Goal: Task Accomplishment & Management: Manage account settings

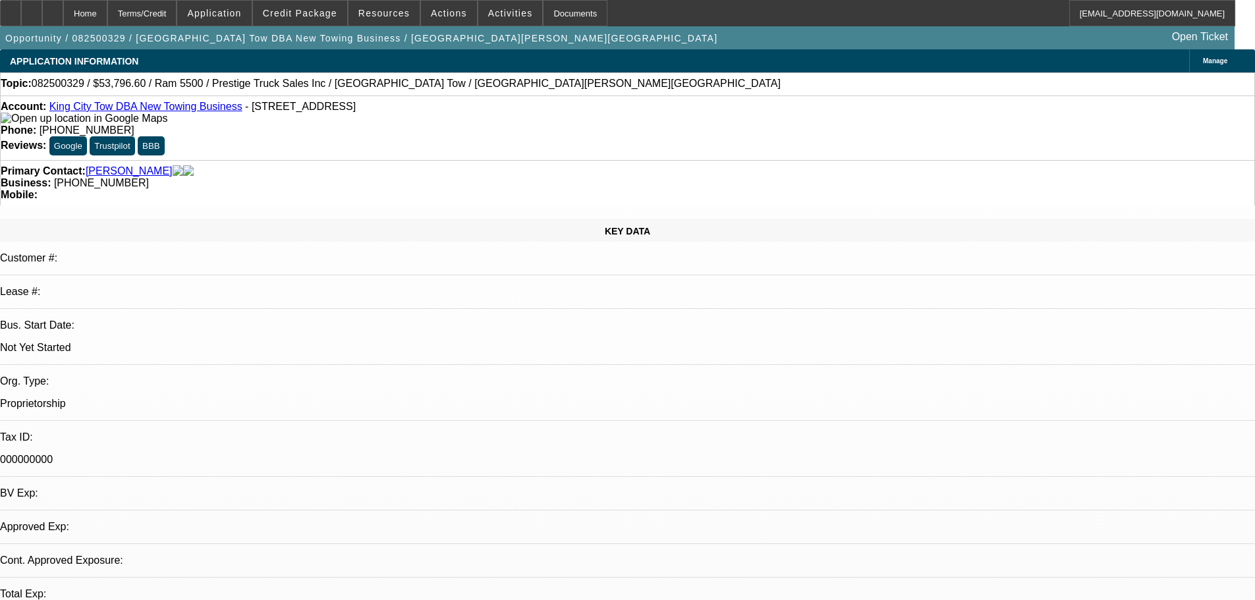
select select "0.1"
select select "2"
select select "0.1"
select select "4"
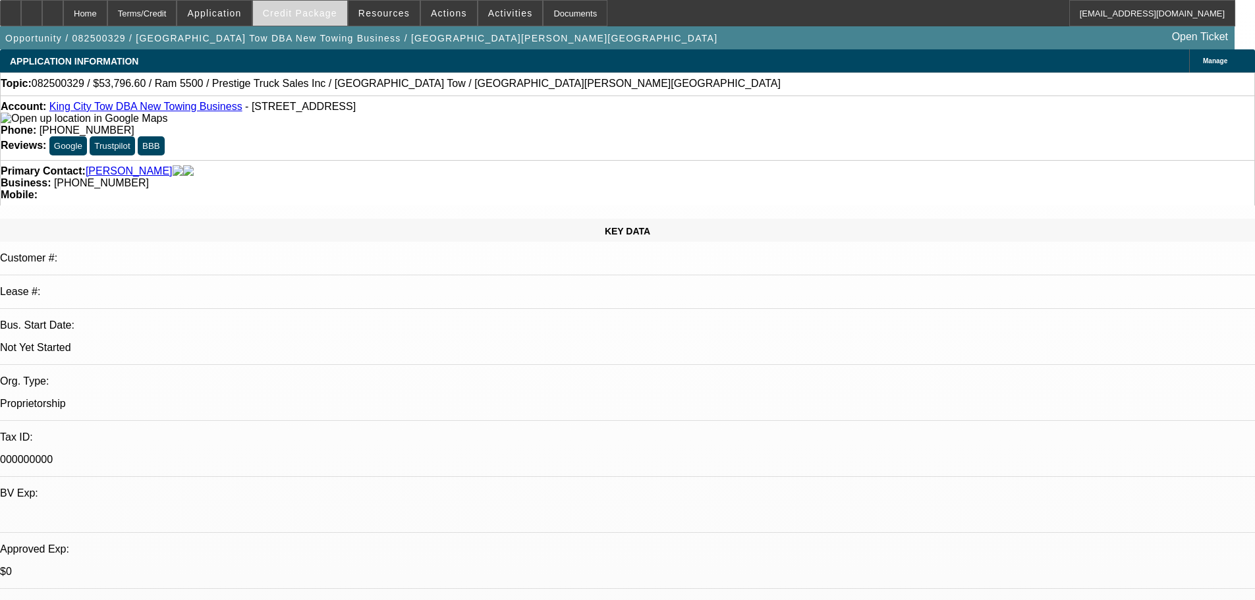
click at [299, 14] on span "Credit Package" at bounding box center [300, 13] width 74 height 11
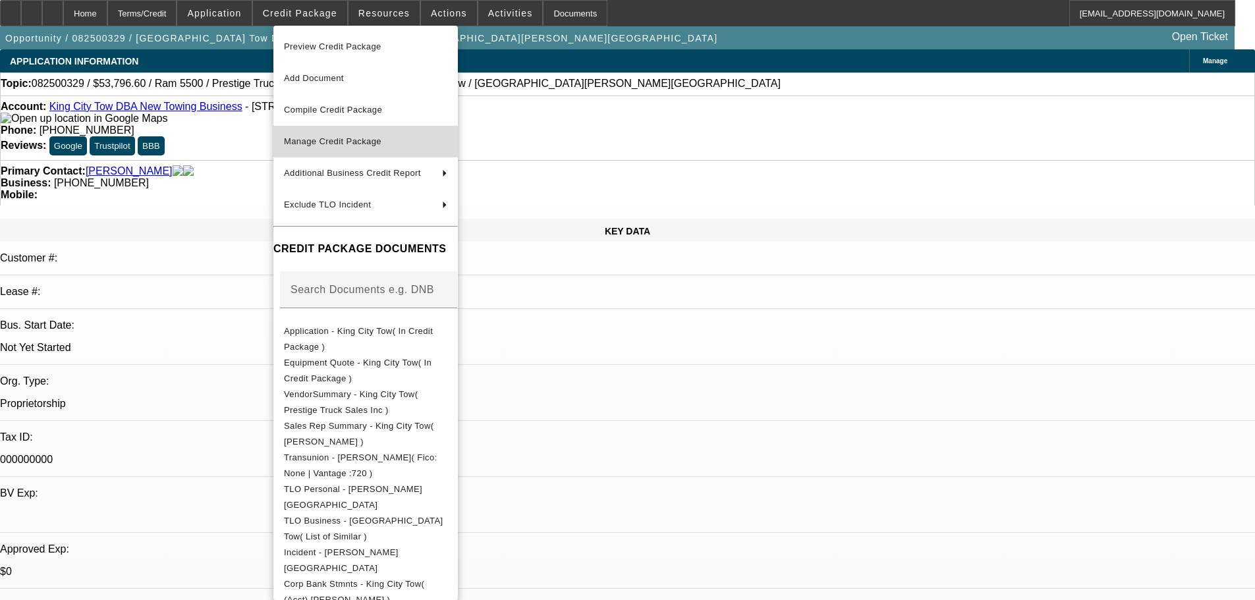
click at [337, 146] on span "Manage Credit Package" at bounding box center [365, 142] width 163 height 16
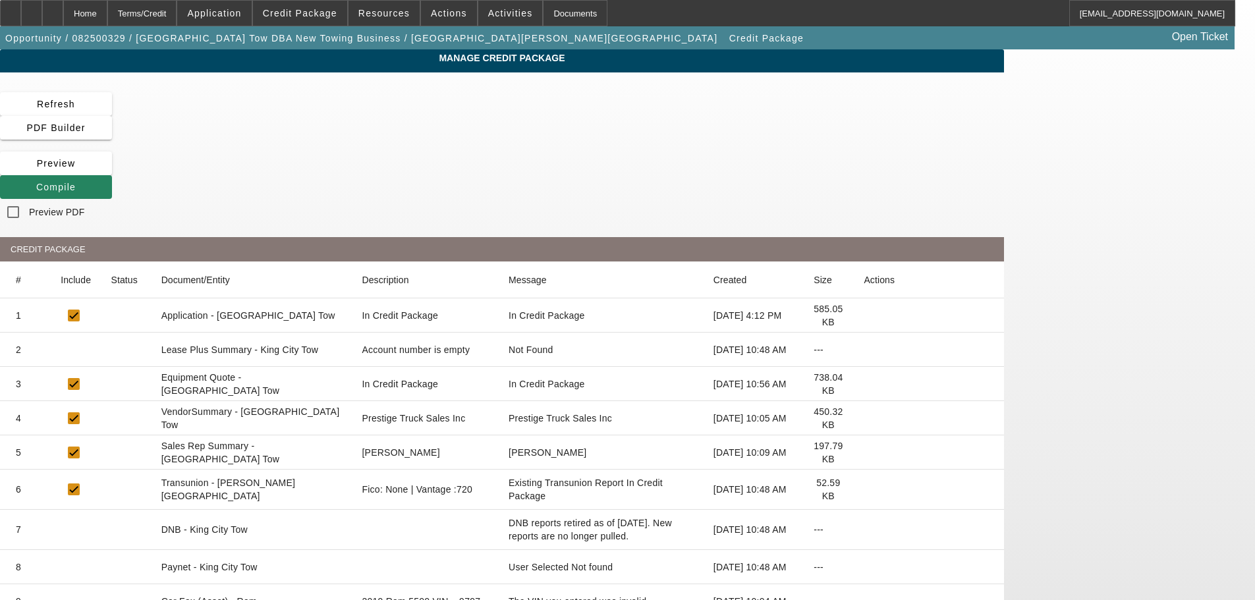
click at [864, 350] on icon at bounding box center [864, 350] width 0 height 0
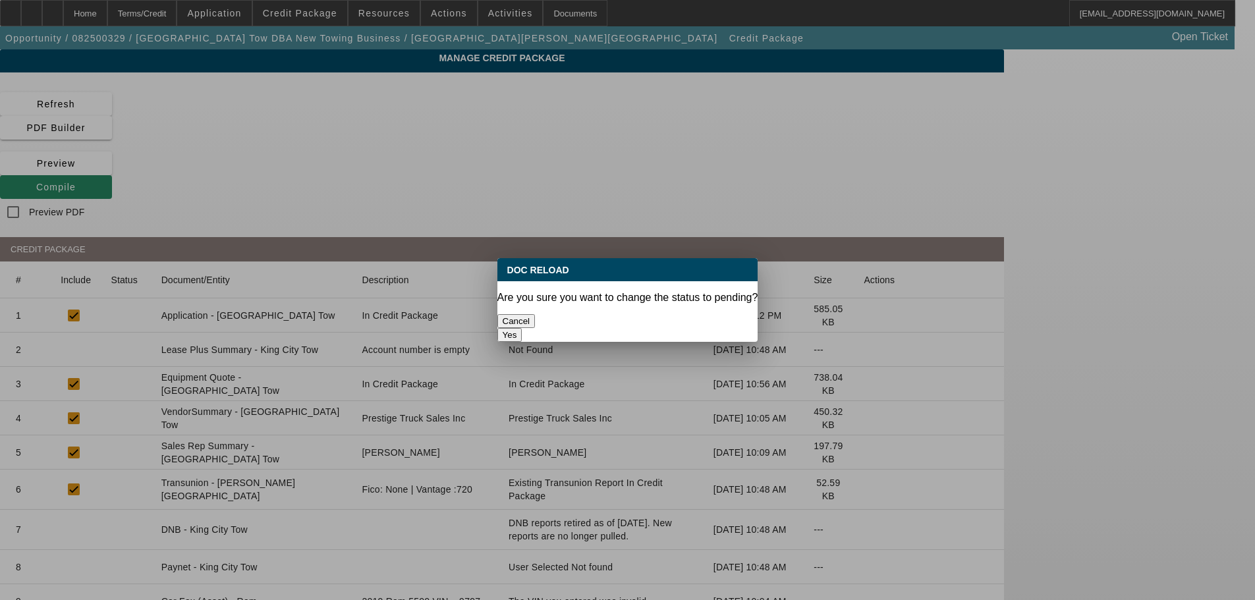
click at [522, 328] on button "Yes" at bounding box center [509, 335] width 25 height 14
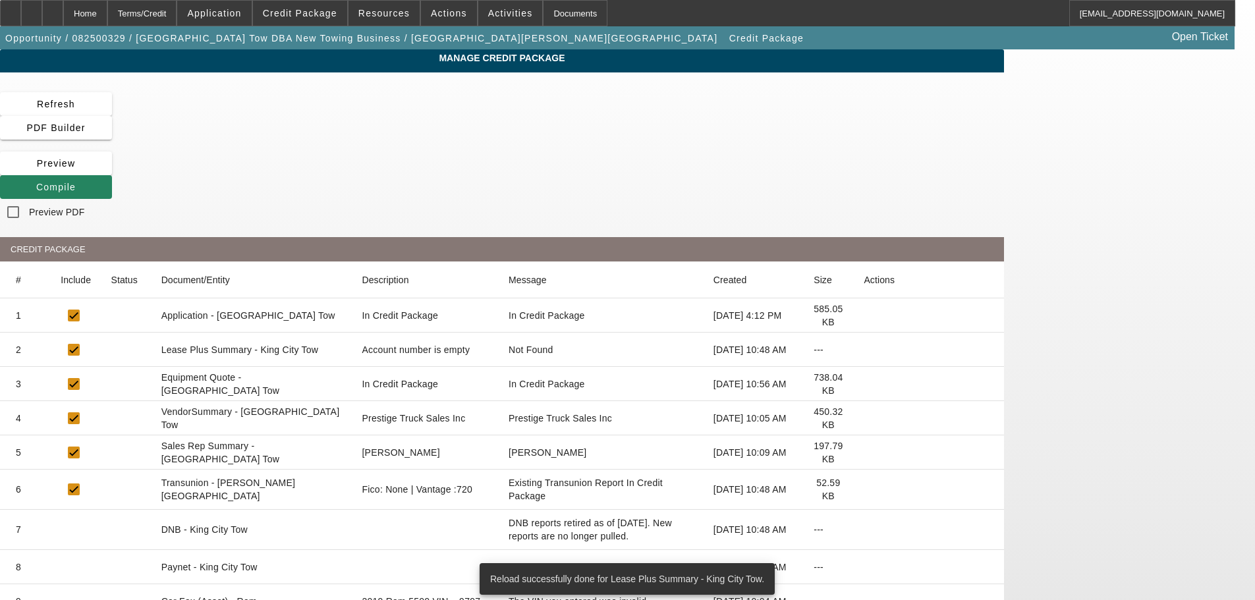
click at [864, 418] on icon at bounding box center [864, 418] width 0 height 0
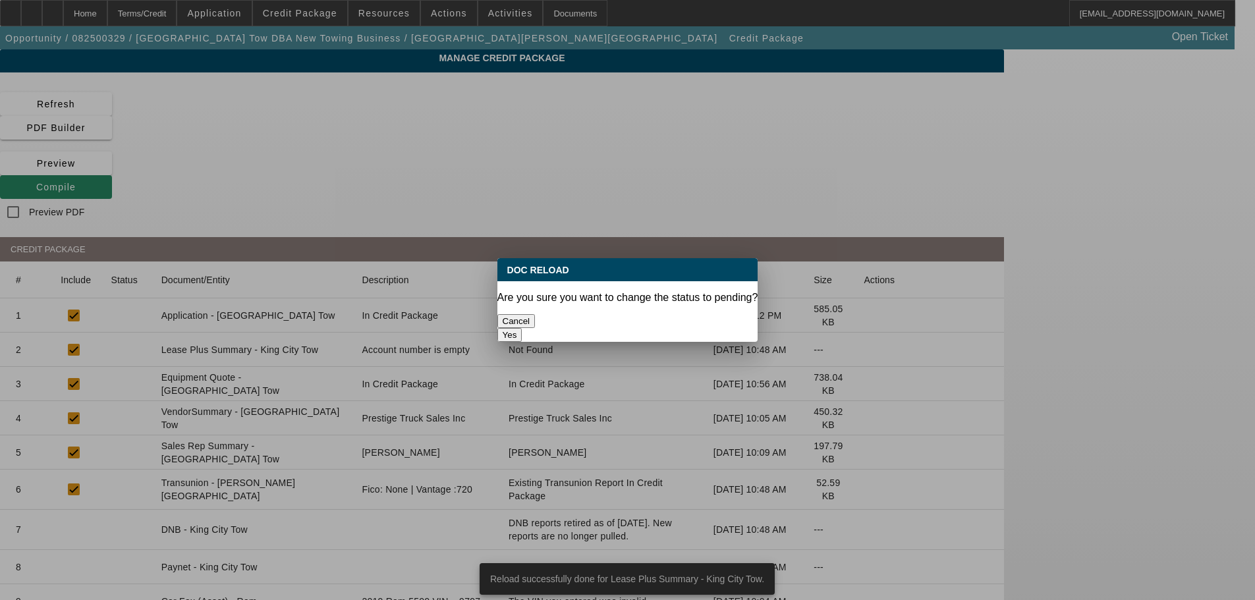
click at [522, 328] on button "Yes" at bounding box center [509, 335] width 25 height 14
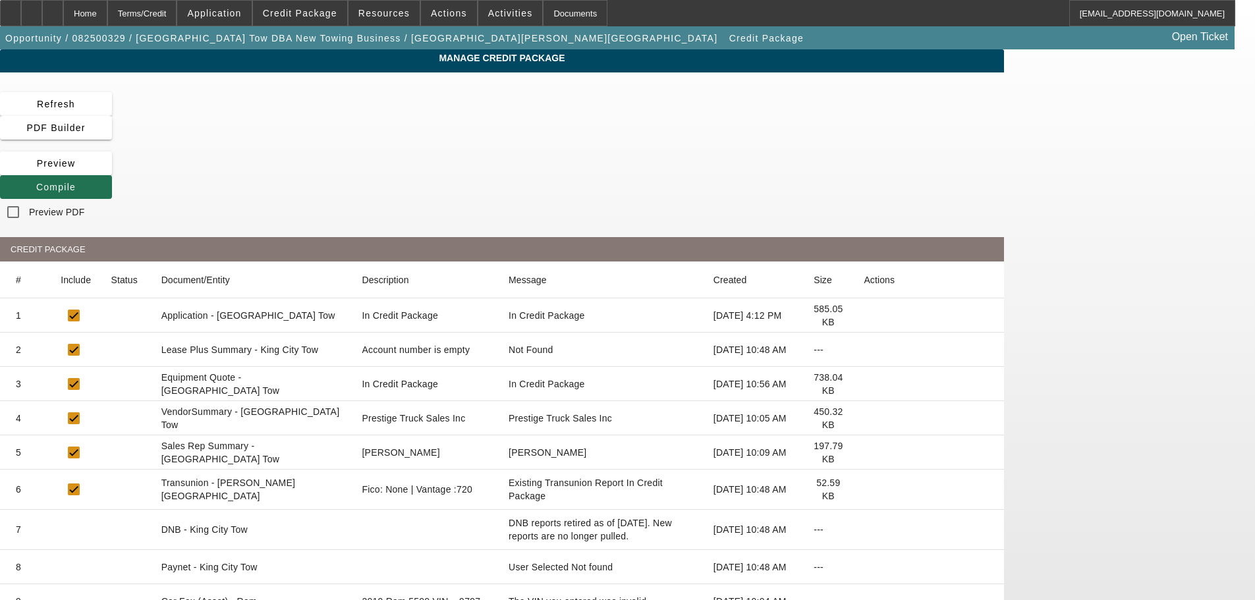
click at [112, 171] on span at bounding box center [56, 187] width 112 height 32
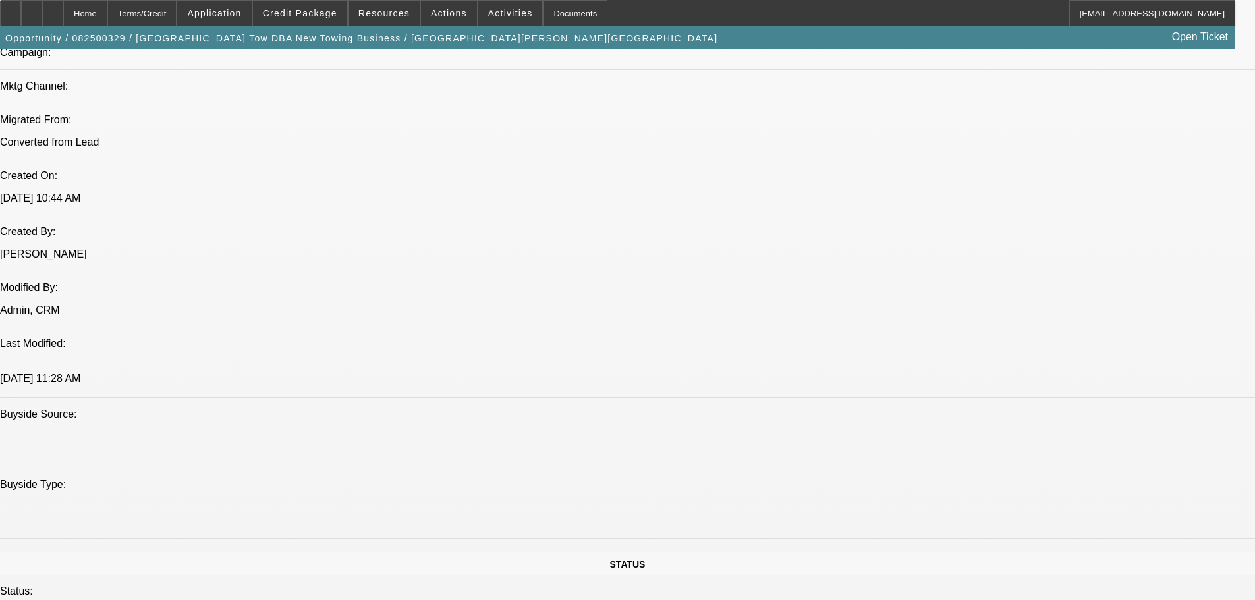
select select "0.1"
select select "2"
select select "0.1"
select select "4"
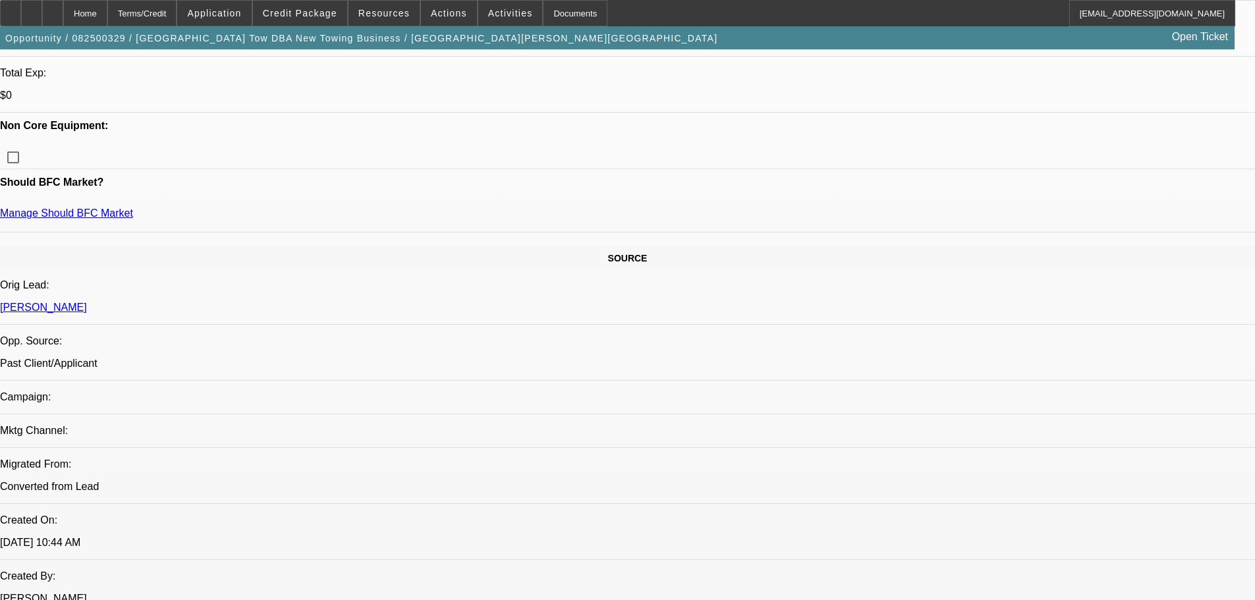
scroll to position [325, 0]
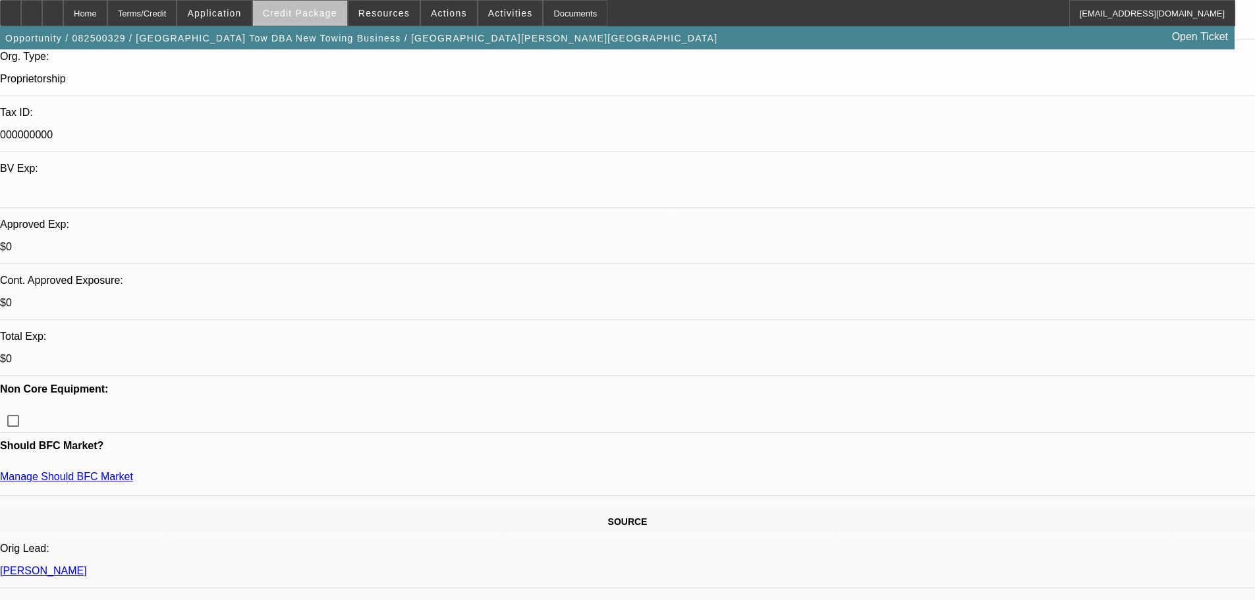
click at [324, 14] on span "Credit Package" at bounding box center [300, 13] width 74 height 11
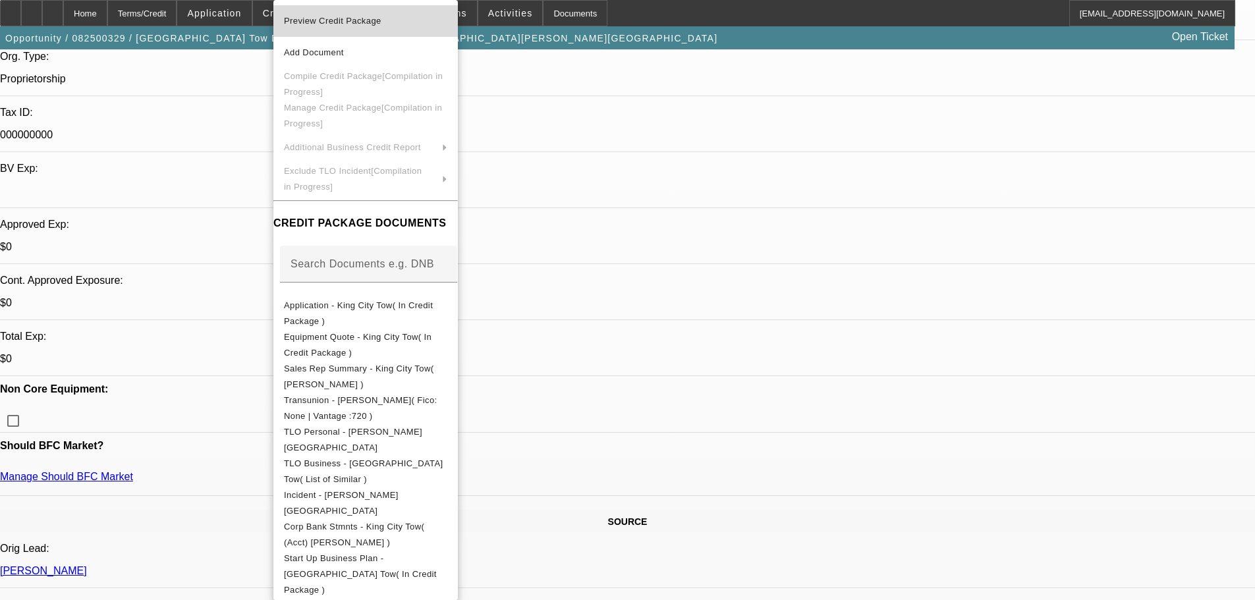
click at [343, 26] on span "Preview Credit Package" at bounding box center [365, 21] width 163 height 16
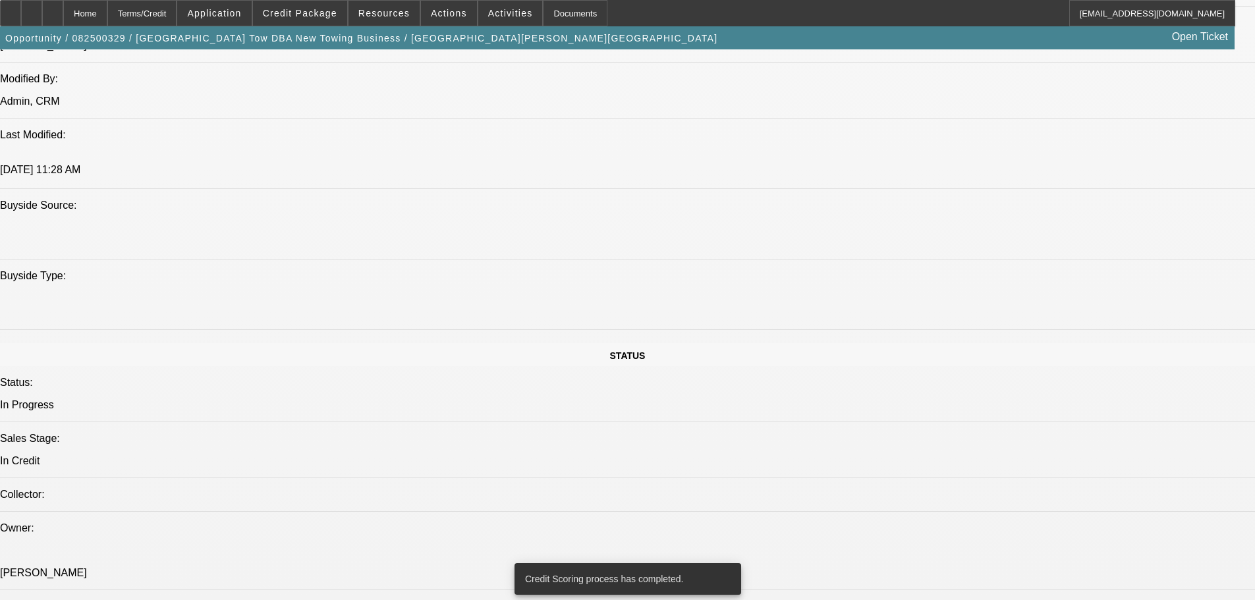
scroll to position [1136, 0]
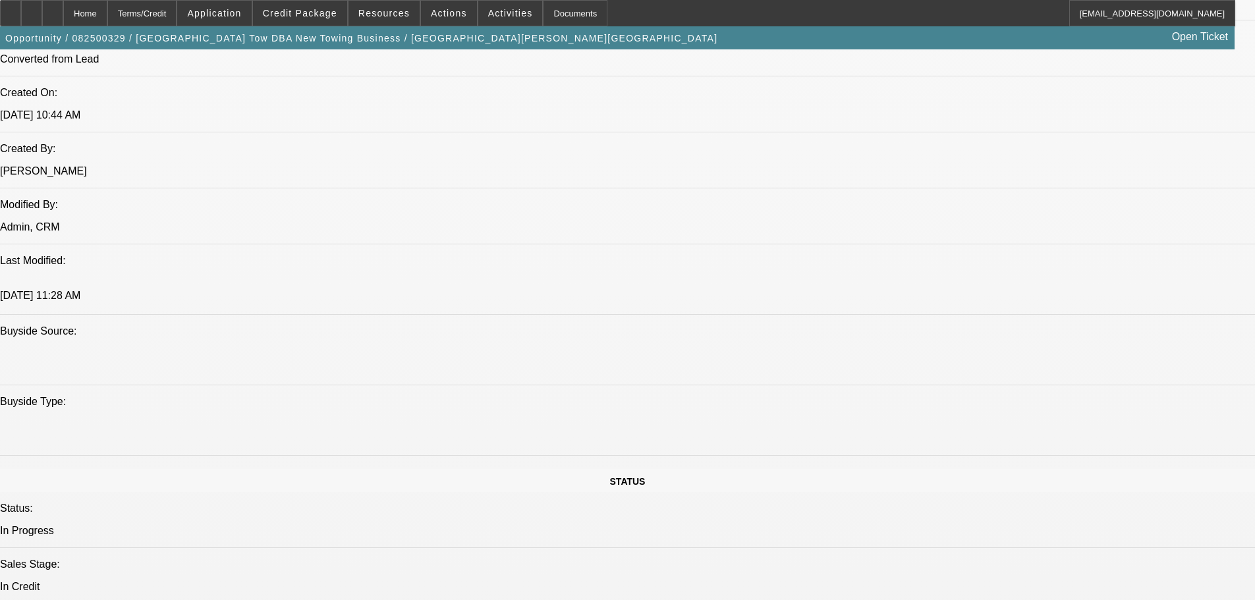
scroll to position [939, 0]
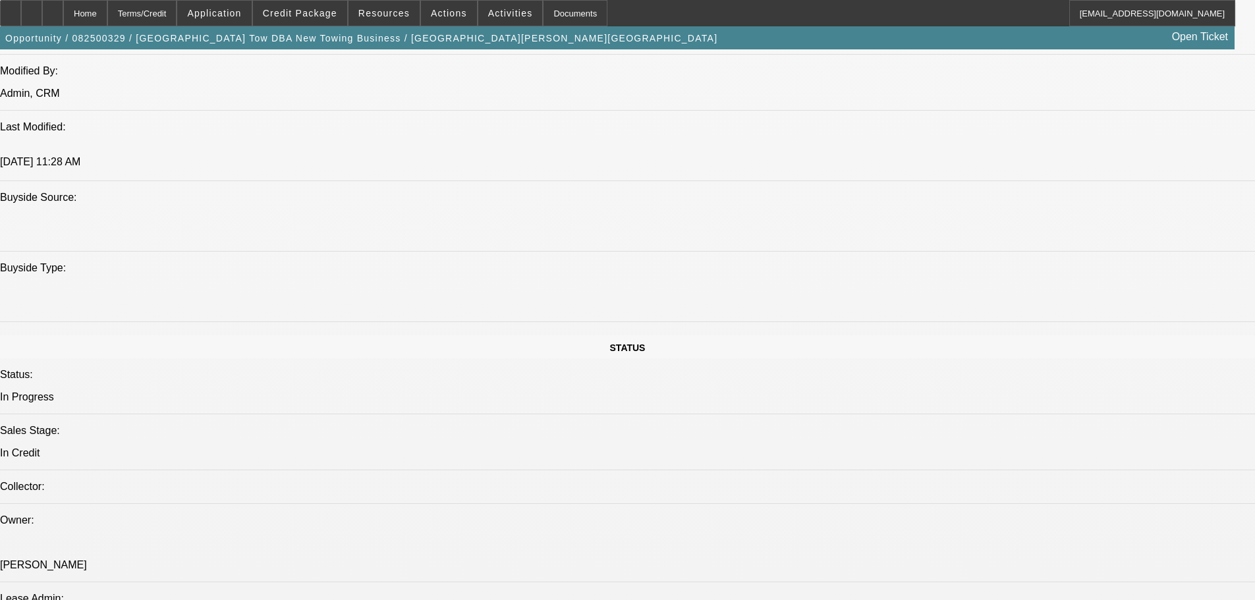
scroll to position [1186, 0]
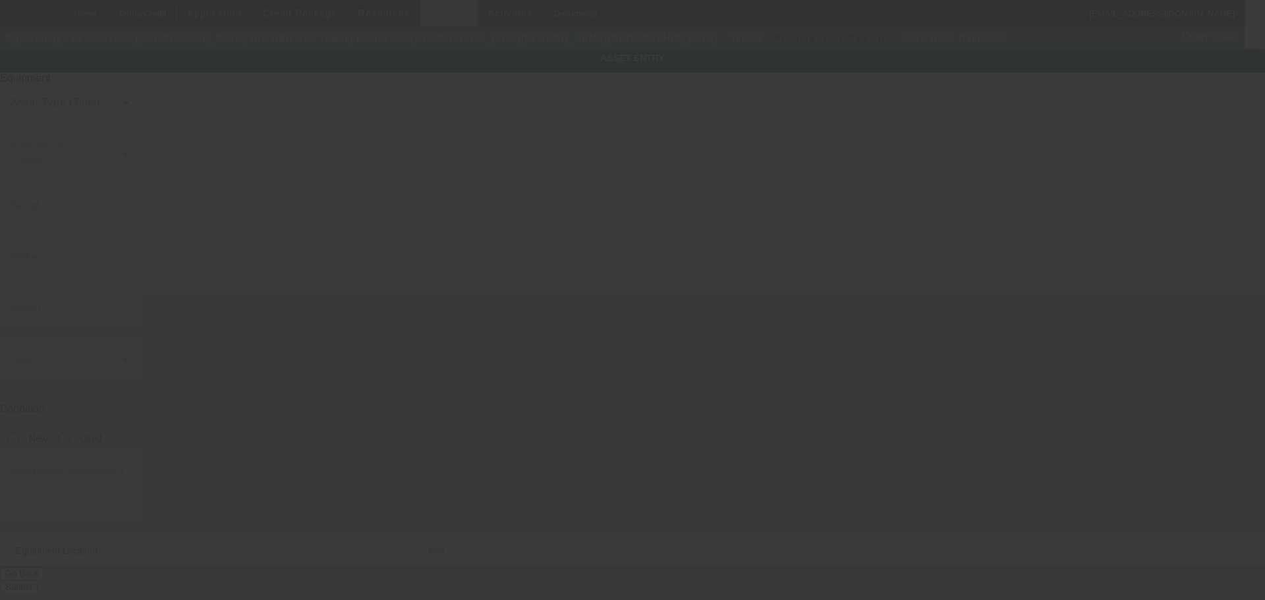
type input "3C7WRMDLXKG819797"
type input "Ram"
type input "5500"
radio input "true"
type textarea "Tow truck"
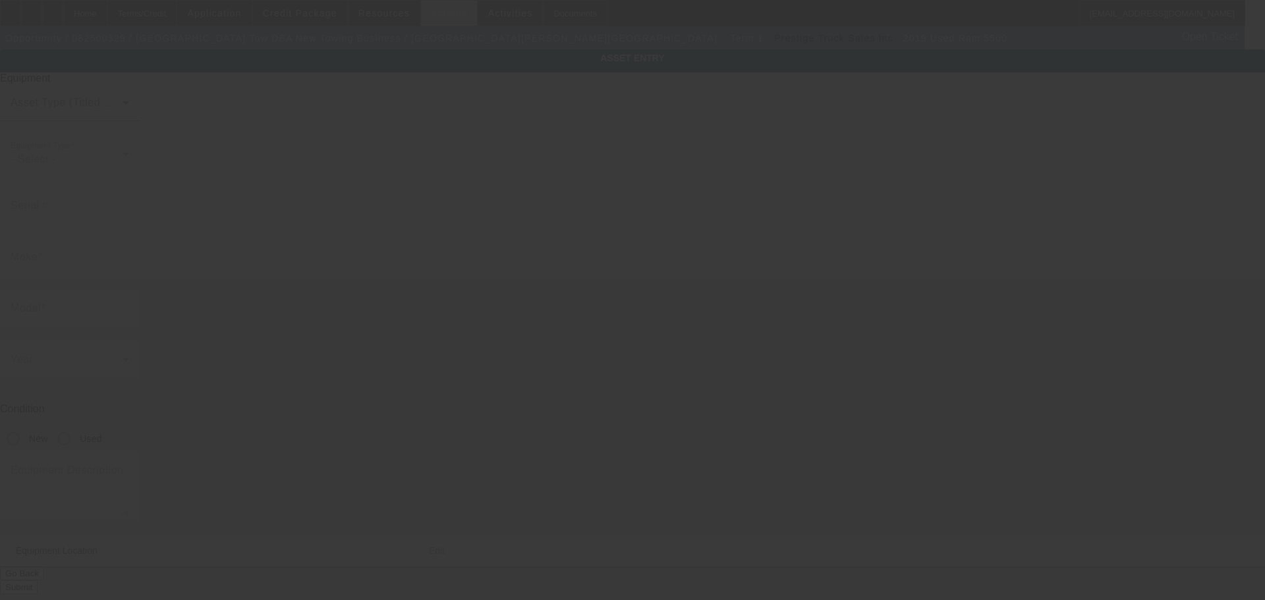
type input "14512 Grandifloras Rd"
type input "Canyon Cntry"
type input "91387"
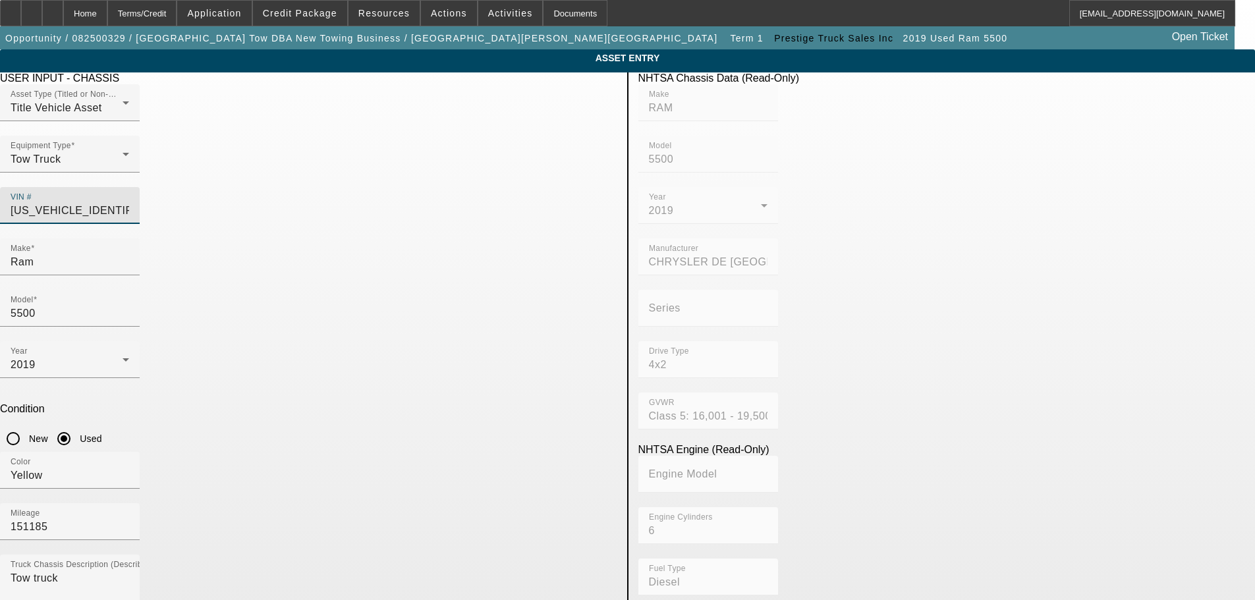
click at [129, 203] on input "3C7WRMDLXKG819797" at bounding box center [70, 211] width 119 height 16
drag, startPoint x: 394, startPoint y: 188, endPoint x: 343, endPoint y: 188, distance: 50.7
click at [343, 188] on div "Asset Type (Titled or Non-Titled) Title Vehicle Asset Equipment Type Tow Truck …" at bounding box center [308, 161] width 617 height 154
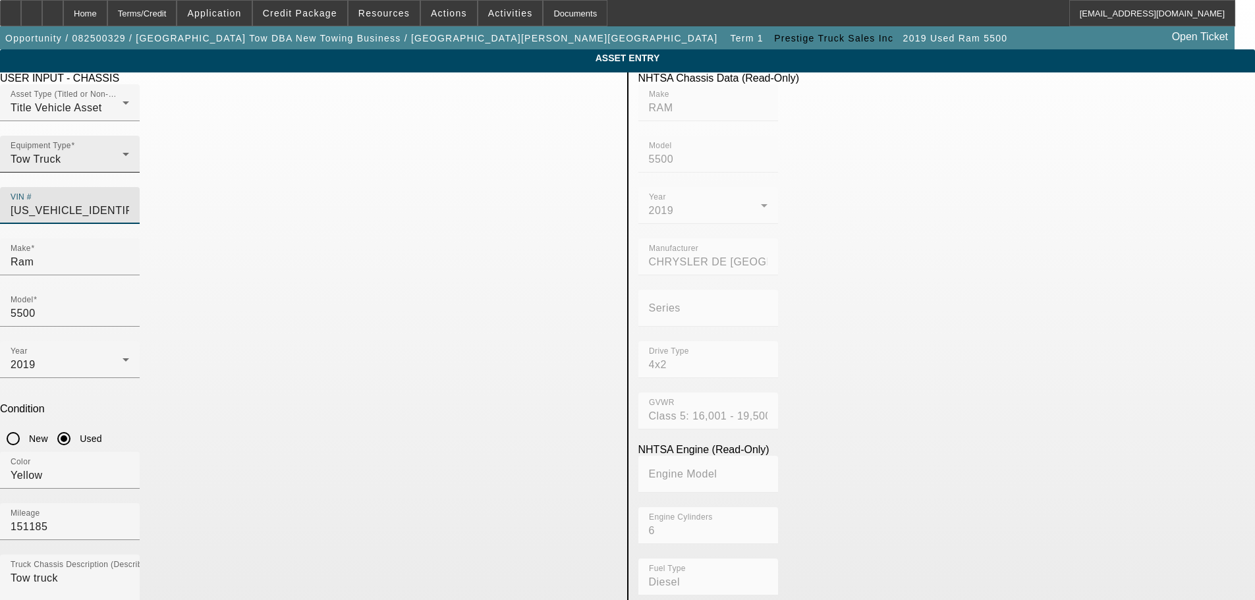
paste input "6"
type input "3C7WRMDLXKG619797"
type input "RAM"
type input "5500"
type input "CHRYSLER DE MEXICO TOLUCA"
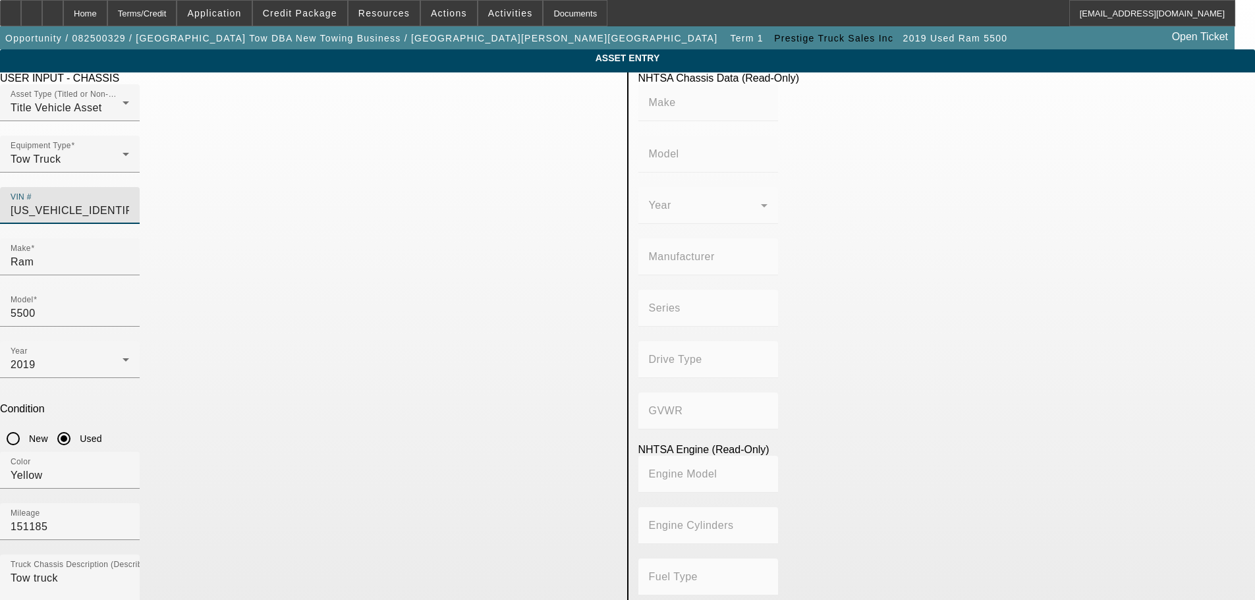
type input "4x2"
type input "Class 5: 16,001 - 19,500 lb (7,258 - 8,845 kg)"
type input "6"
type input "Diesel"
type input "408.85908543470"
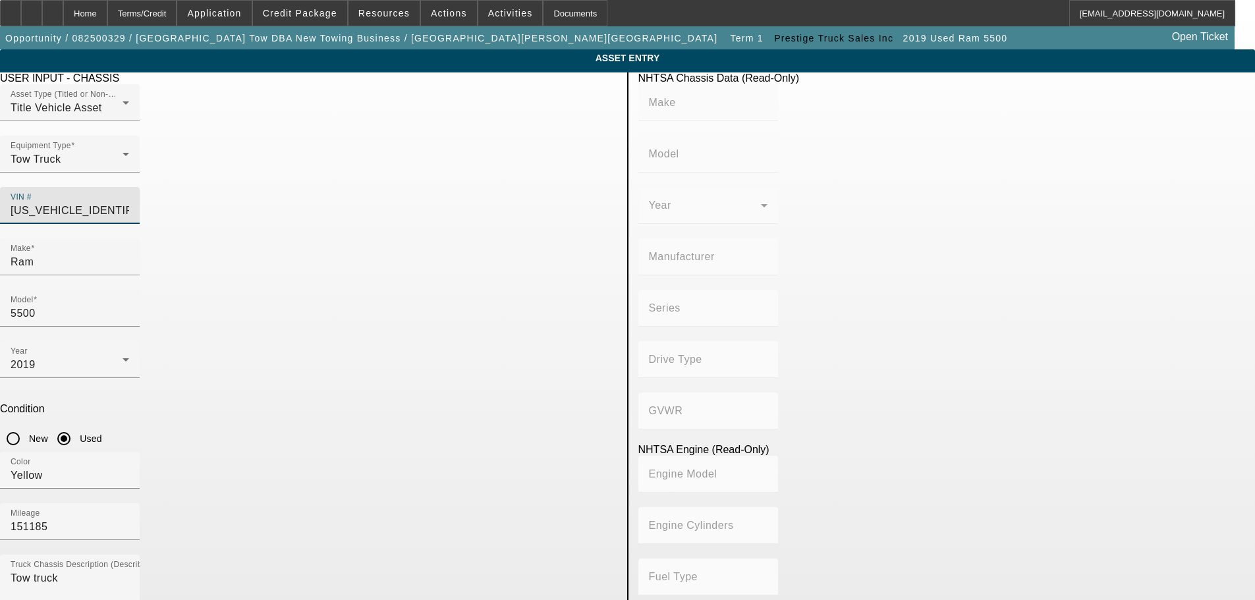
type input "6.7"
type input "3C7WRMDLXKG619797"
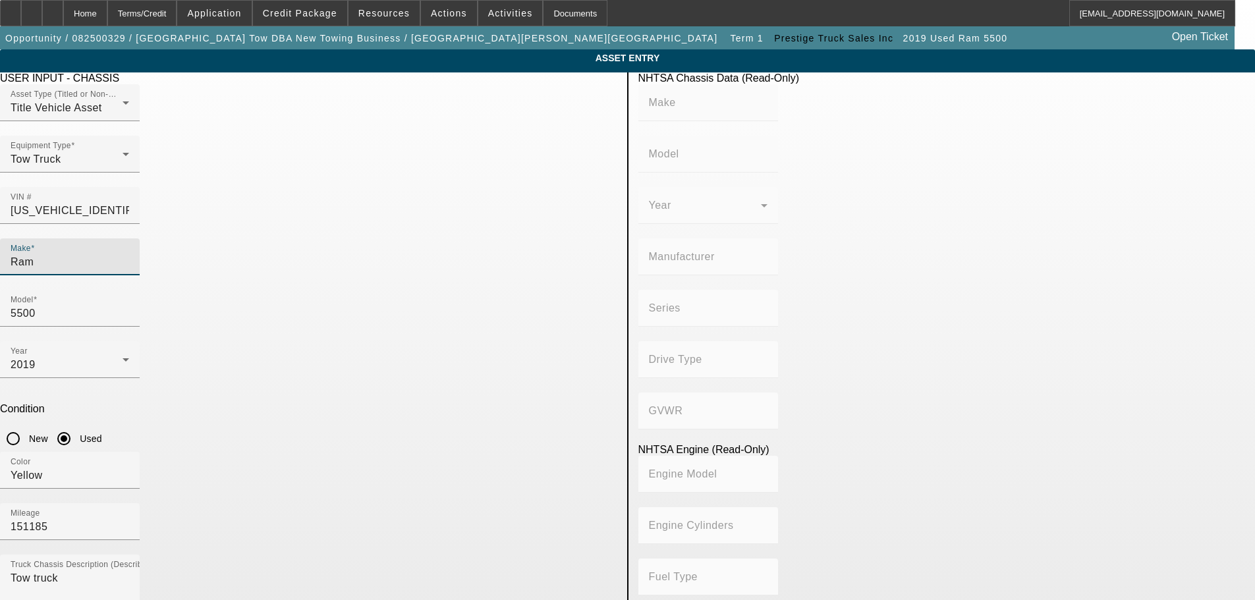
type input "RAM"
type input "5500"
type input "CHRYSLER DE MEXICO TOLUCA"
type input "4x2"
type input "Class 5: 16,001 - 19,500 lb (7,258 - 8,845 kg)"
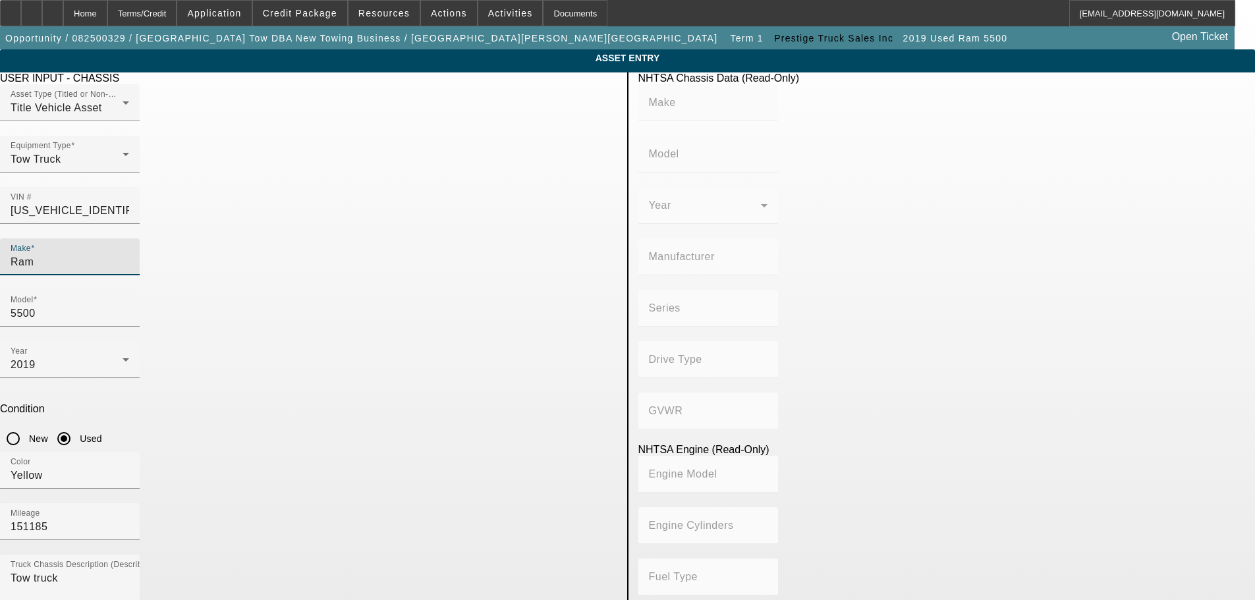
type input "6"
type input "Diesel"
type input "408.85908543470"
type input "6.7"
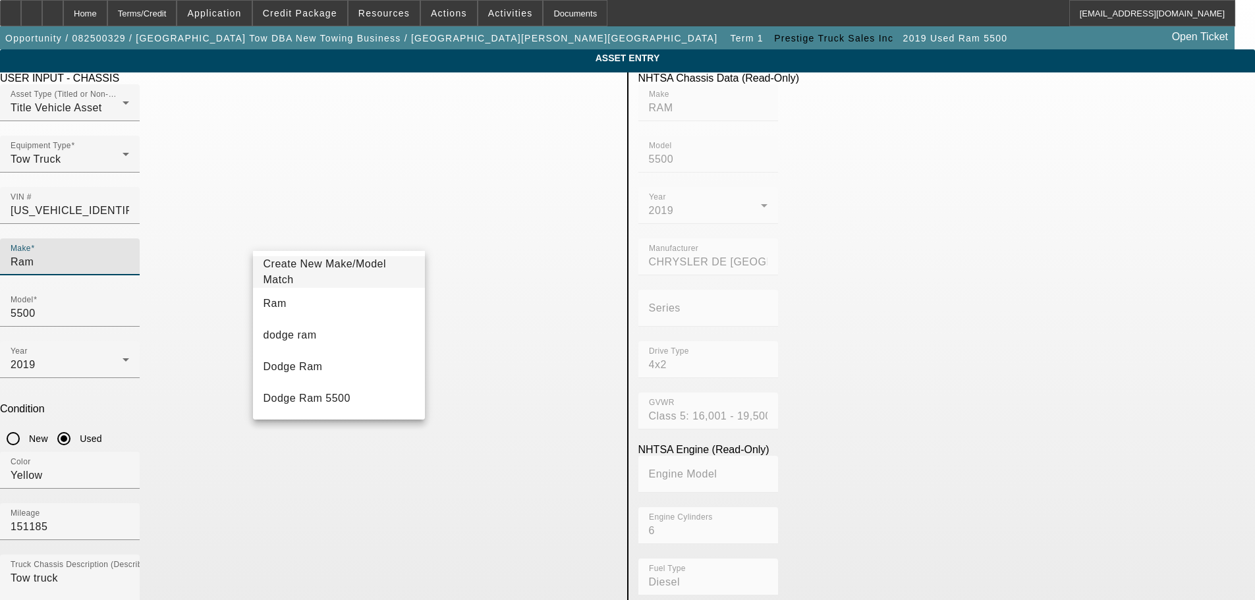
click at [200, 276] on app-asset-collateral-manage "ASSET ENTRY Delete asset USER INPUT - CHASSIS Asset Type (Titled or Non-Titled)…" at bounding box center [627, 561] width 1255 height 1025
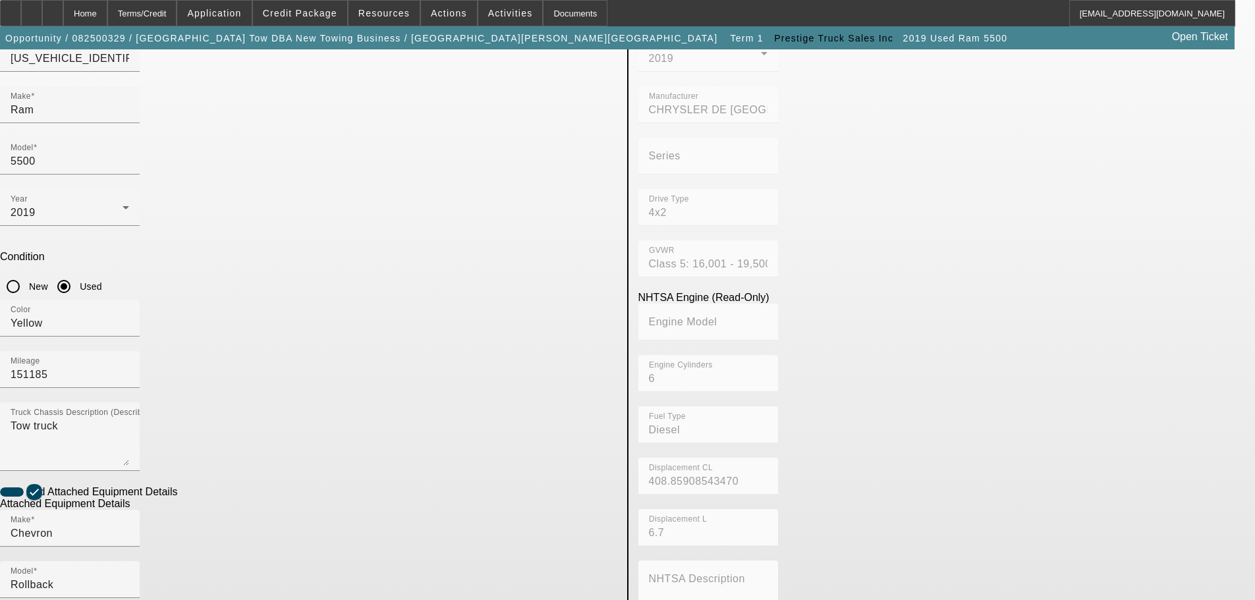
scroll to position [248, 0]
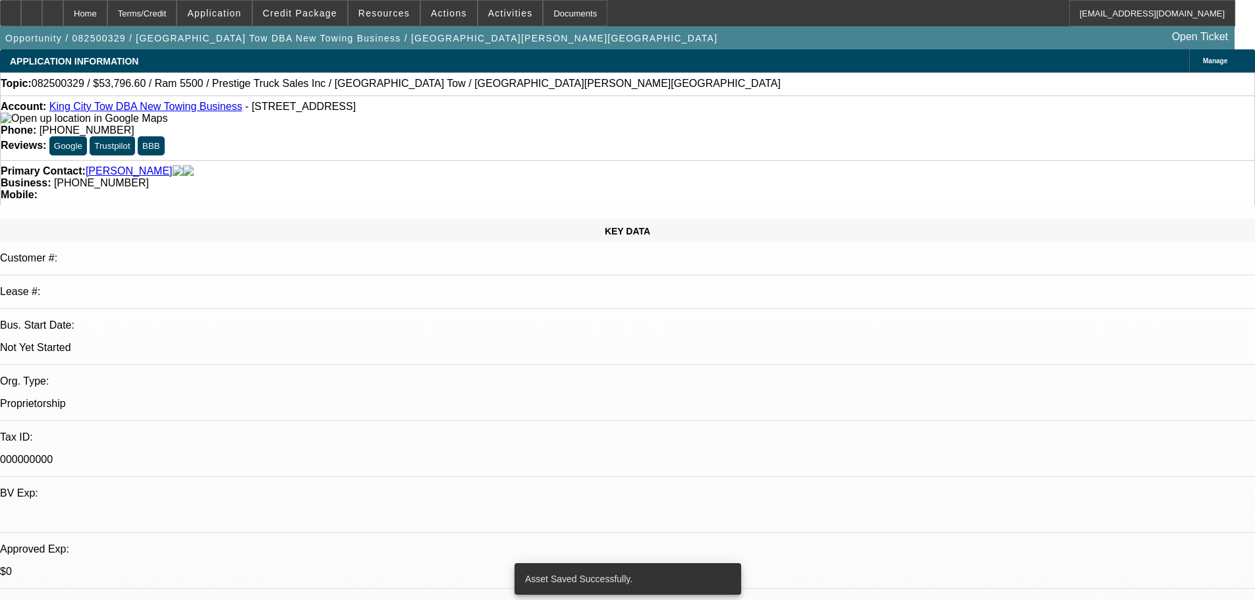
select select "0.1"
select select "2"
select select "0.1"
select select "4"
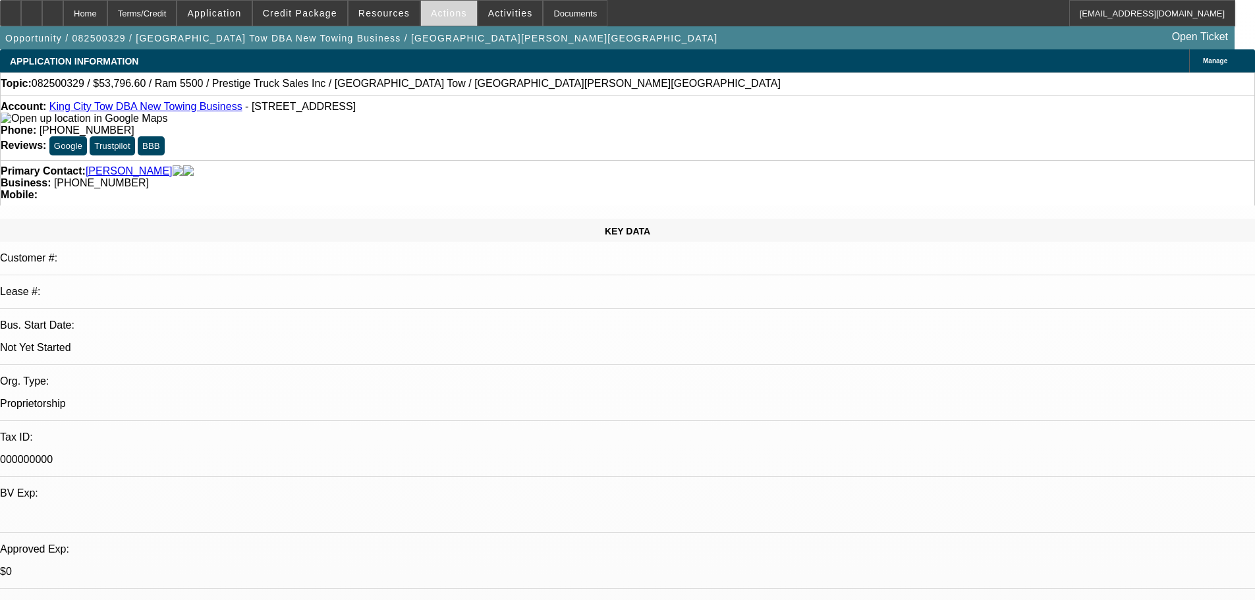
click at [439, 14] on span "Actions" at bounding box center [449, 13] width 36 height 11
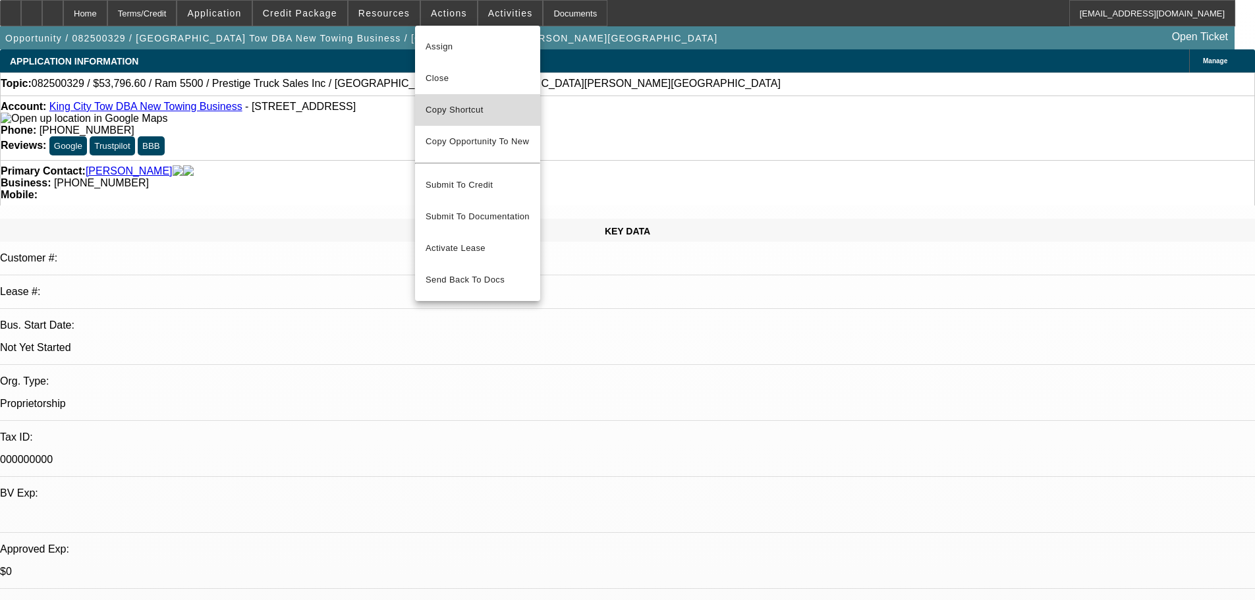
click at [462, 109] on span "Copy Shortcut" at bounding box center [478, 110] width 104 height 16
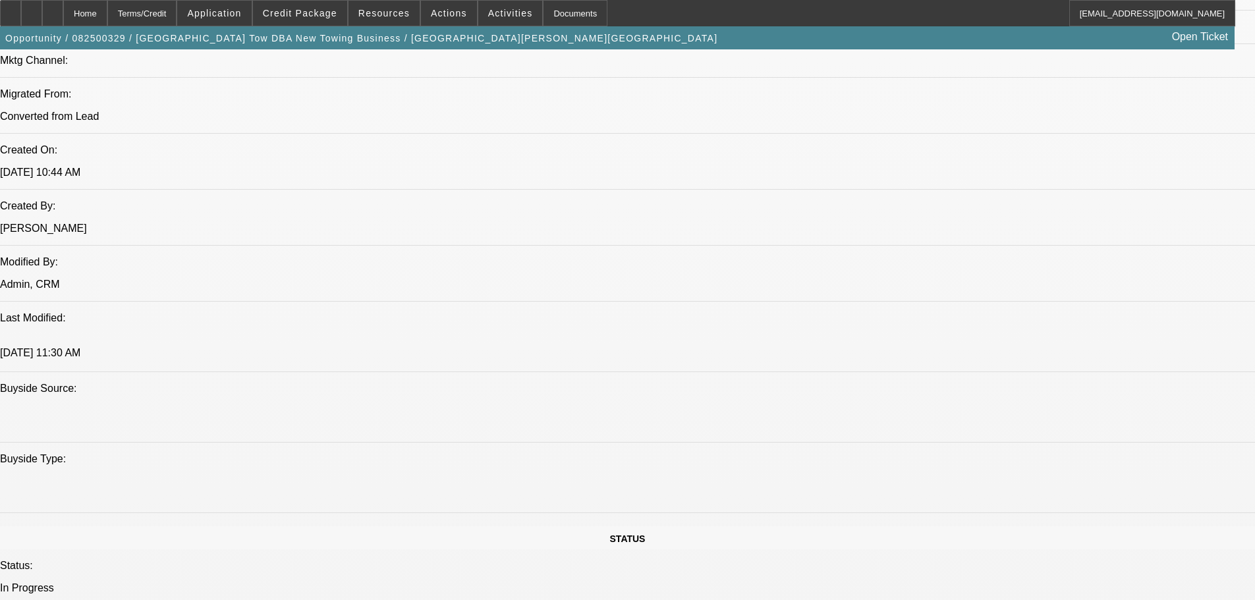
scroll to position [922, 0]
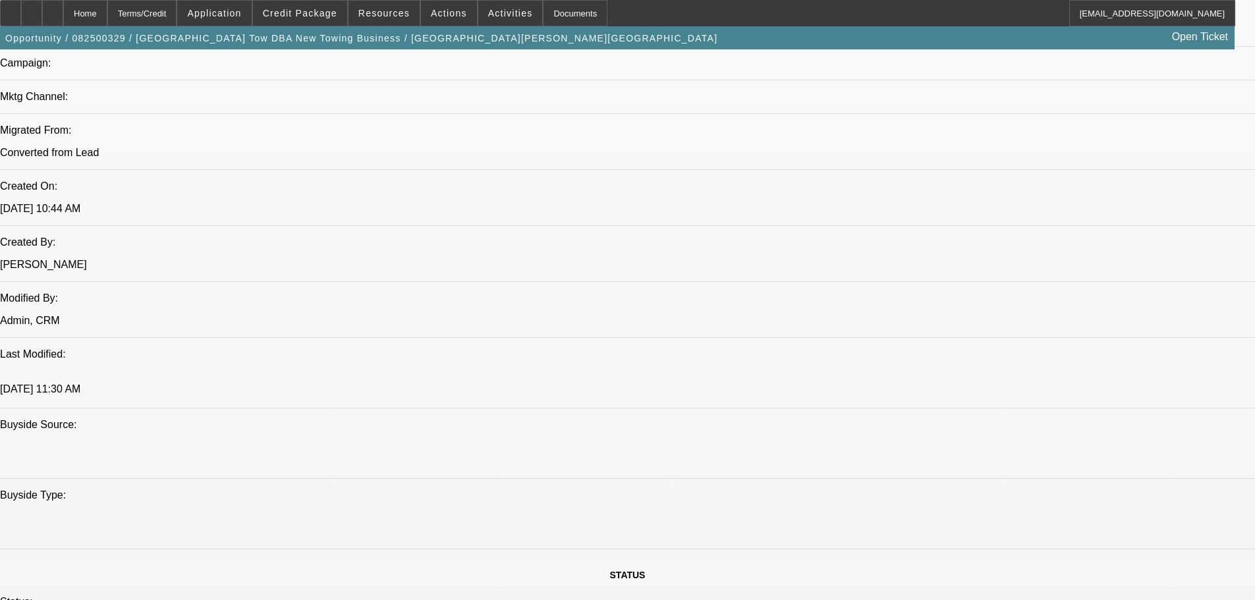
drag, startPoint x: 1023, startPoint y: 148, endPoint x: 1001, endPoint y: 182, distance: 40.6
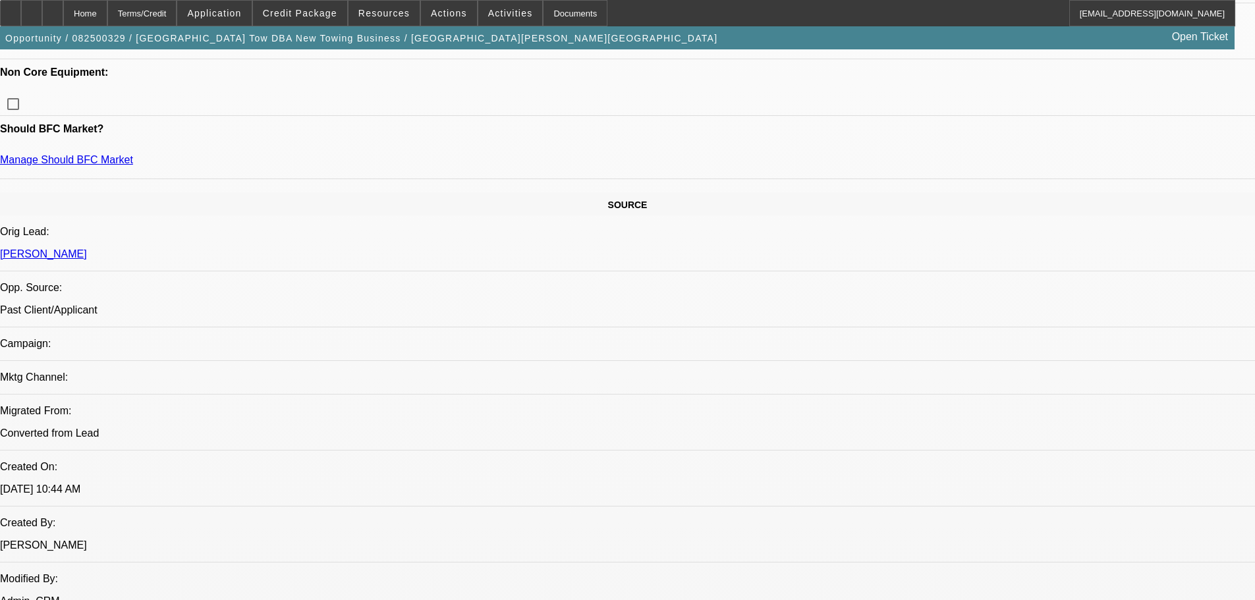
scroll to position [527, 0]
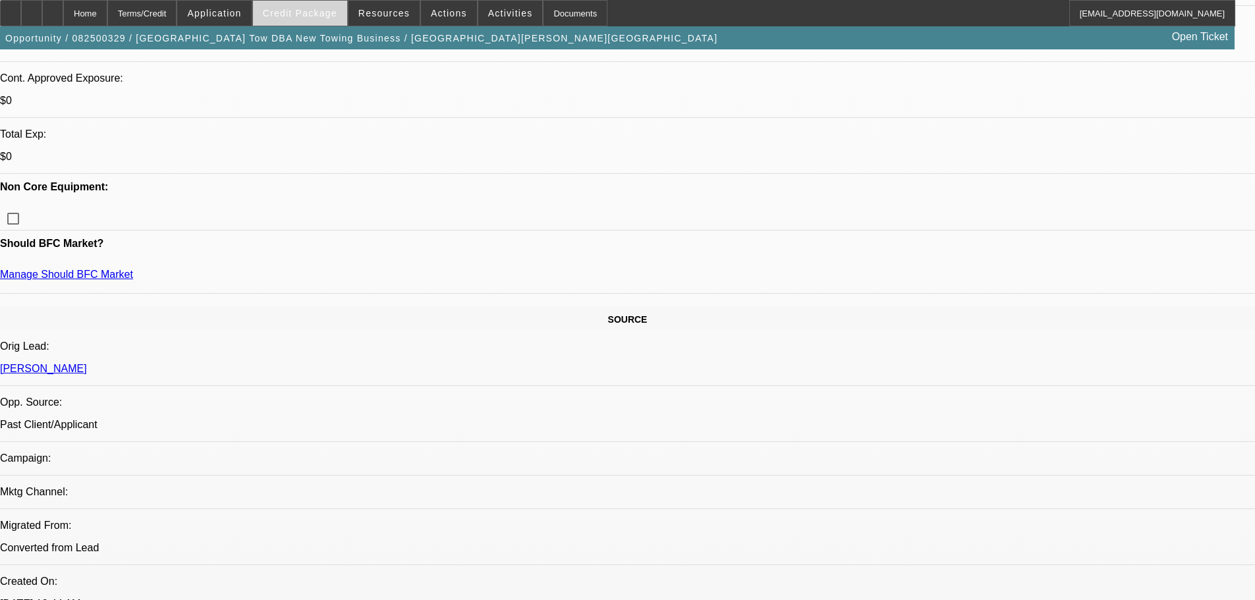
click at [292, 18] on span "Credit Package" at bounding box center [300, 13] width 74 height 11
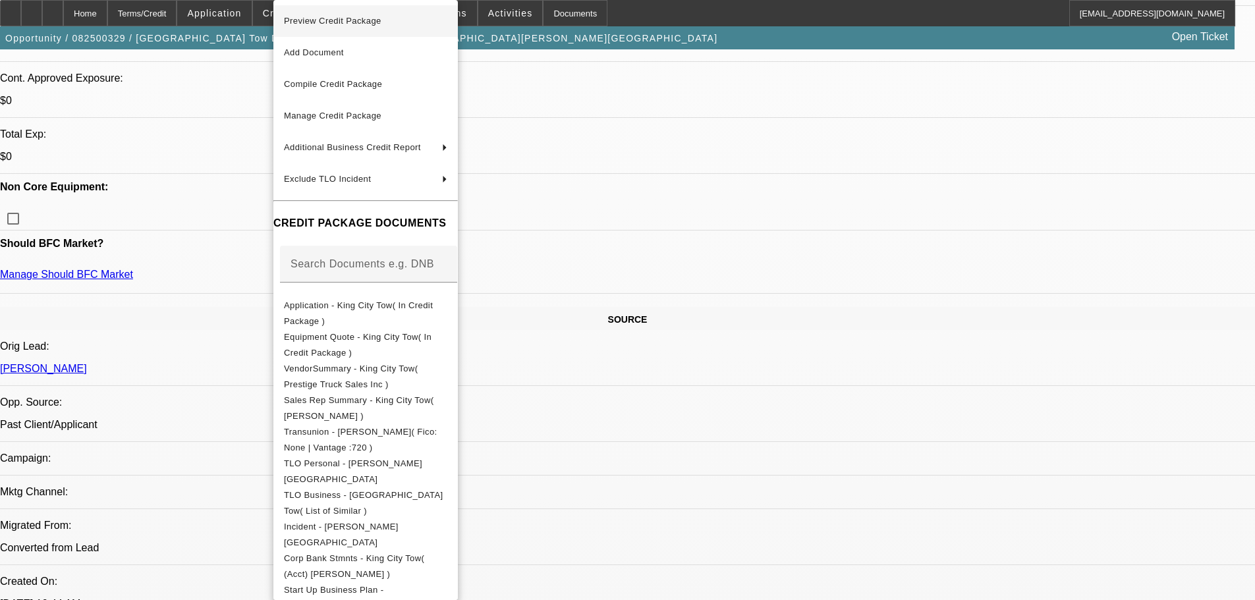
drag, startPoint x: 317, startPoint y: 23, endPoint x: 326, endPoint y: 26, distance: 9.6
click at [325, 26] on span "Preview Credit Package" at bounding box center [365, 21] width 163 height 16
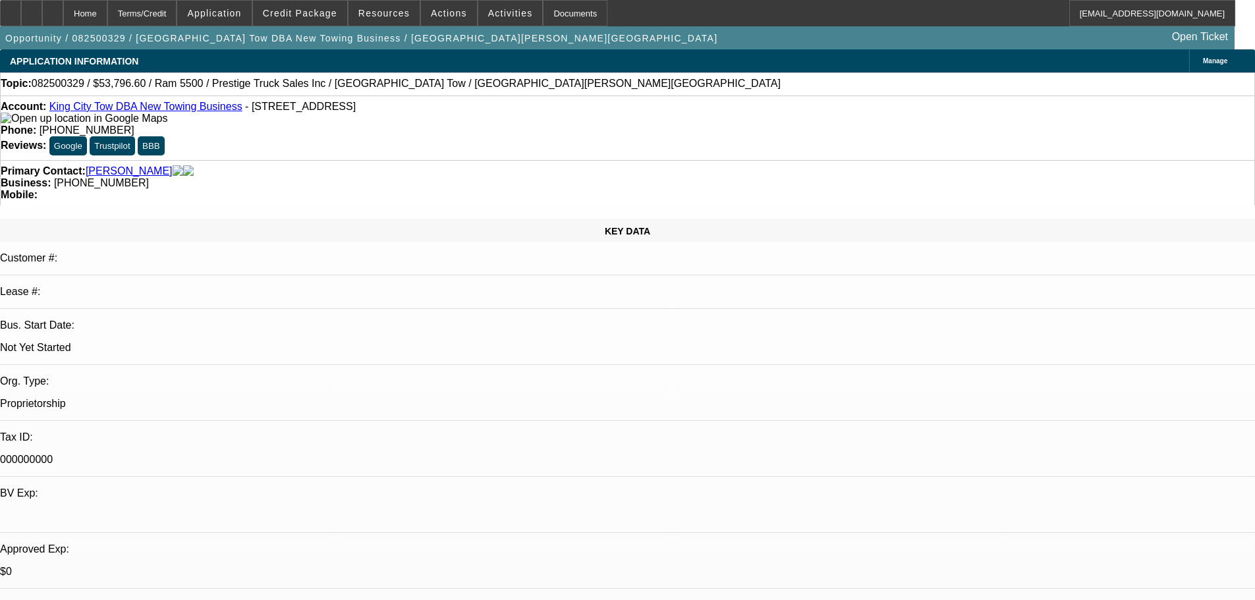
scroll to position [329, 0]
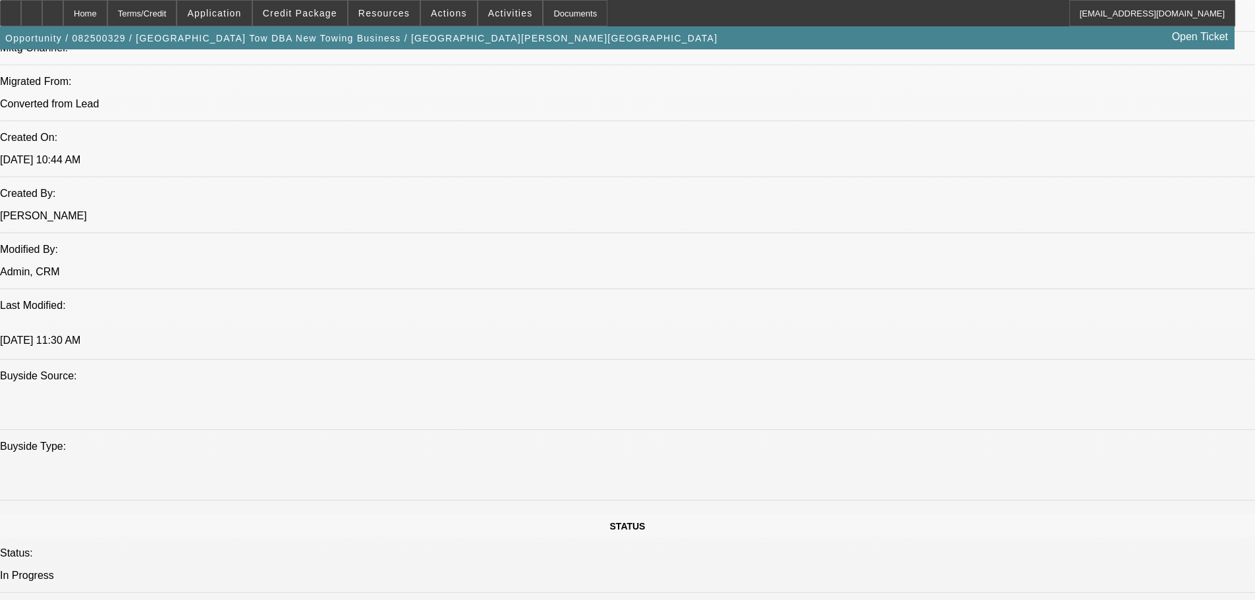
scroll to position [1186, 0]
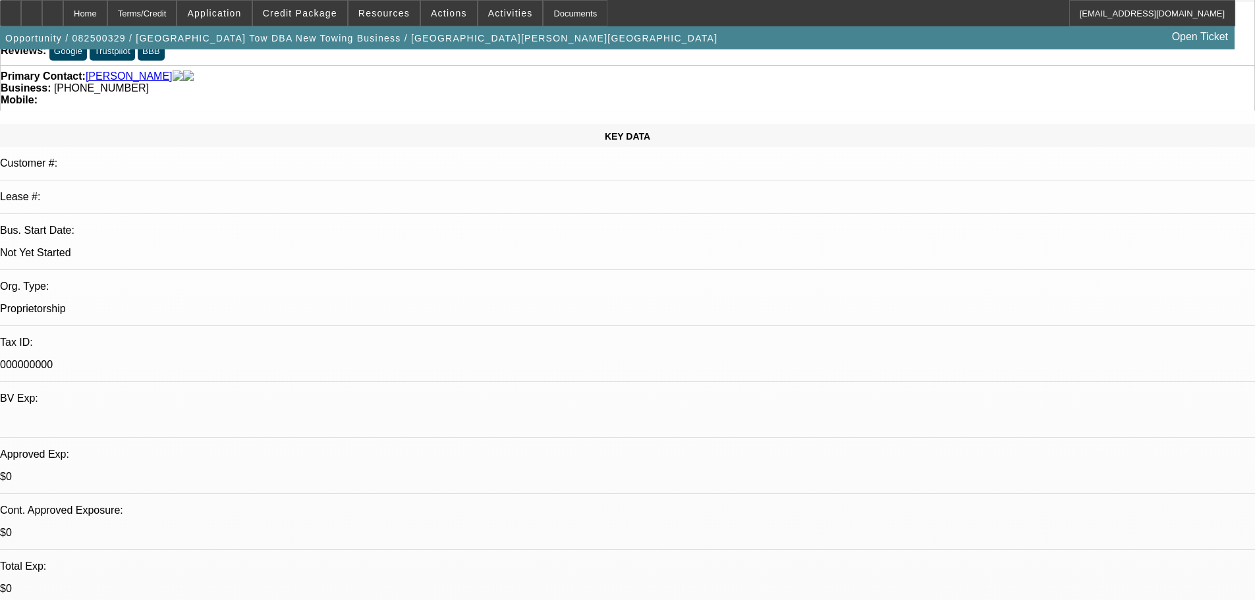
scroll to position [0, 0]
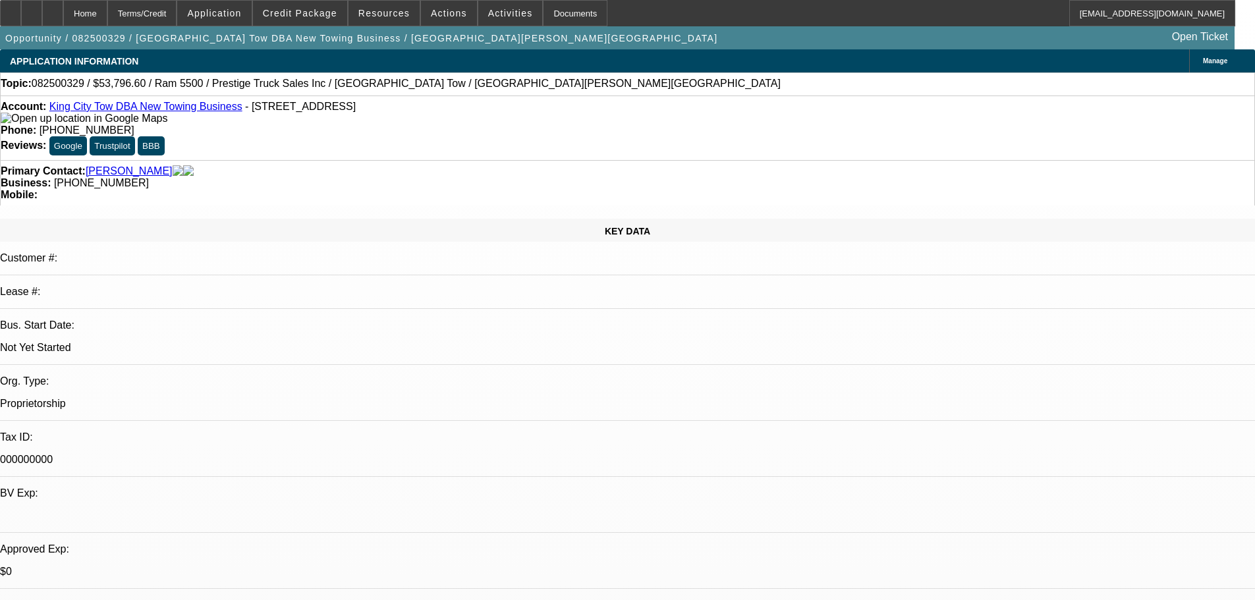
click at [24, 124] on img at bounding box center [84, 119] width 167 height 12
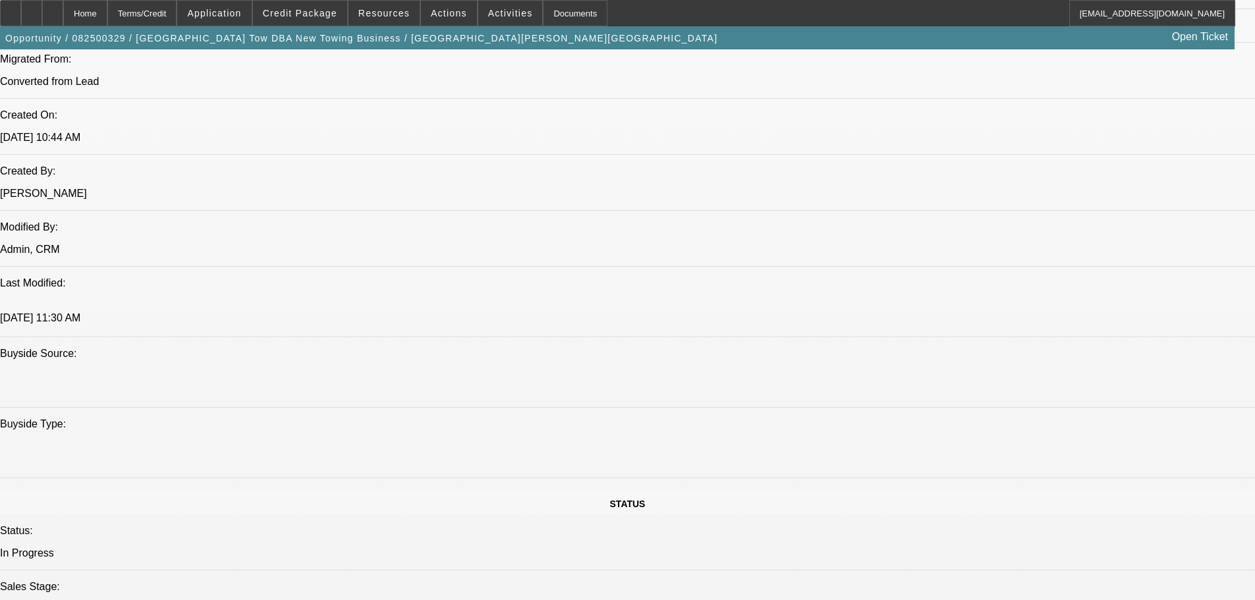
scroll to position [1186, 0]
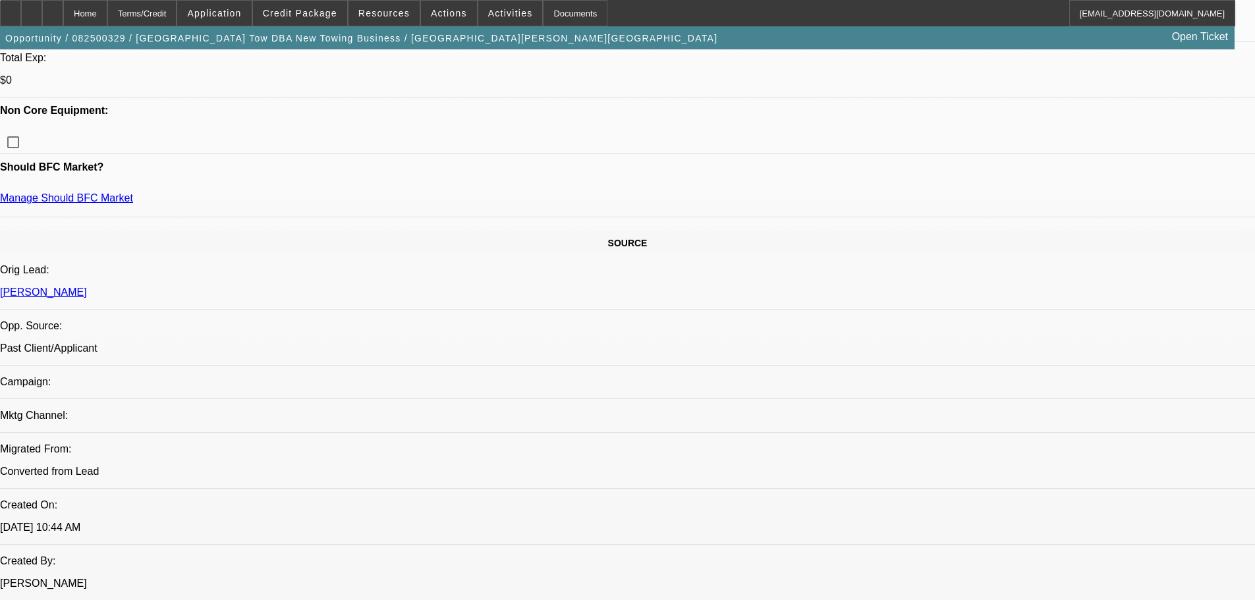
scroll to position [461, 0]
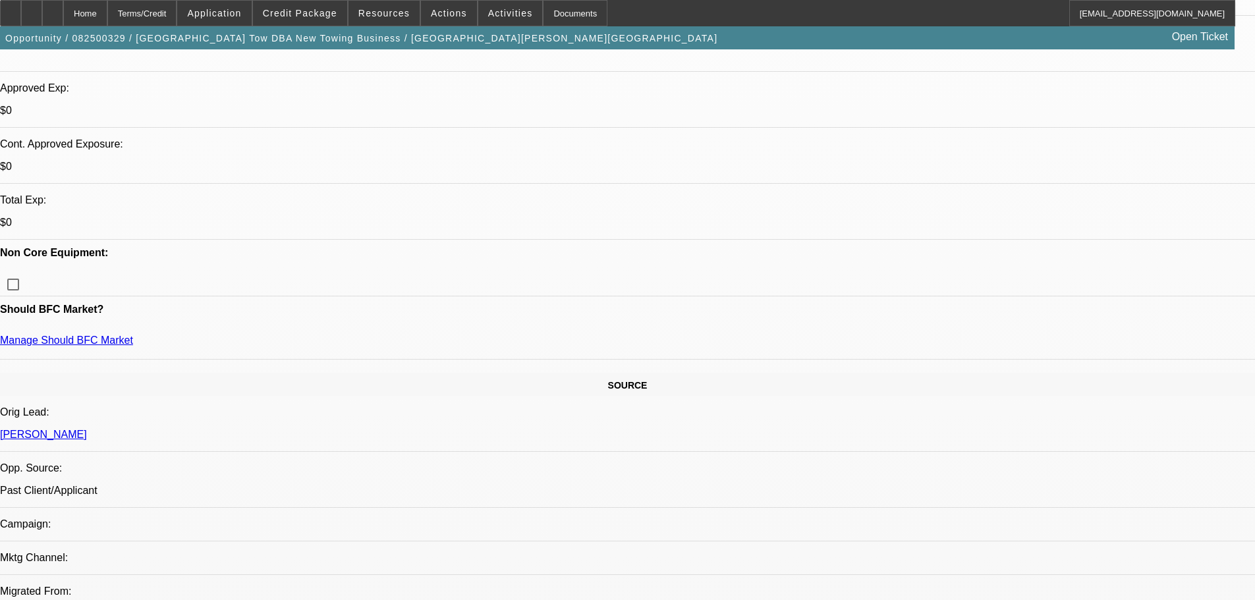
paste textarea "STARTUP, 26 YEAR OLD FEMALE OWNER OF A TOWING COMPANY; RISKY PROFILE; QUESTIONA…"
type textarea "STARTUP, 26 YEAR OLD FEMALE OWNER OF A TOWING COMPANY; RISKY PROFILE; QUESTIONA…"
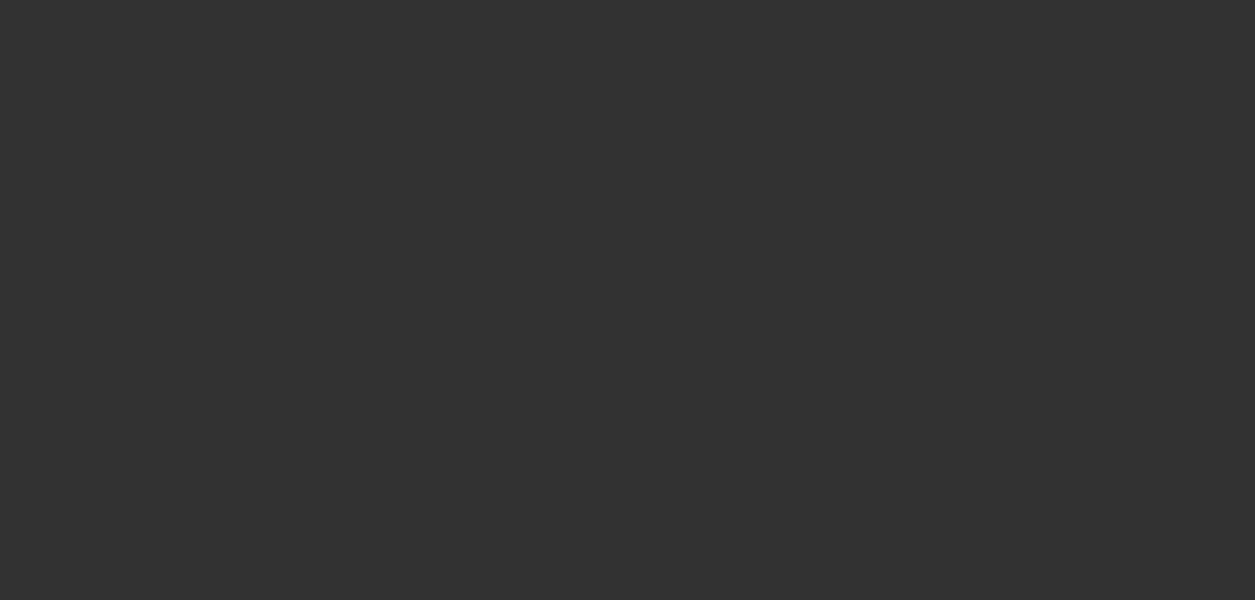
scroll to position [0, 0]
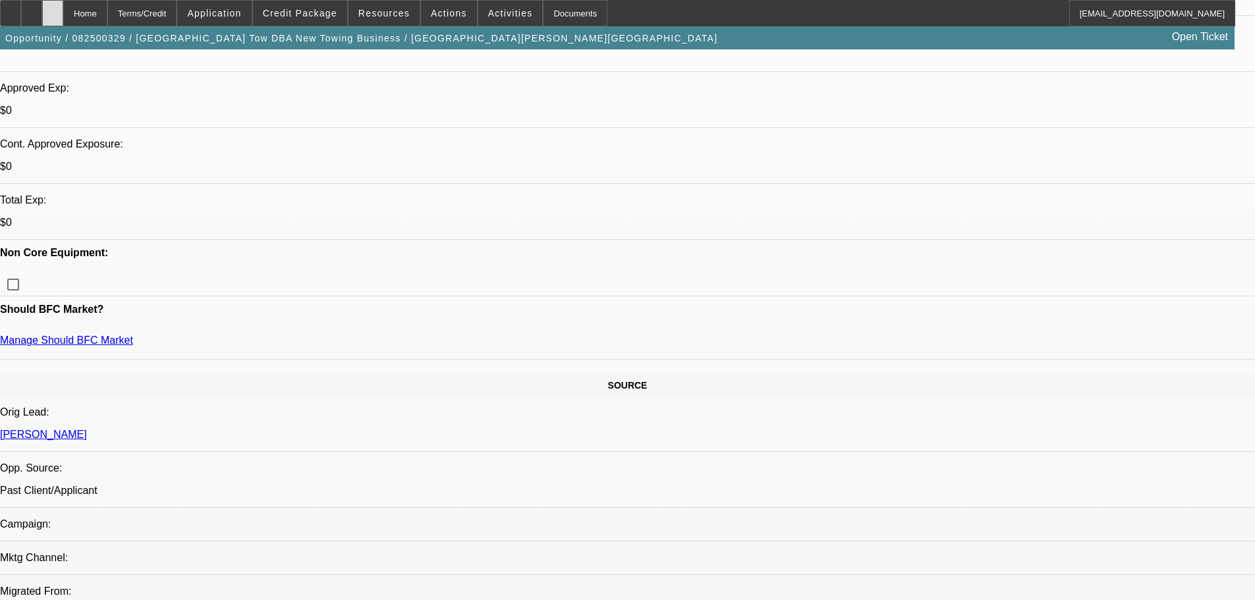
click at [53, 9] on icon at bounding box center [53, 9] width 0 height 0
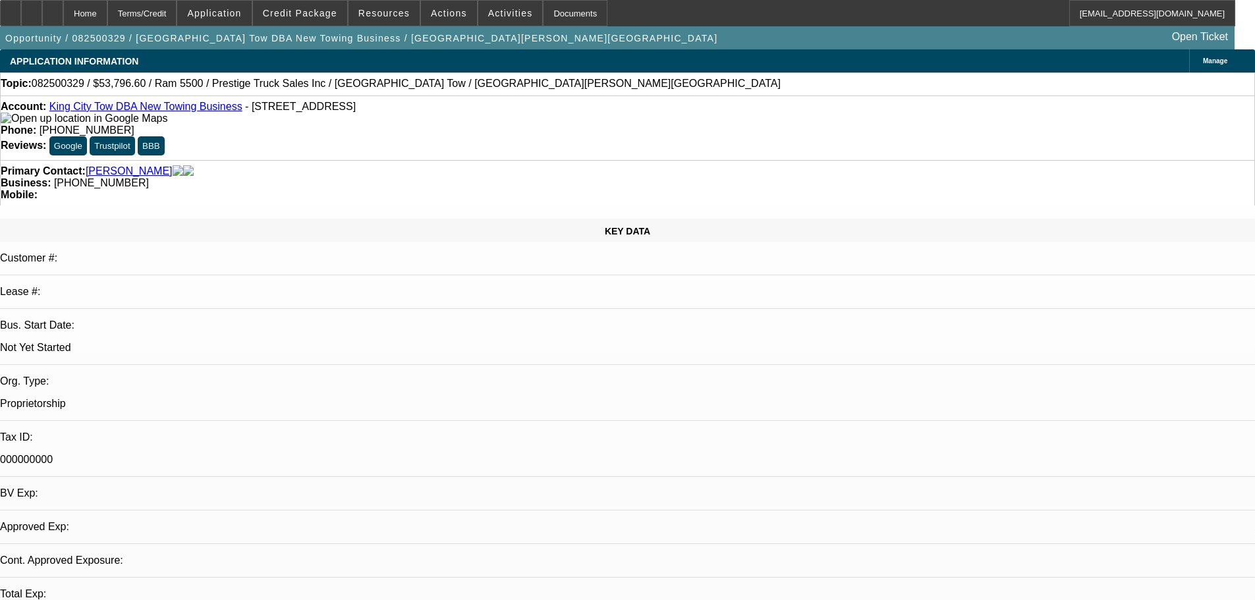
select select "0.1"
select select "2"
select select "0.1"
select select "4"
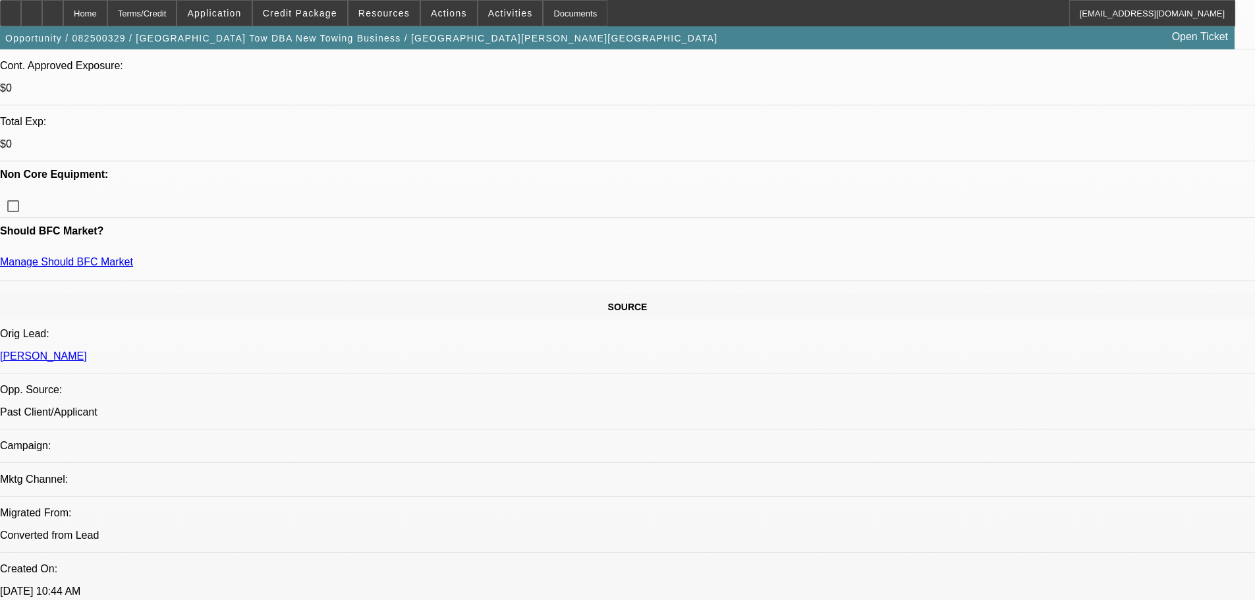
scroll to position [790, 0]
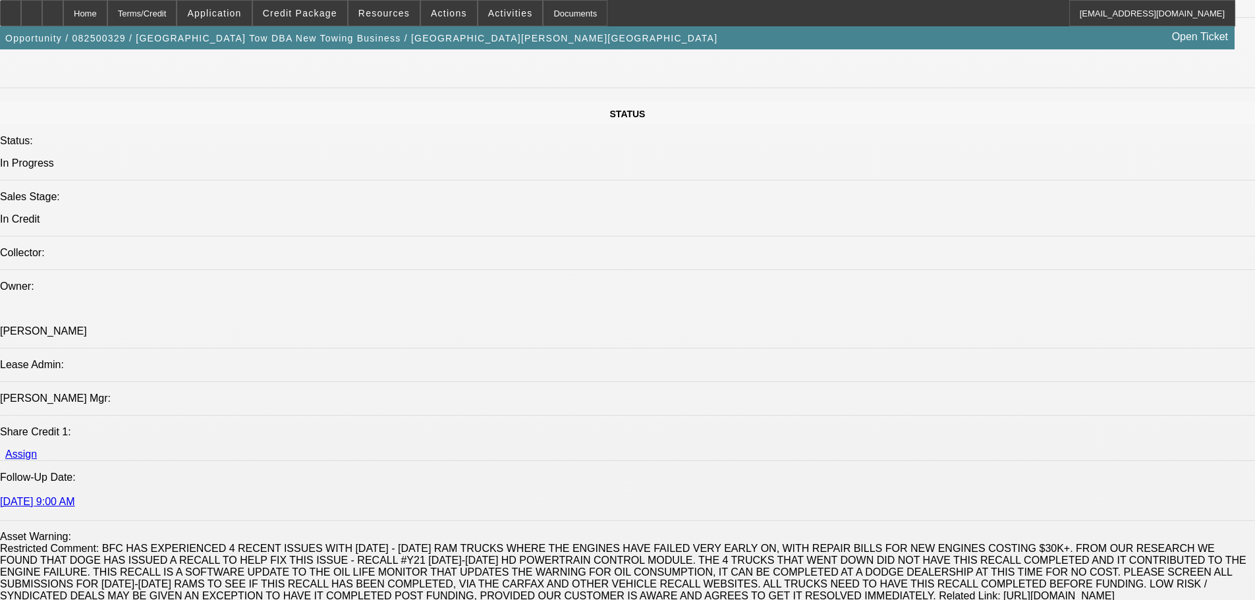
scroll to position [1844, 0]
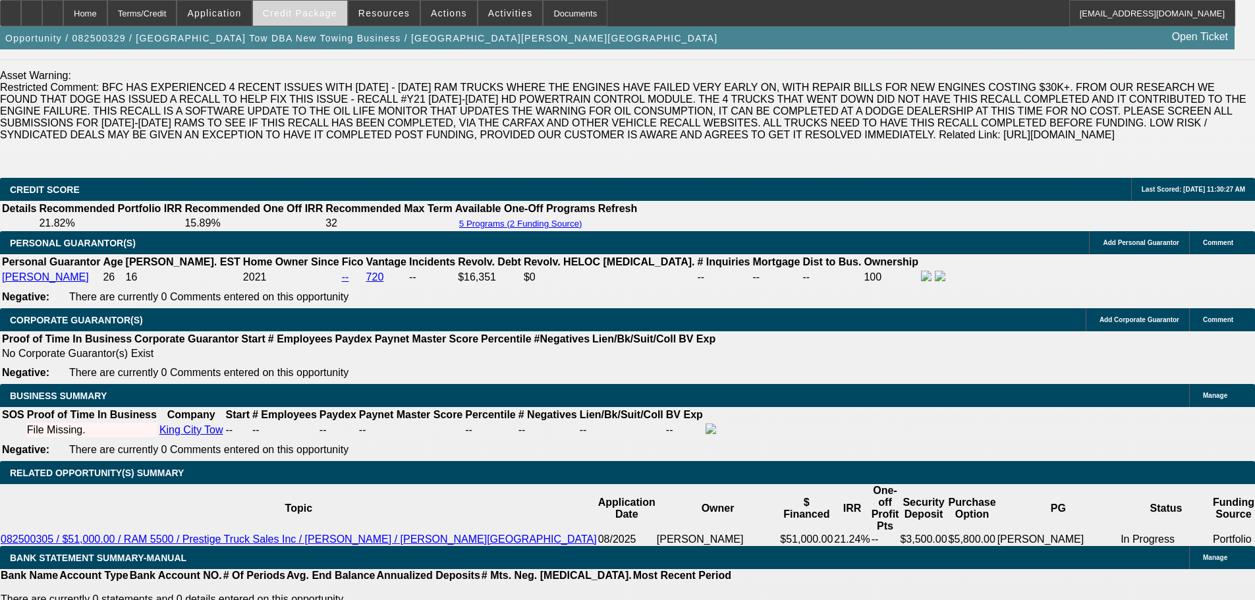
click at [298, 13] on span "Credit Package" at bounding box center [300, 13] width 74 height 11
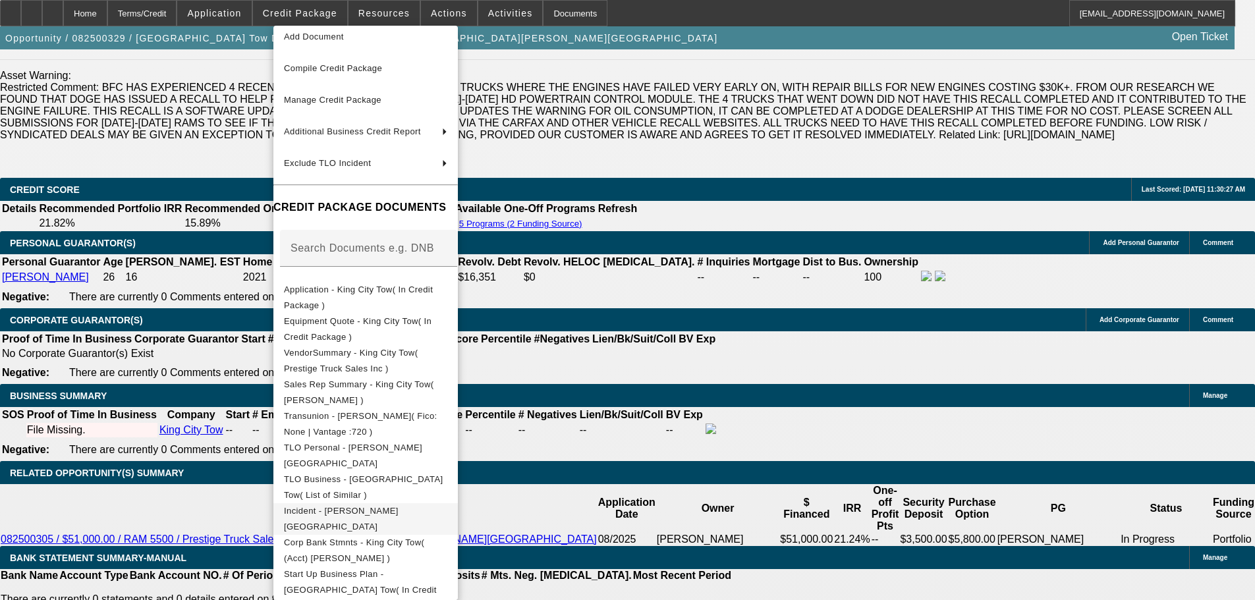
scroll to position [113, 0]
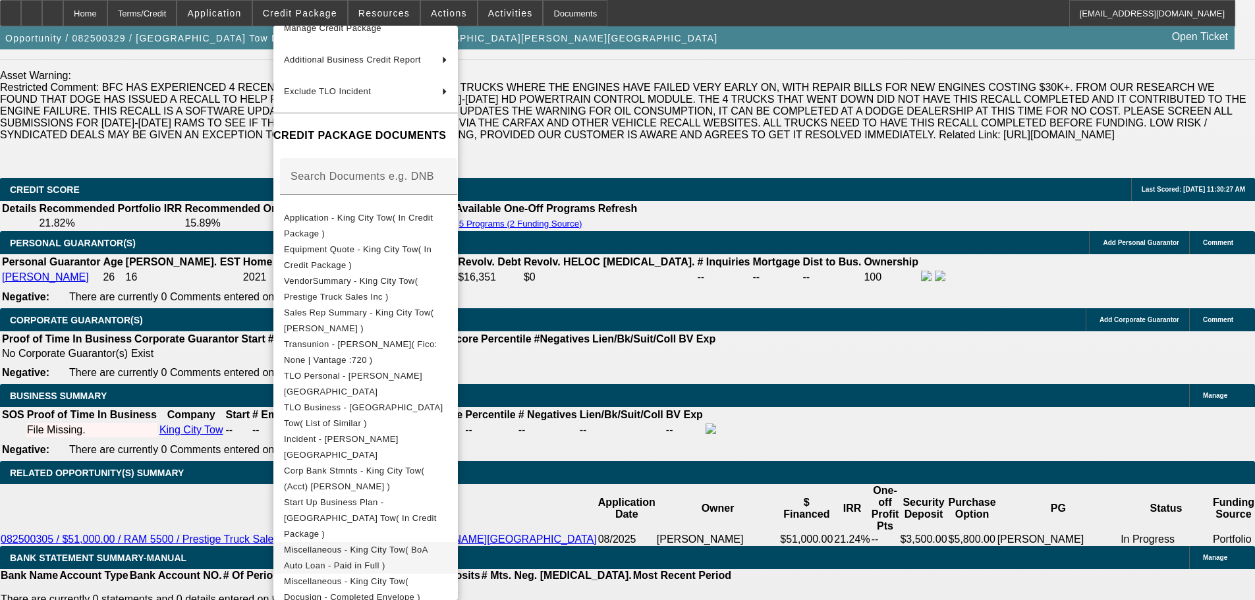
click at [428, 545] on span "Miscellaneous - King City Tow( BoA Auto Loan - Paid in Full )" at bounding box center [356, 558] width 144 height 26
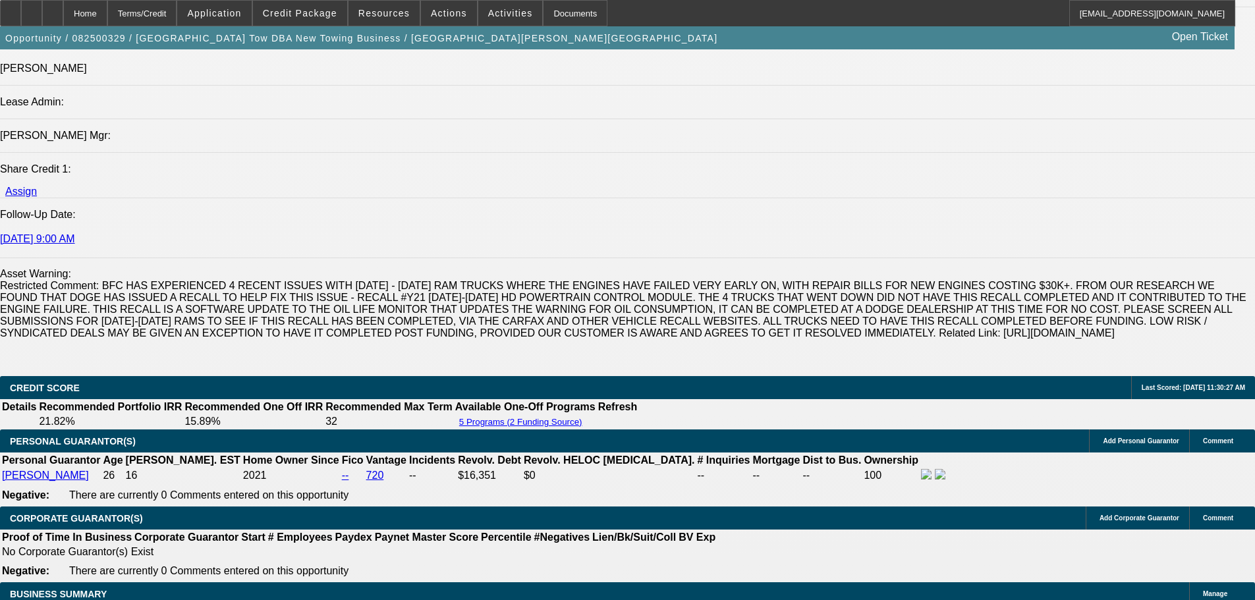
scroll to position [1449, 0]
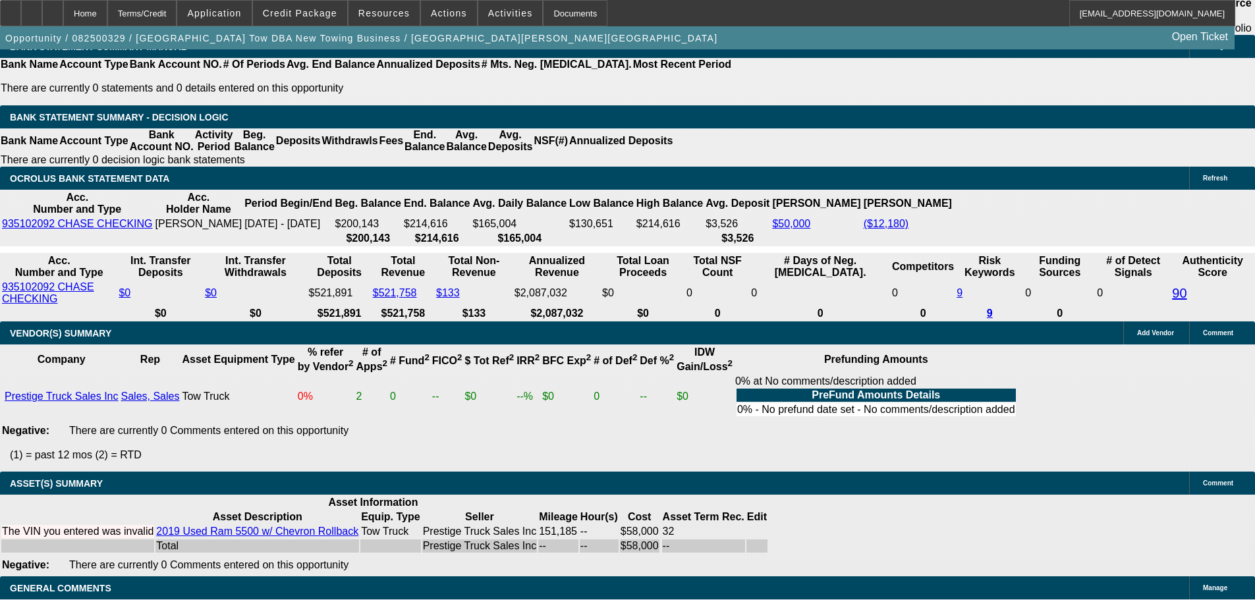
scroll to position [2520, 0]
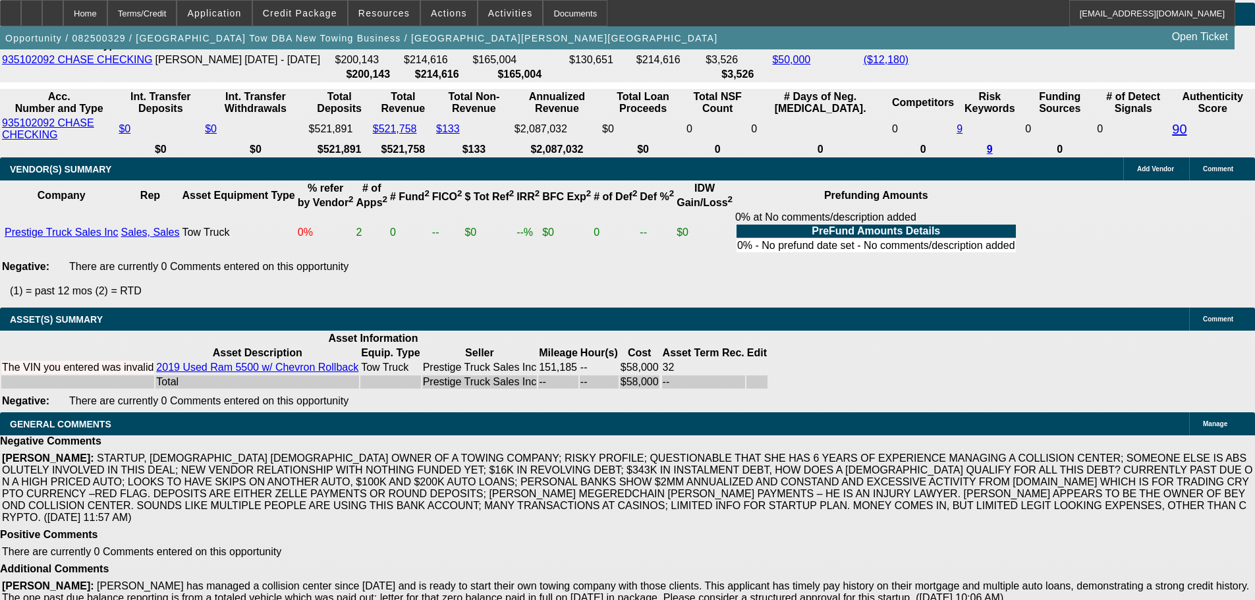
select select "4"
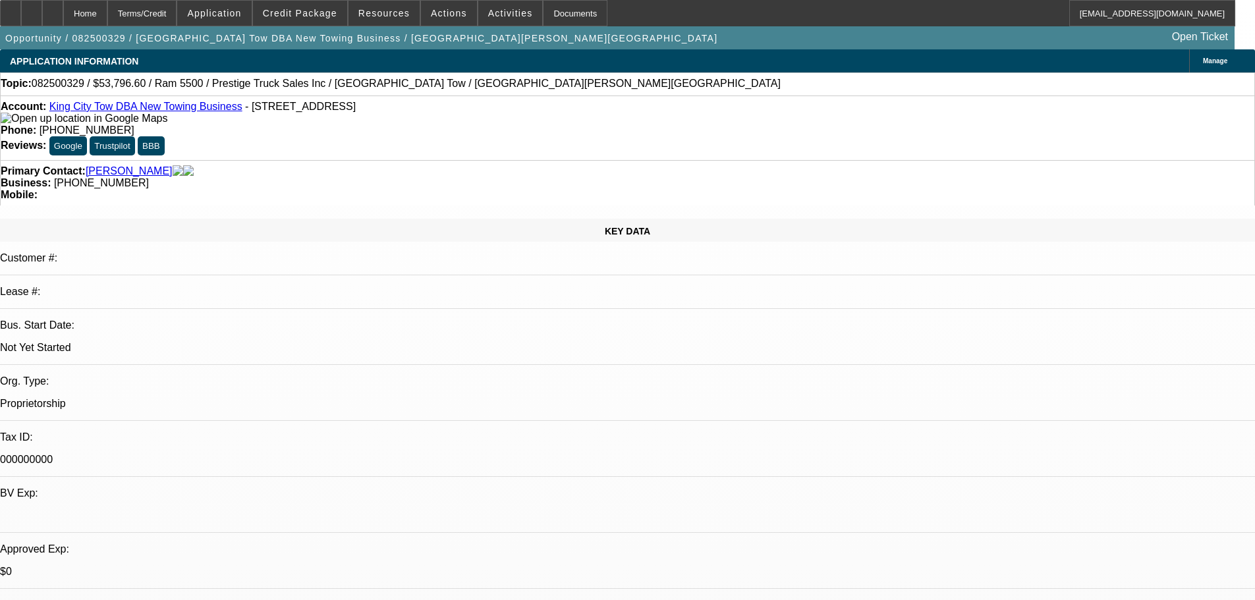
paste textarea "PASS, JUST TOO MANY NEGATIVES AND SUSPICIOUS THINGS GOING ON THIS DEAL. TOO RIS…"
type textarea "PASS, JUST TOO MANY NEGATIVES AND SUSPICIOUS THINGS GOING ON THIS DEAL. TOO RIS…"
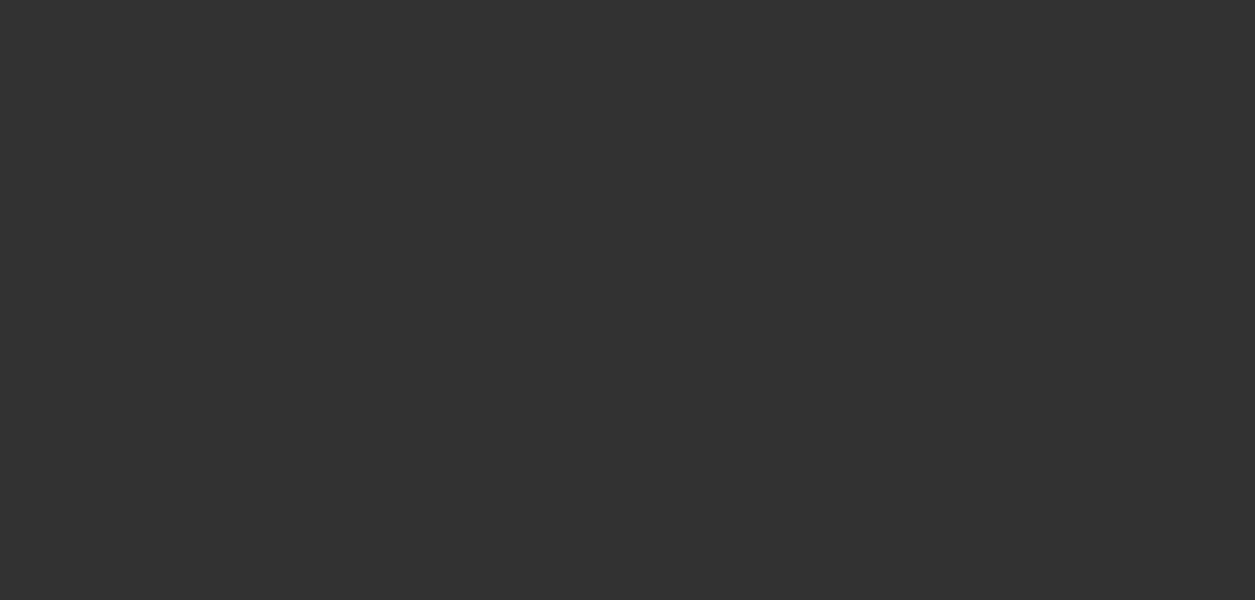
select select "0.1"
select select "2"
select select "0.1"
select select "4"
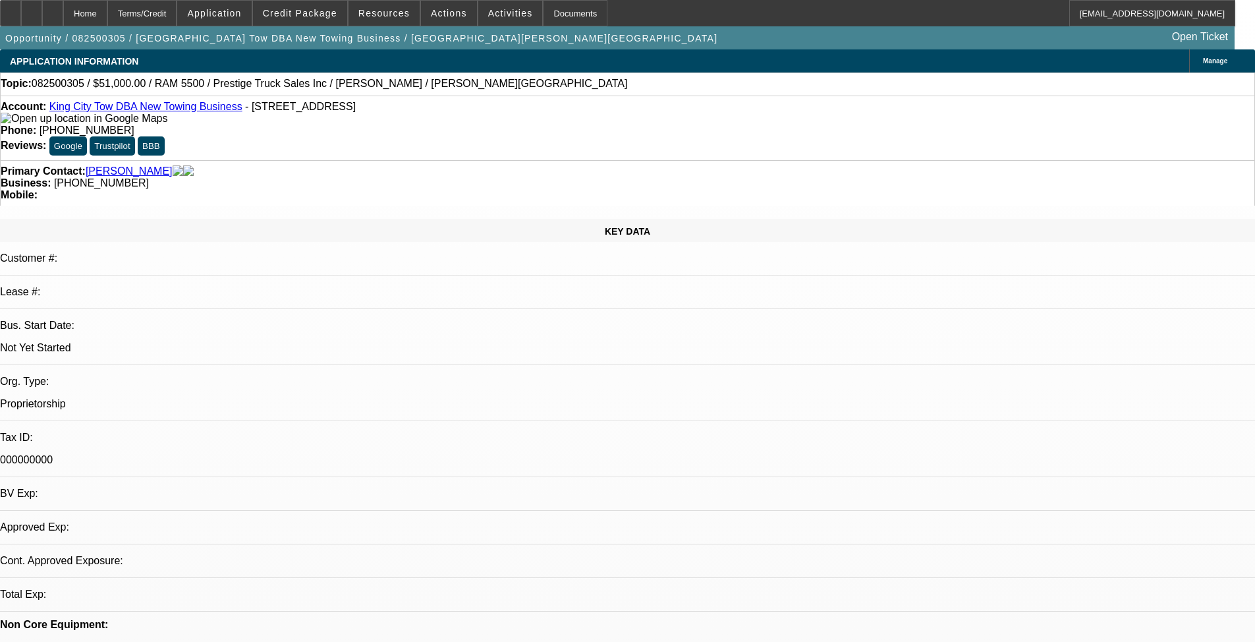
select select "0"
select select "2"
select select "0"
select select "4"
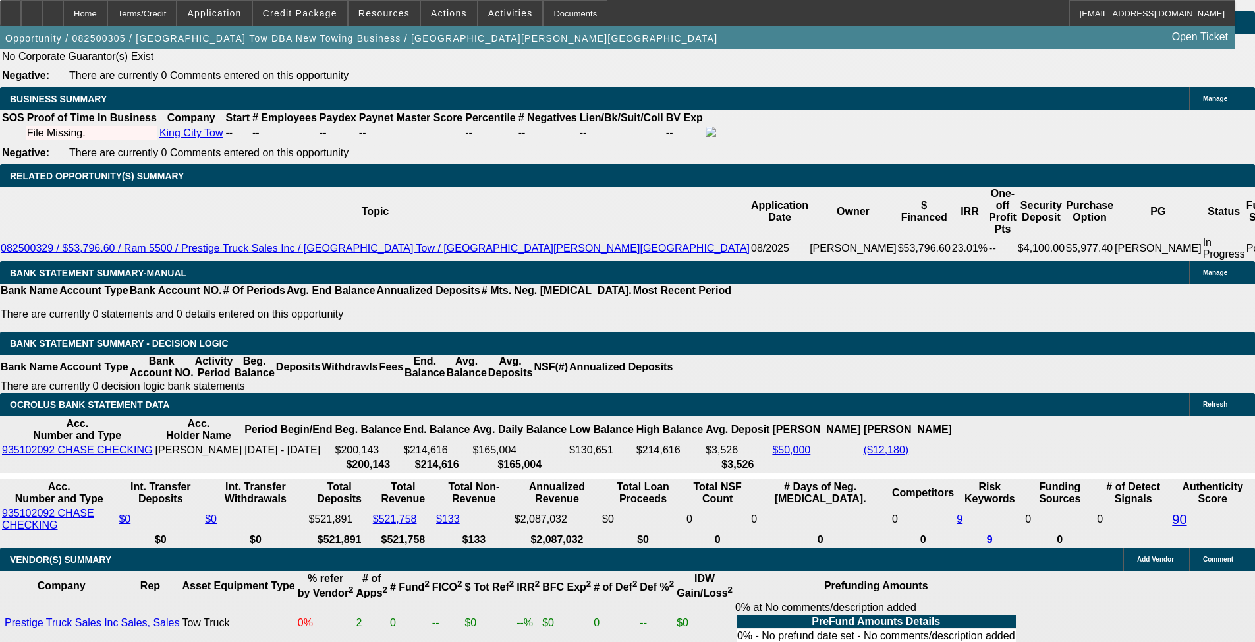
scroll to position [1976, 0]
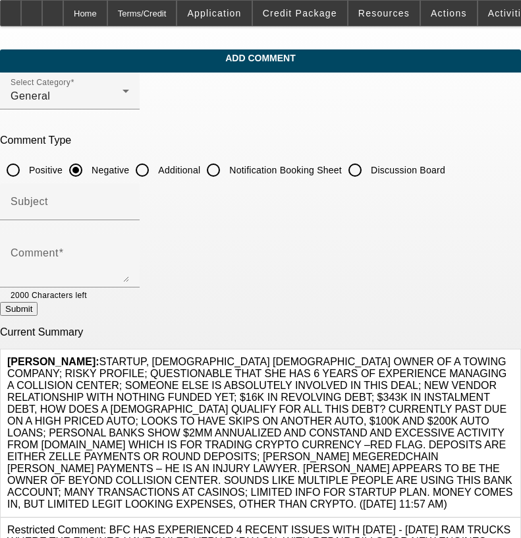
click at [514, 356] on icon at bounding box center [514, 356] width 0 height 0
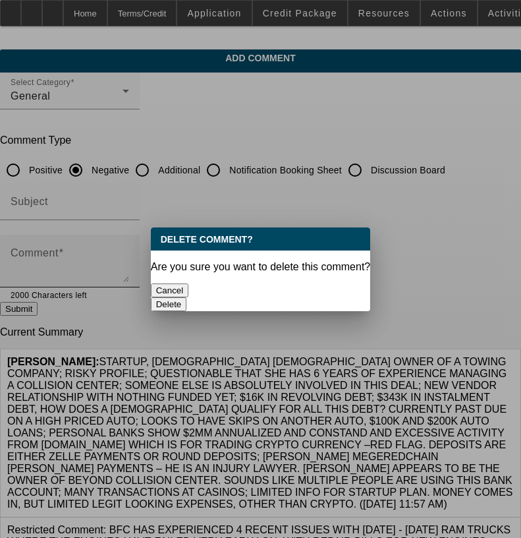
drag, startPoint x: 318, startPoint y: 283, endPoint x: 261, endPoint y: 267, distance: 58.6
click at [187, 297] on button "Delete" at bounding box center [169, 304] width 36 height 14
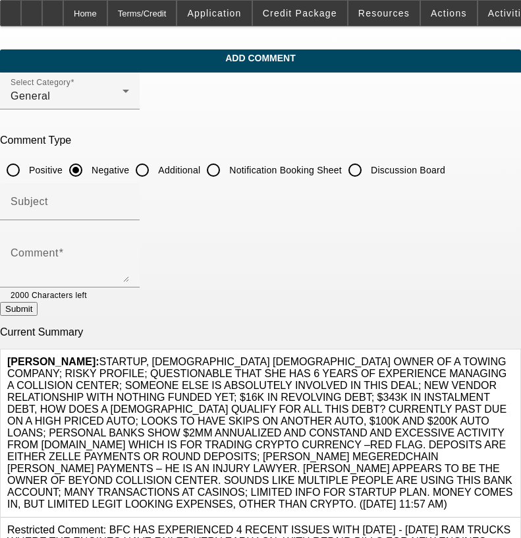
click at [152, 262] on div at bounding box center [260, 269] width 521 height 538
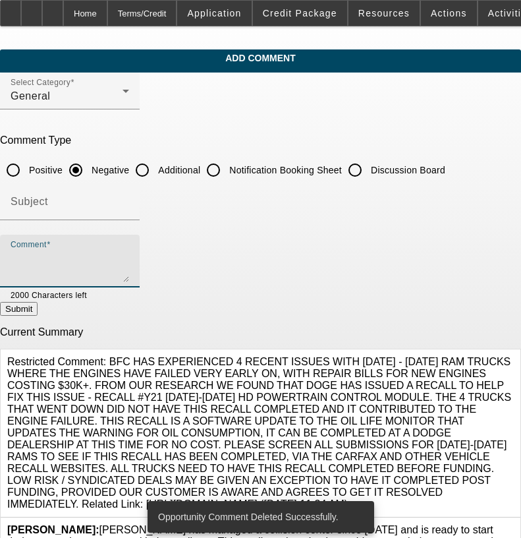
click at [129, 260] on textarea "Comment" at bounding box center [70, 266] width 119 height 32
paste textarea "STARTUP, 26 YEAR OLD FEMALE OWNER OF A TOWING COMPANY; RISKY PROFILE; QUESTIONA…"
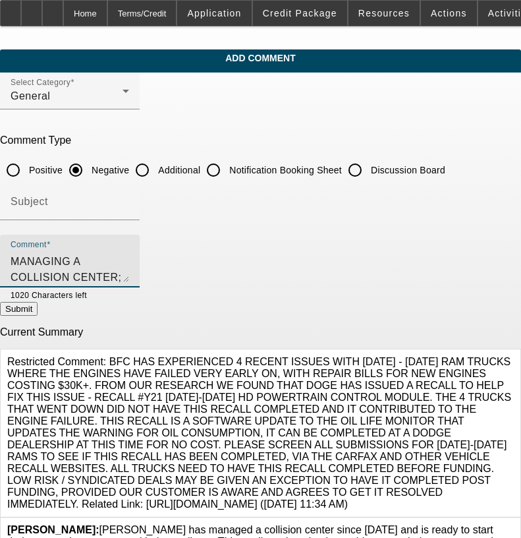
type textarea "STARTUP, 26 YEAR OLD FEMALE OWNER OF A TOWING COMPANY; RISKY PROFILE; QUESTIONA…"
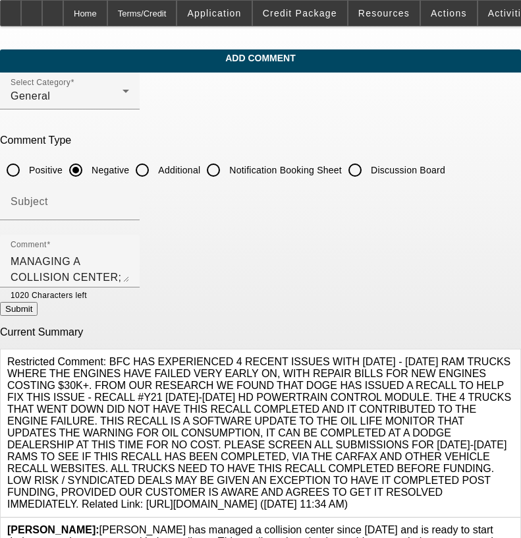
click at [38, 313] on button "Submit" at bounding box center [19, 309] width 38 height 14
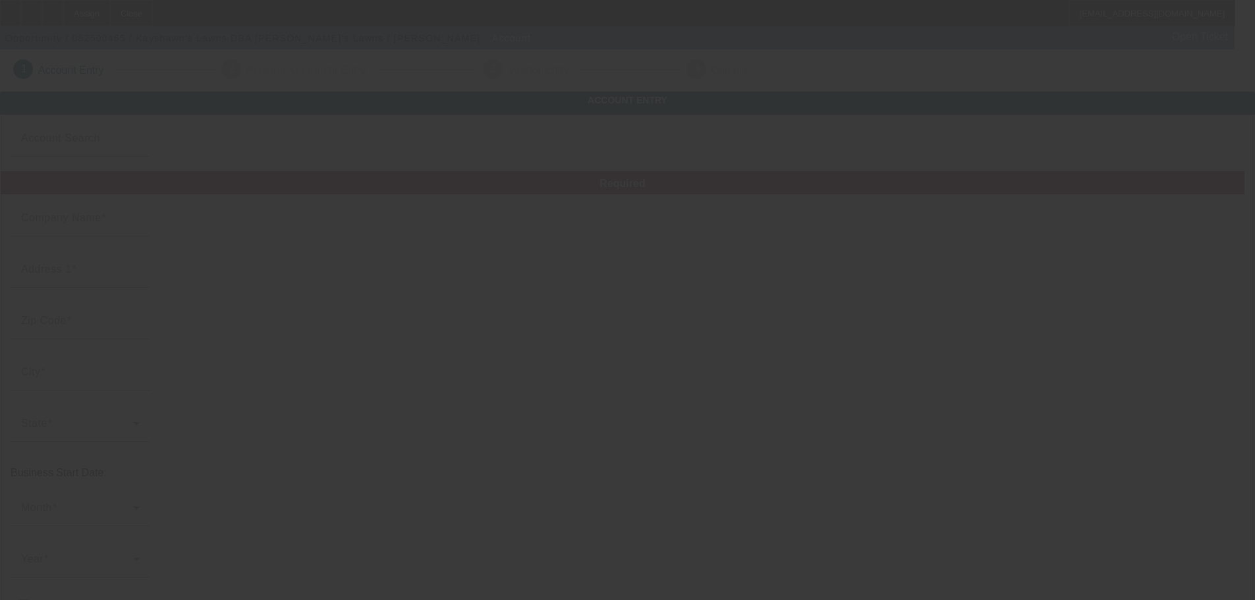
type input "[PERSON_NAME]'s Lawns"
type input "[STREET_ADDRESS]"
type input "71603"
type input "[GEOGRAPHIC_DATA]"
type input "[PHONE_NUMBER]"
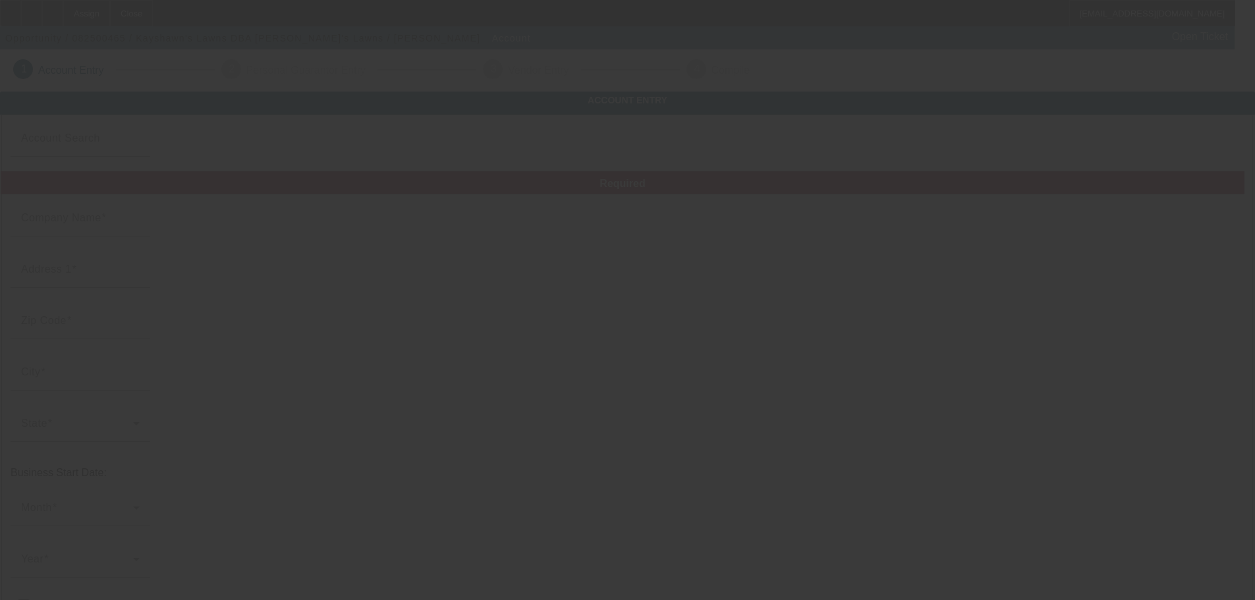
type input "[PERSON_NAME]'s Lawns"
type input "[EMAIL_ADDRESS][DOMAIN_NAME]"
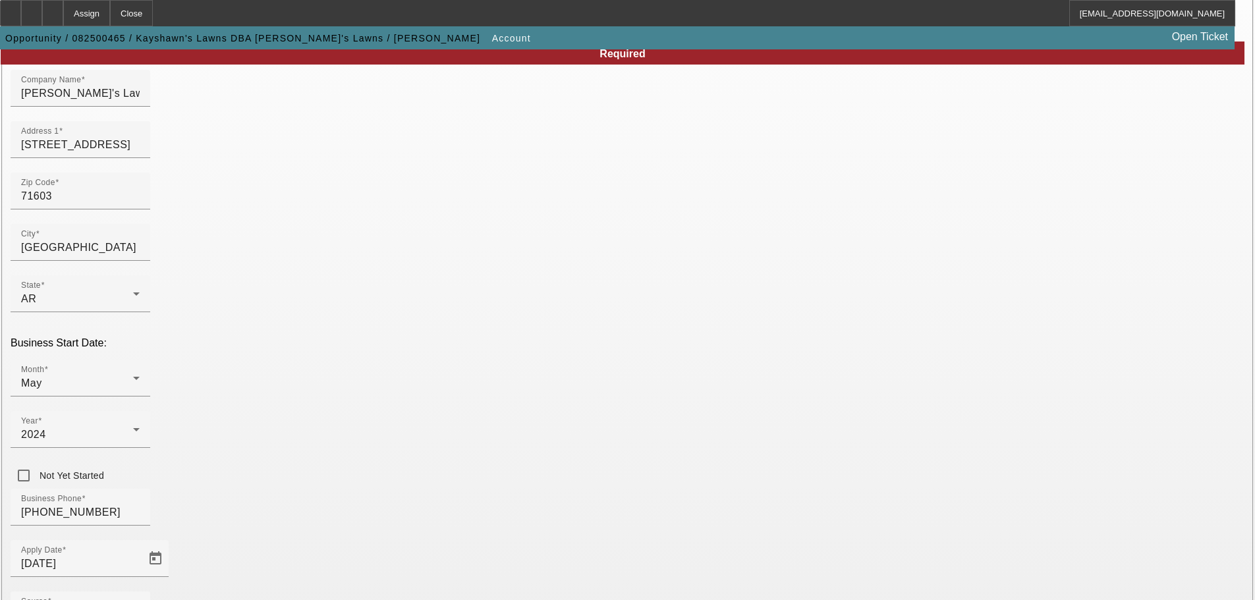
scroll to position [243, 0]
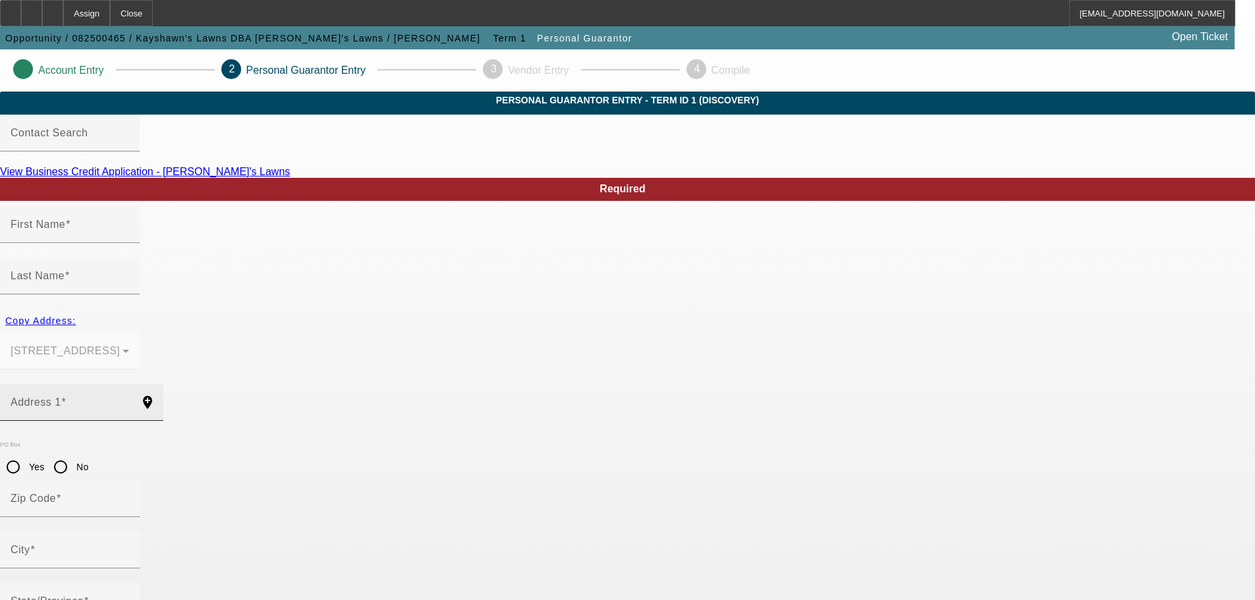
type input "Kaylon"
type input "Smart"
type input "1919 South Linden Street"
radio input "true"
type input "71603"
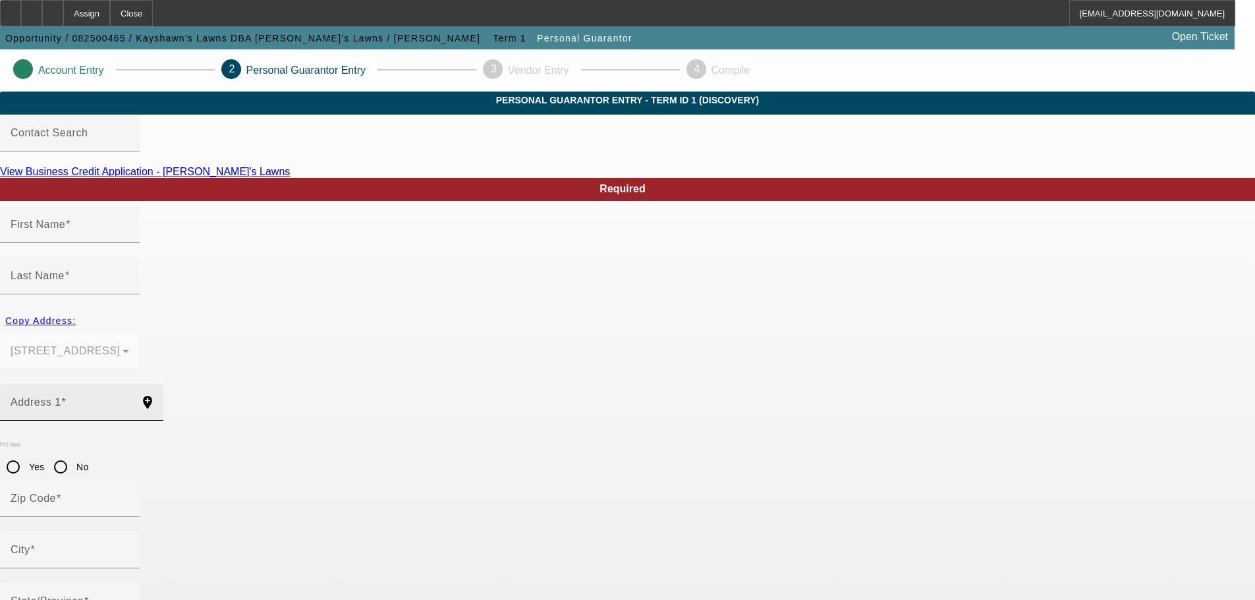
type input "Pine Bluff"
type input "[PHONE_NUMBER]"
type input "100"
type input "432-87-5061"
type input "kay806501@gmail.com"
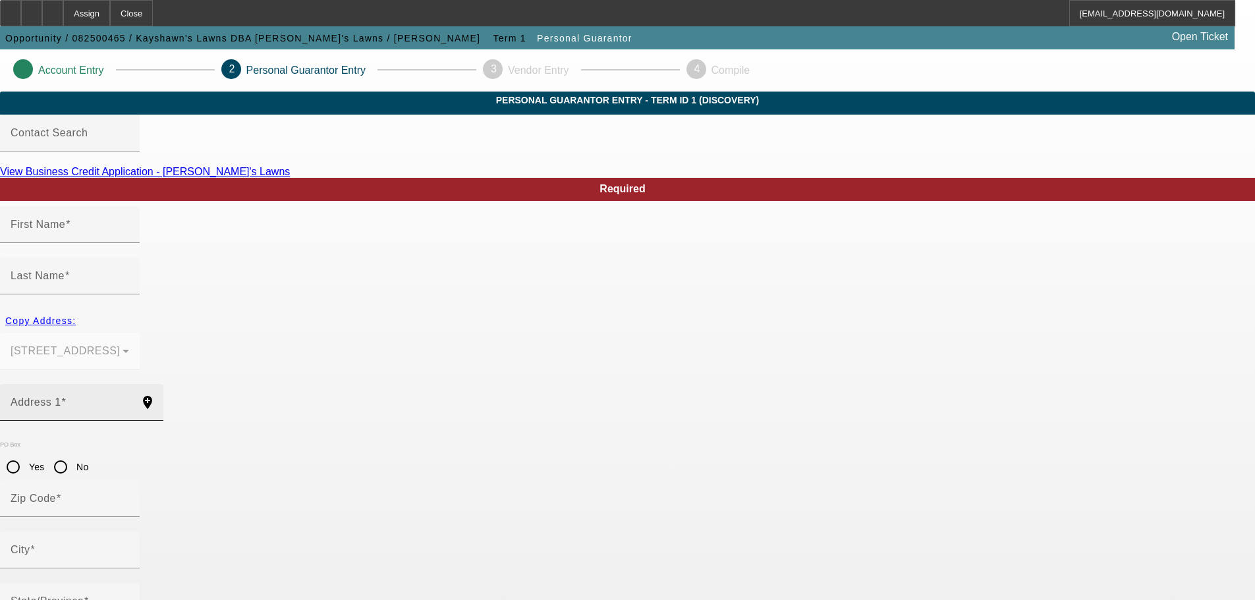
type input "[PHONE_NUMBER]"
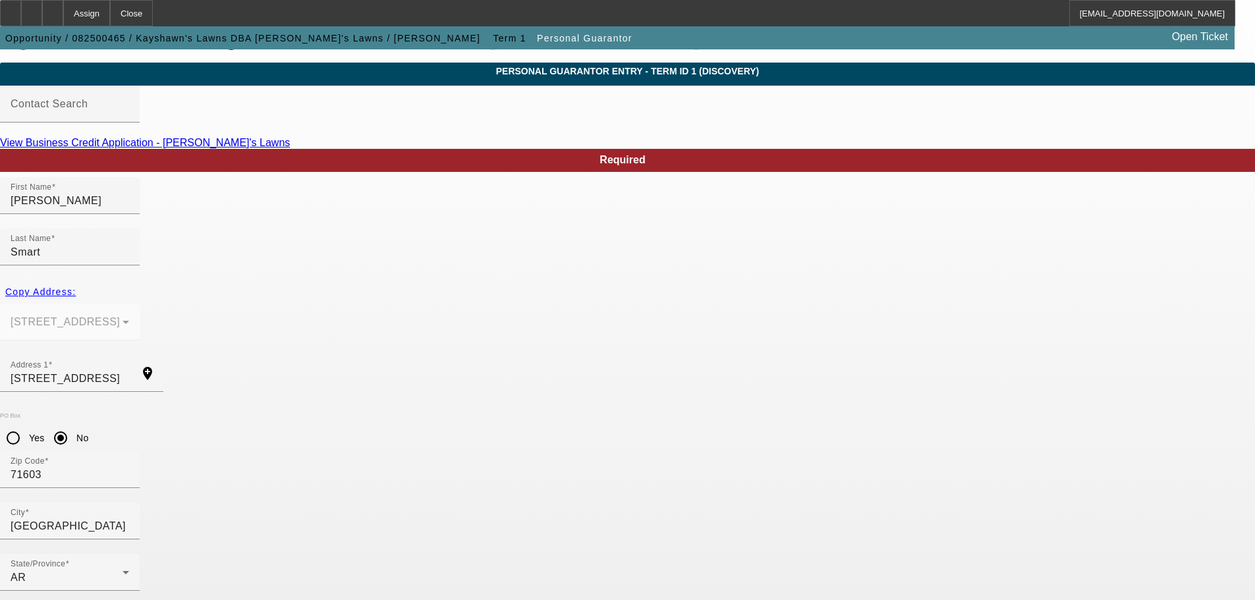
scroll to position [44, 0]
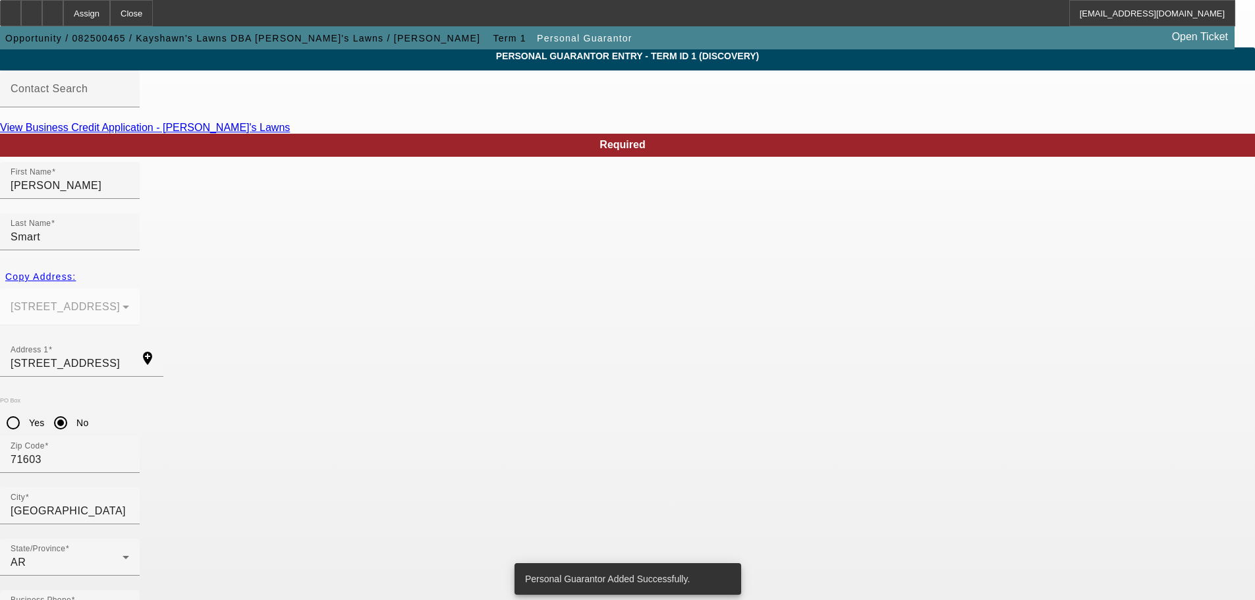
scroll to position [0, 0]
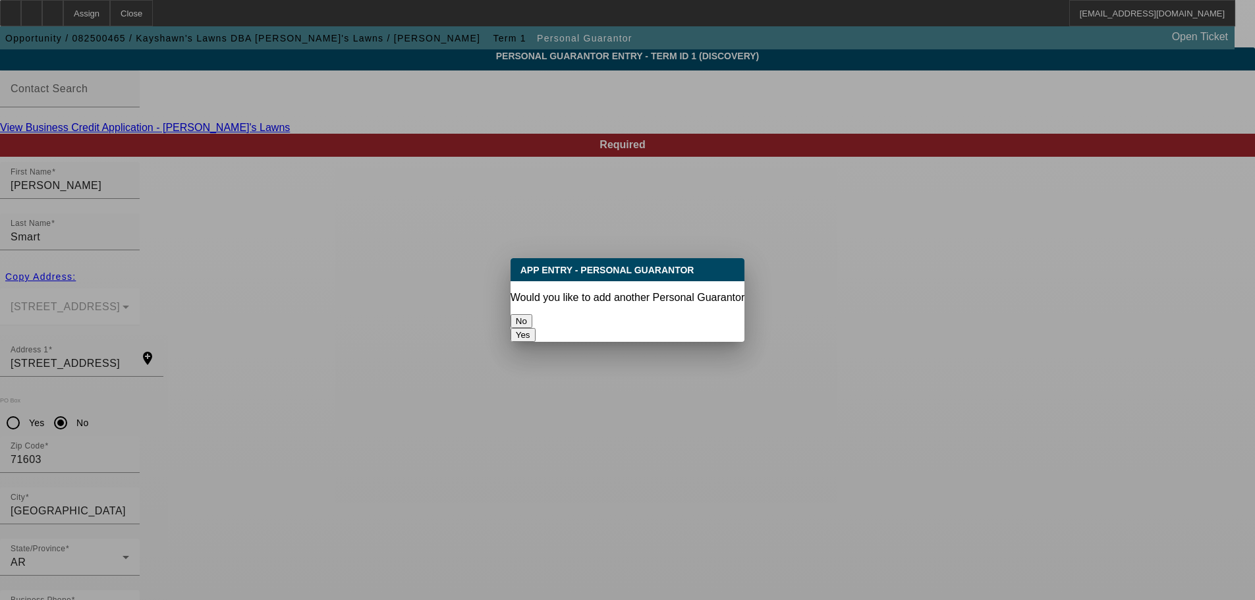
click at [532, 320] on button "No" at bounding box center [522, 321] width 22 height 14
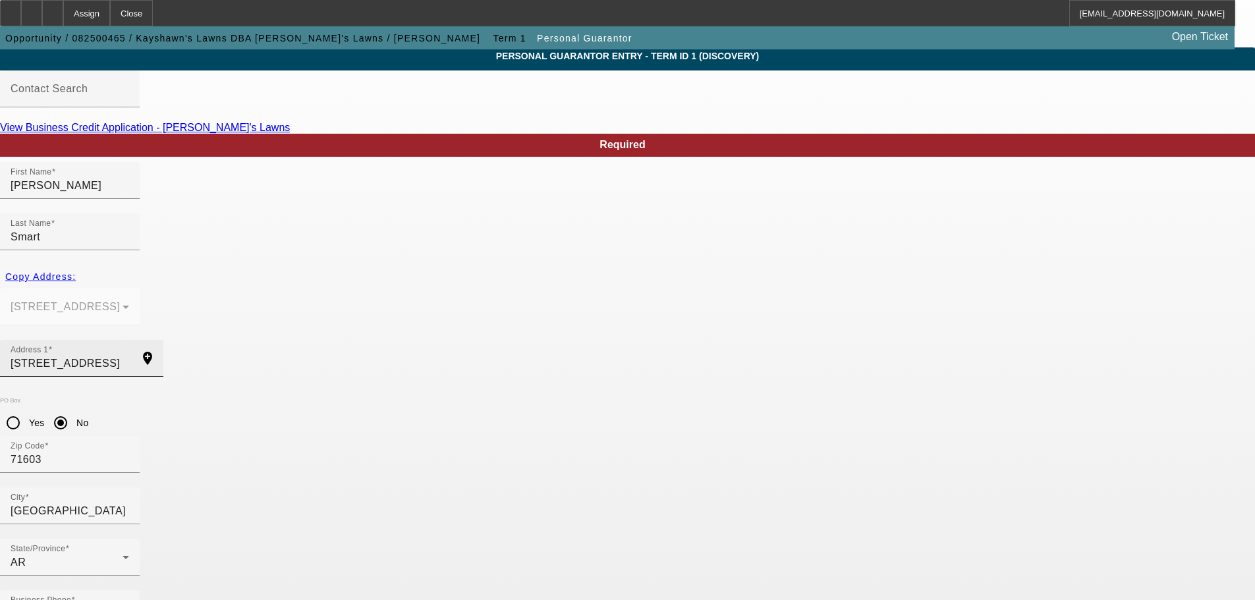
scroll to position [44, 0]
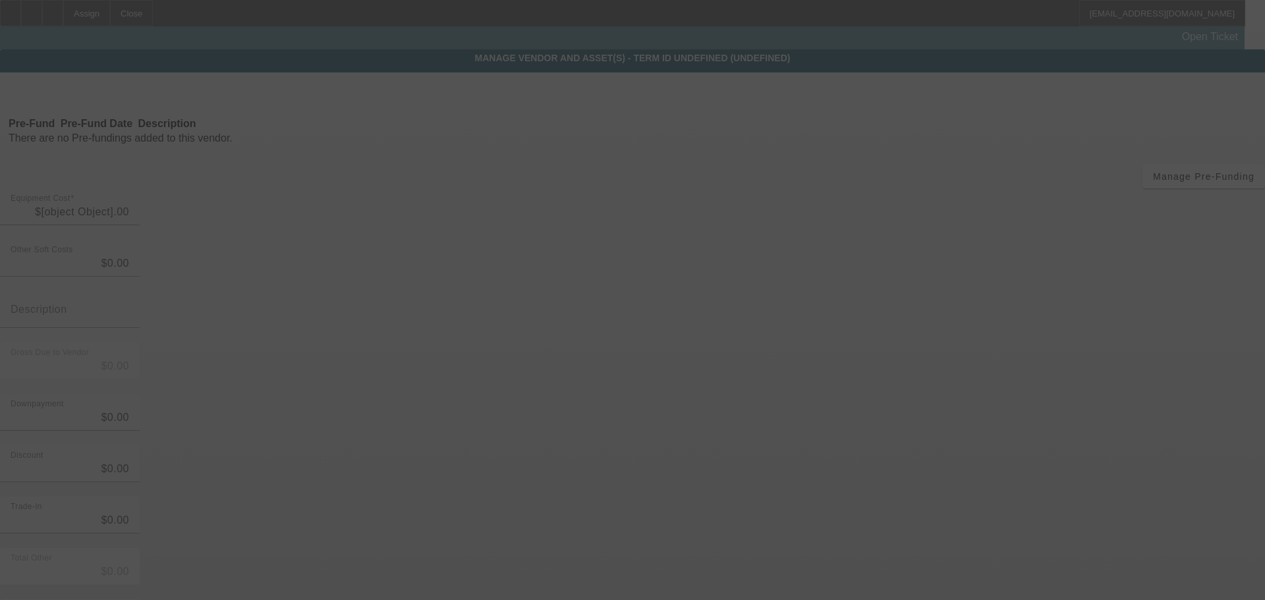
type input "$5,000.00"
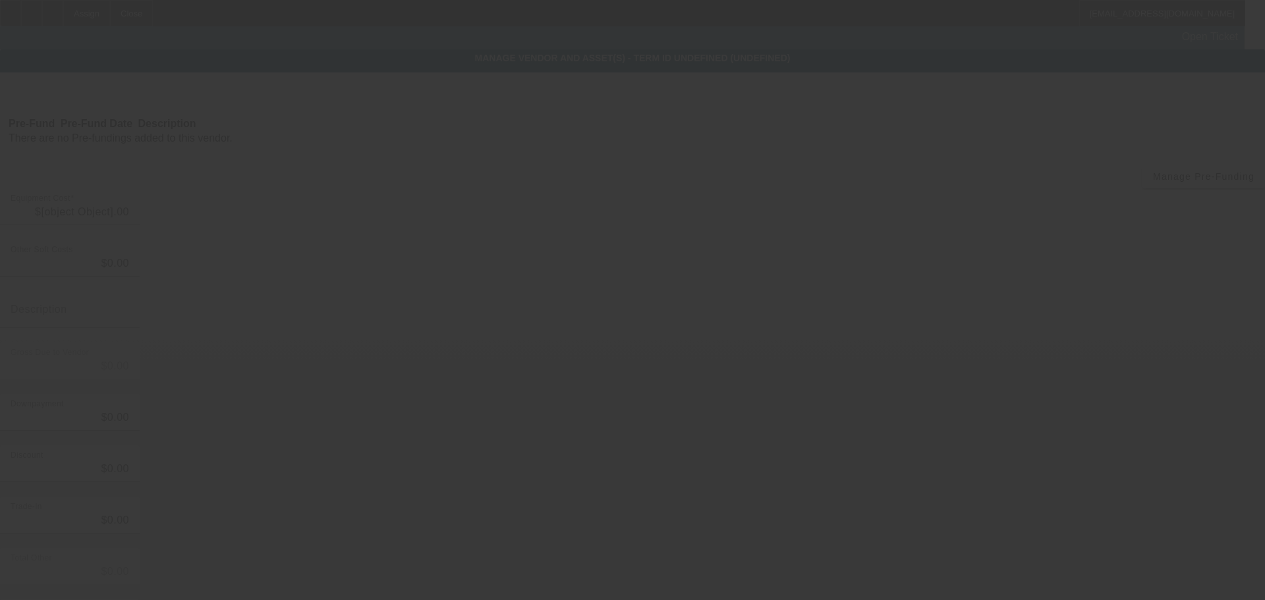
type input "$5,000.00"
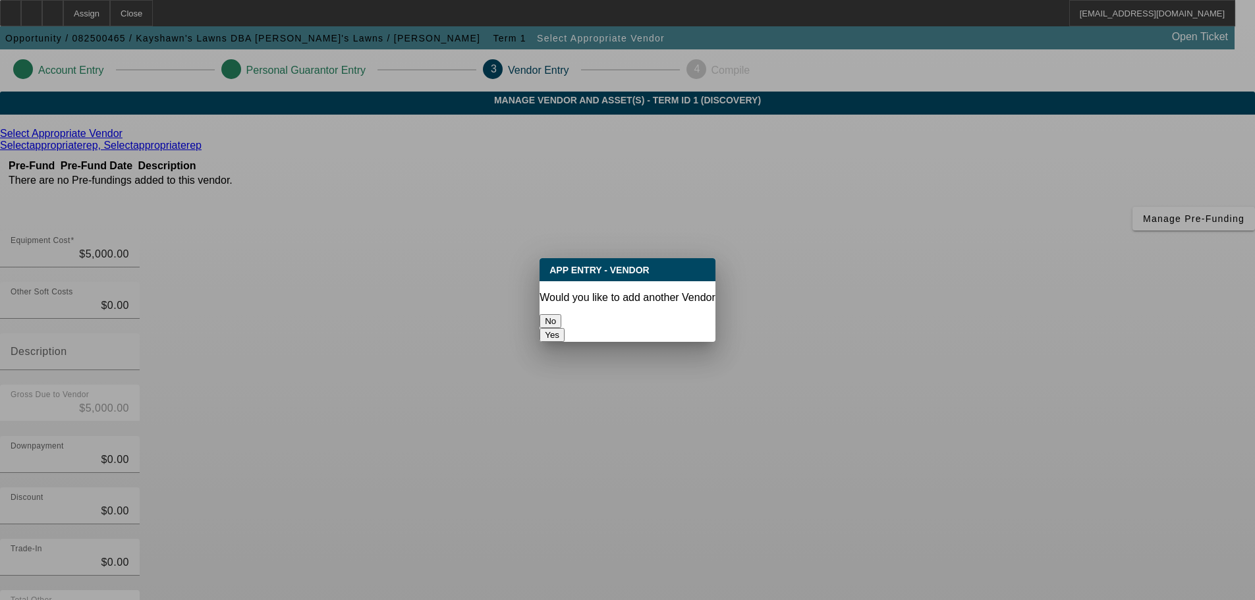
click at [561, 314] on button "No" at bounding box center [550, 321] width 22 height 14
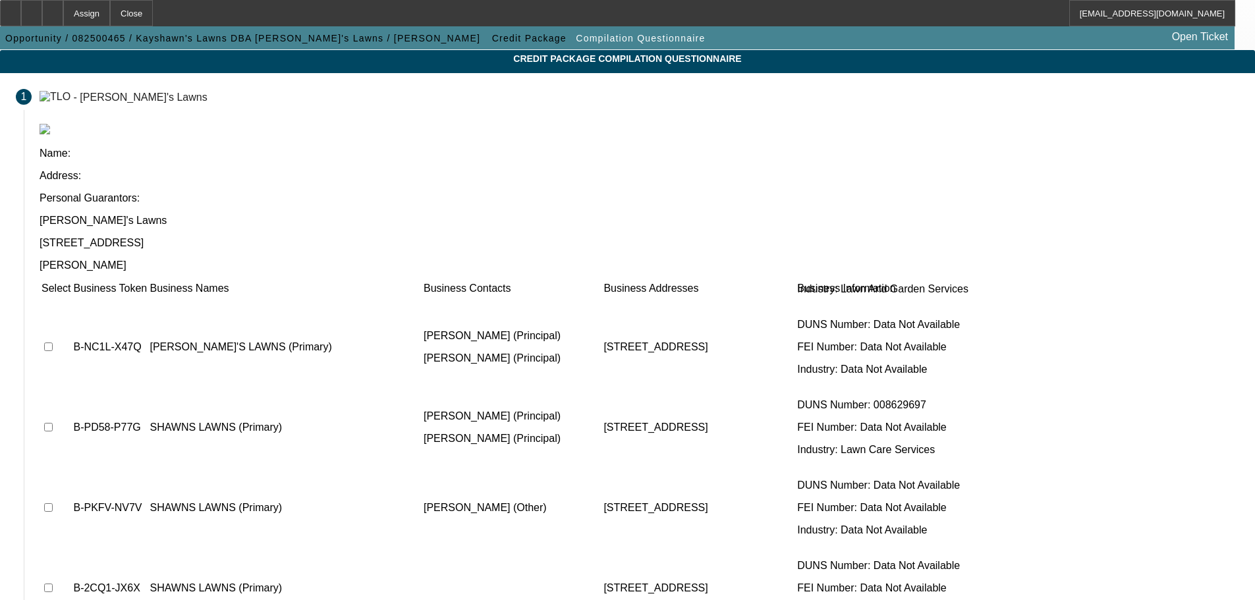
scroll to position [81, 0]
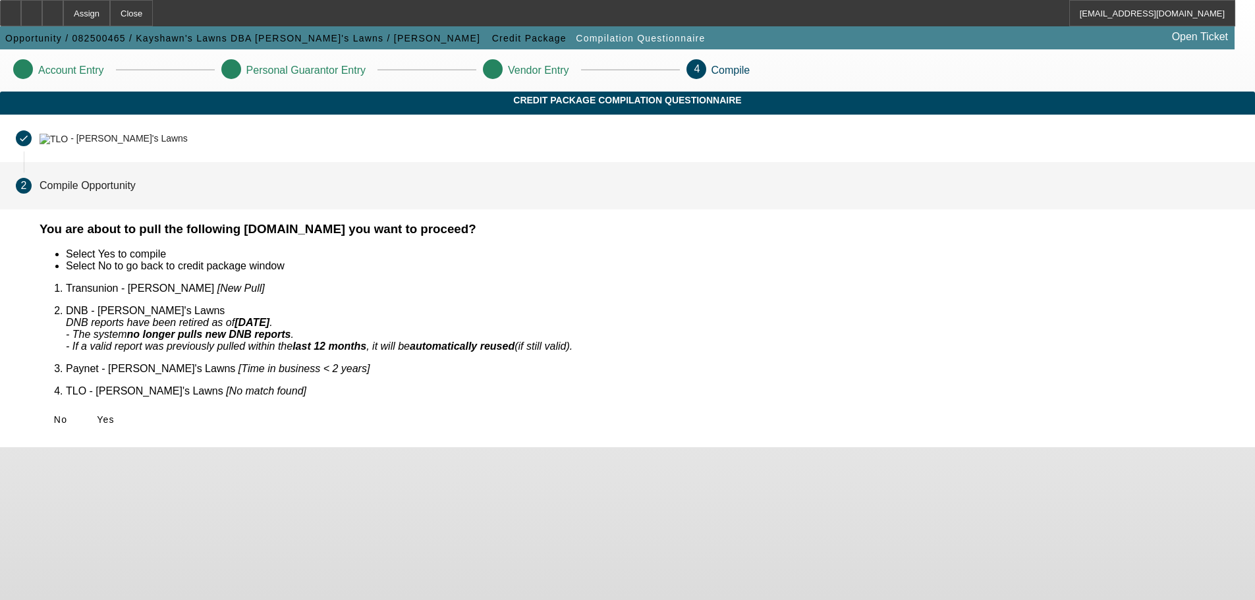
scroll to position [0, 0]
click at [115, 414] on span "Yes" at bounding box center [106, 419] width 18 height 11
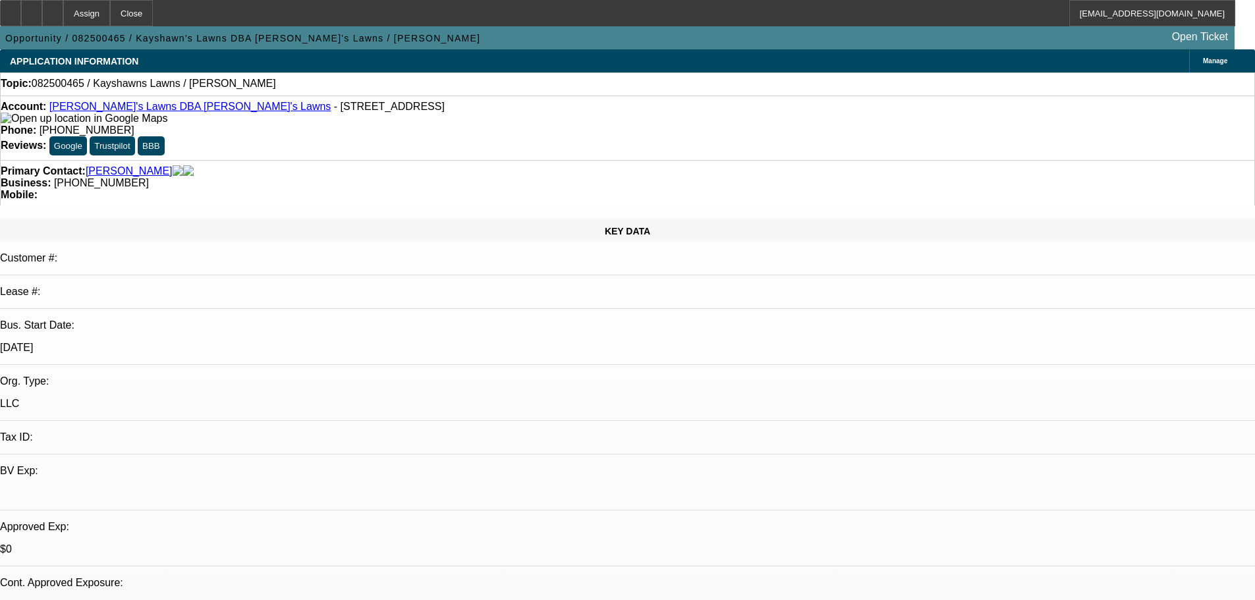
select select "0"
select select "2"
select select "0.1"
select select "4"
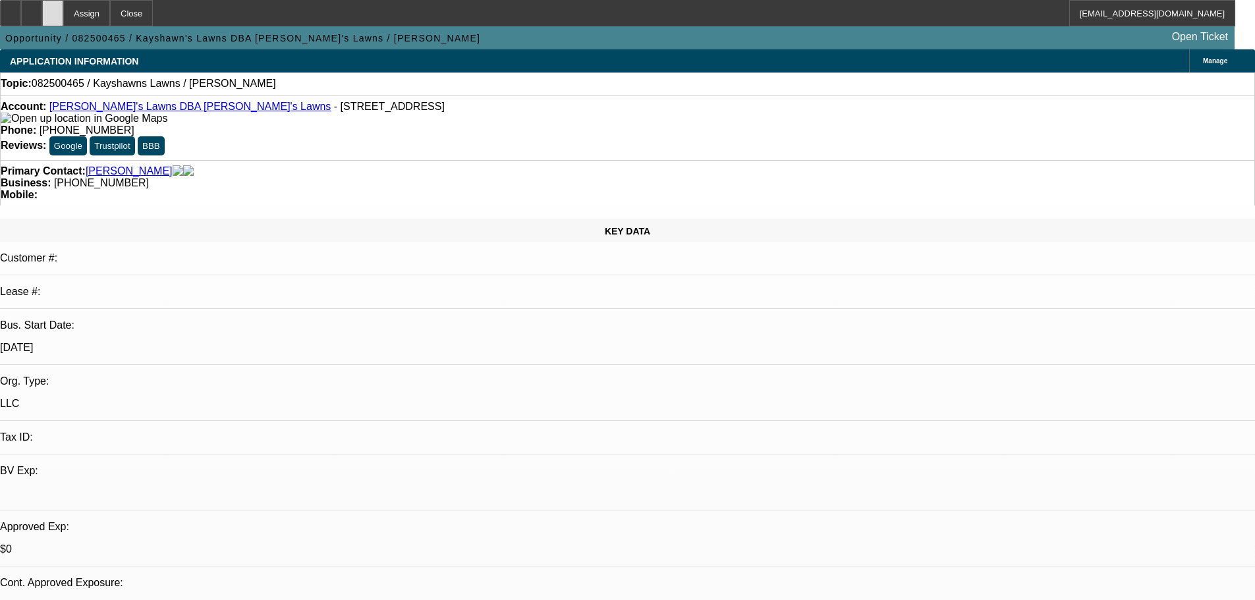
click at [63, 20] on div at bounding box center [52, 13] width 21 height 26
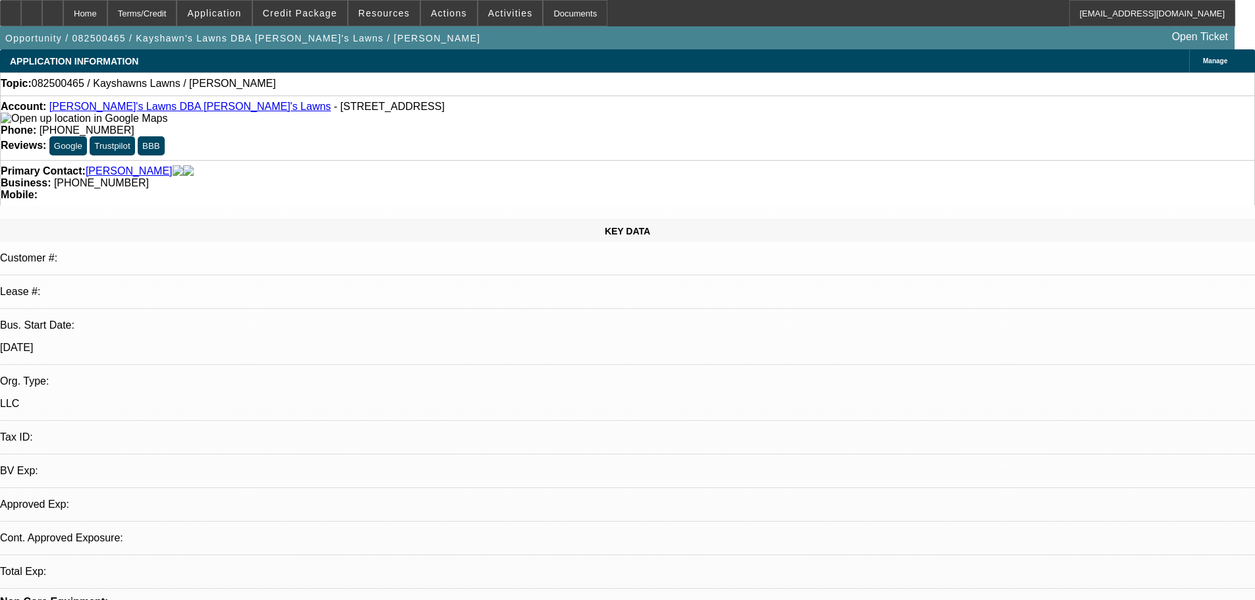
select select "0"
select select "2"
select select "0.1"
select select "4"
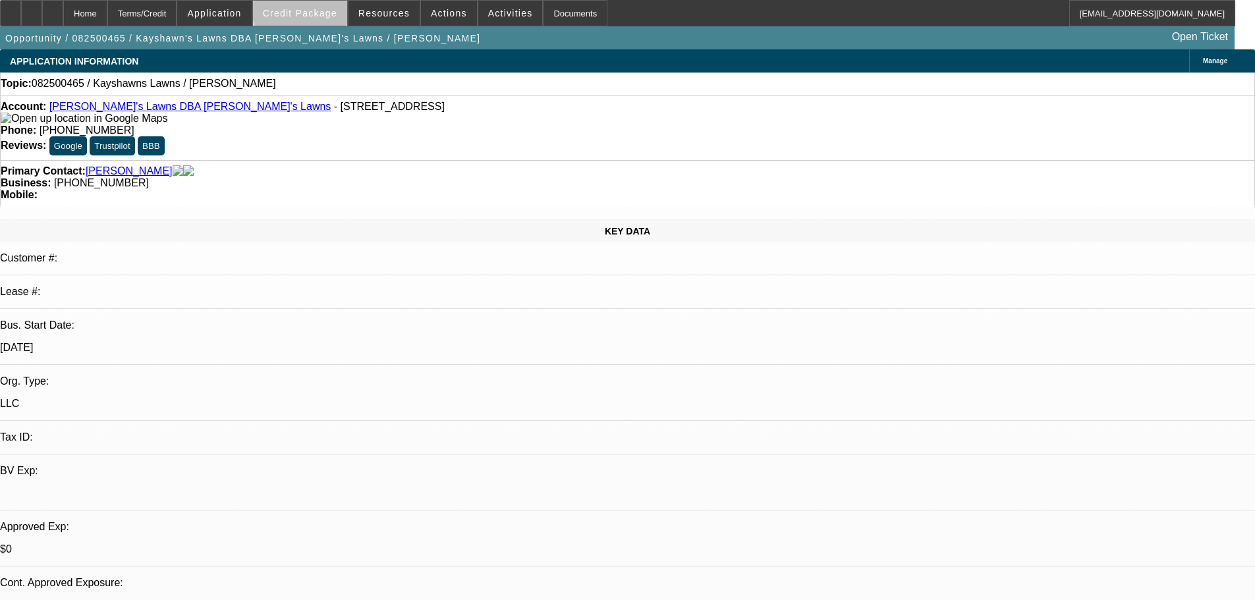
click at [323, 7] on span at bounding box center [300, 13] width 94 height 32
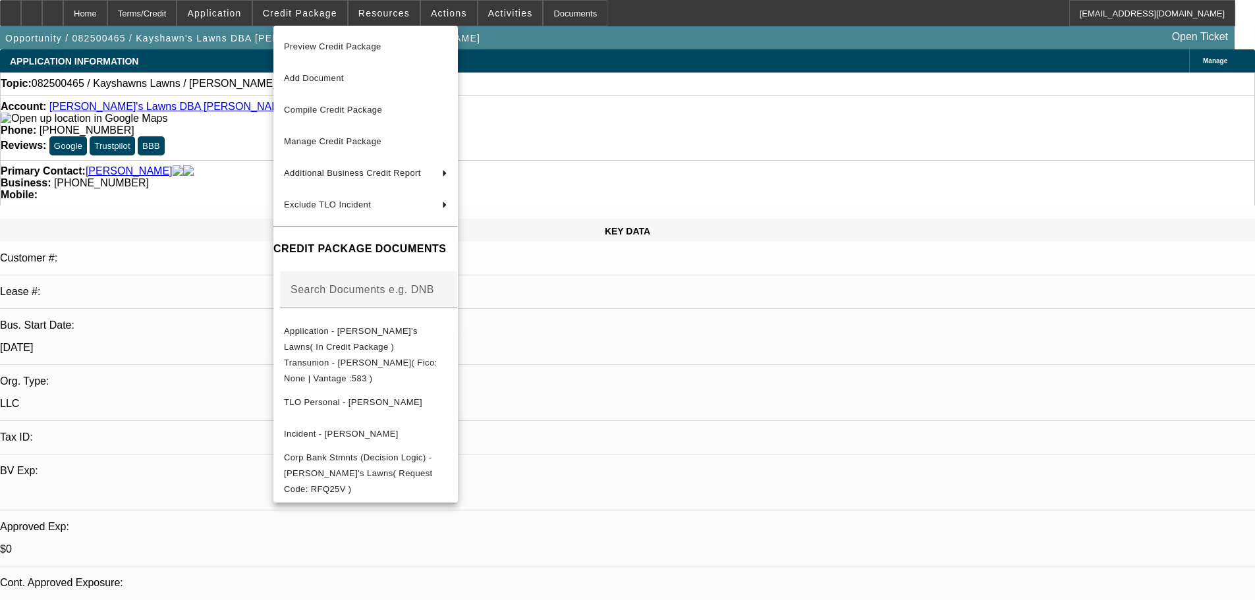
click at [217, 186] on div at bounding box center [627, 300] width 1255 height 600
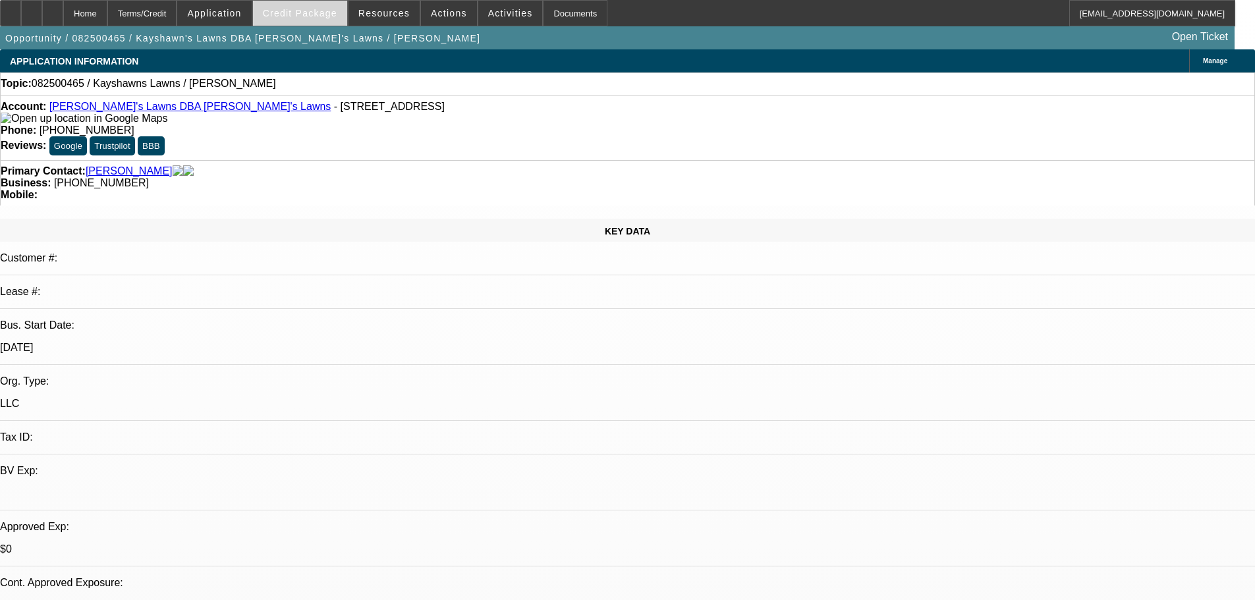
click at [305, 5] on span at bounding box center [300, 13] width 94 height 32
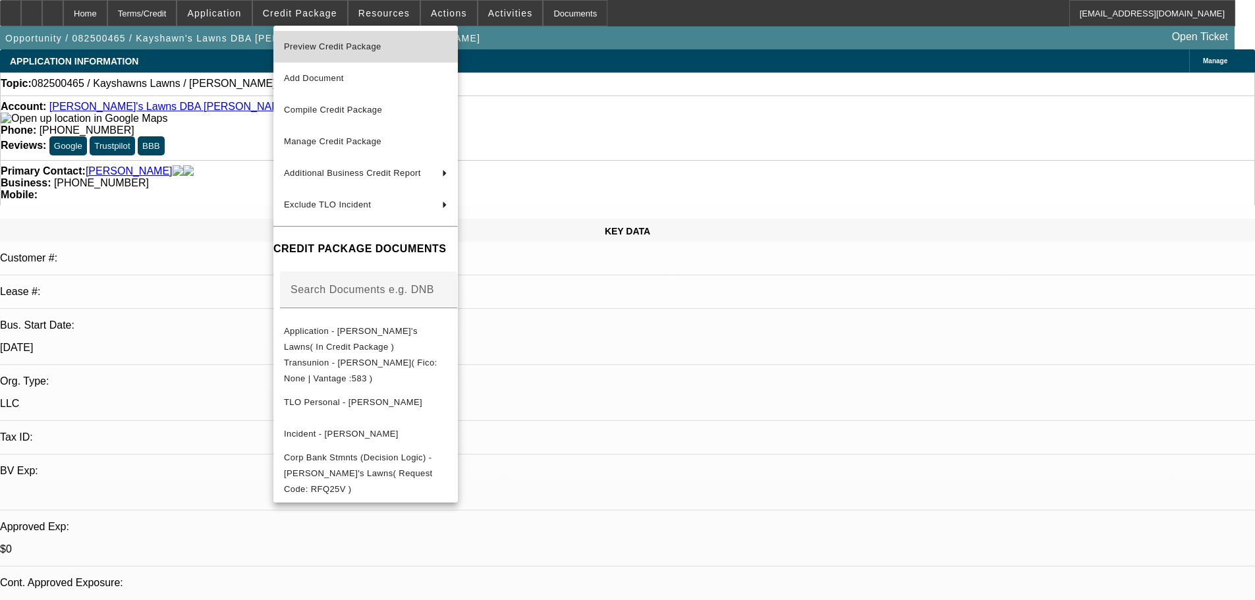
click at [327, 45] on span "Preview Credit Package" at bounding box center [332, 46] width 97 height 10
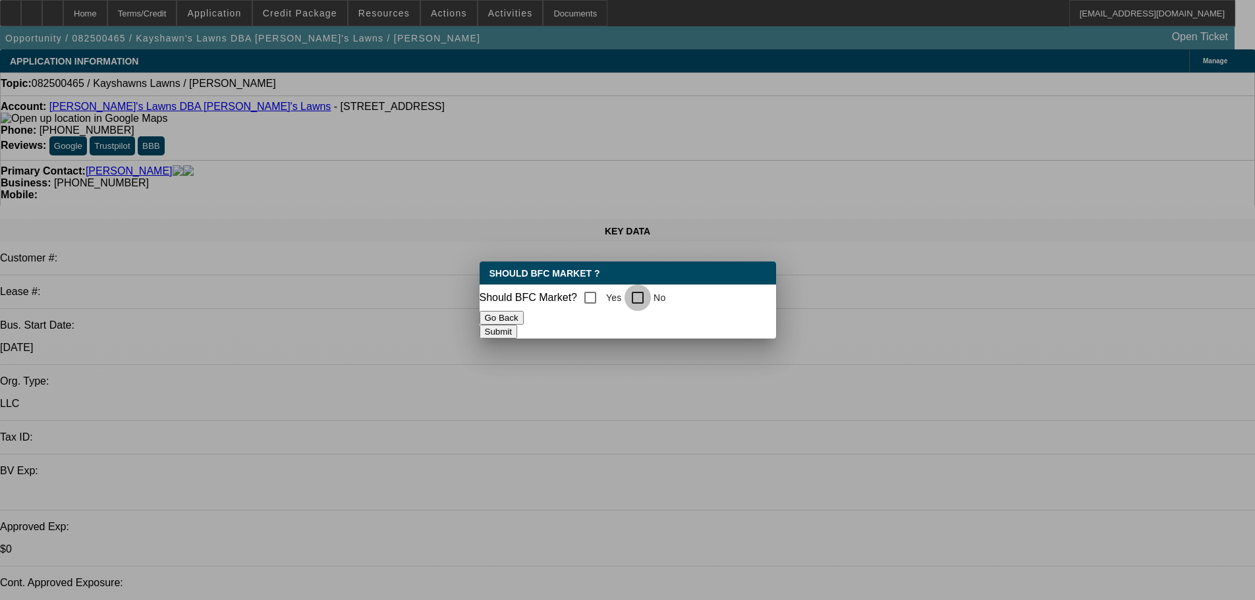
click at [644, 298] on input "No" at bounding box center [637, 298] width 26 height 26
checkbox input "true"
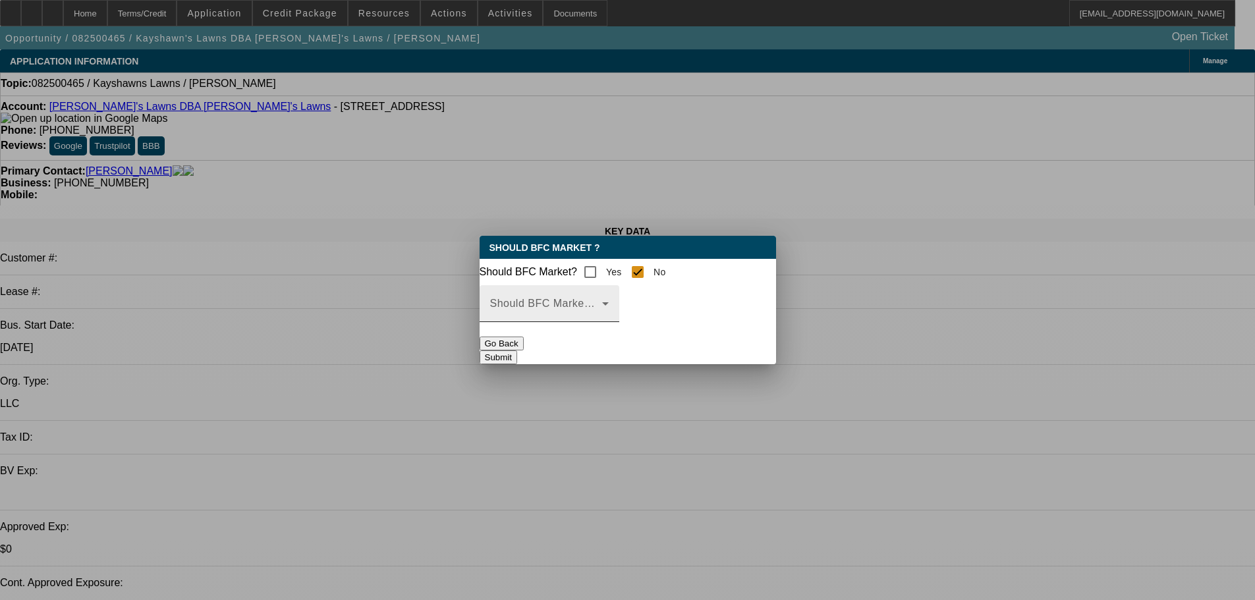
click at [574, 317] on span at bounding box center [546, 309] width 112 height 16
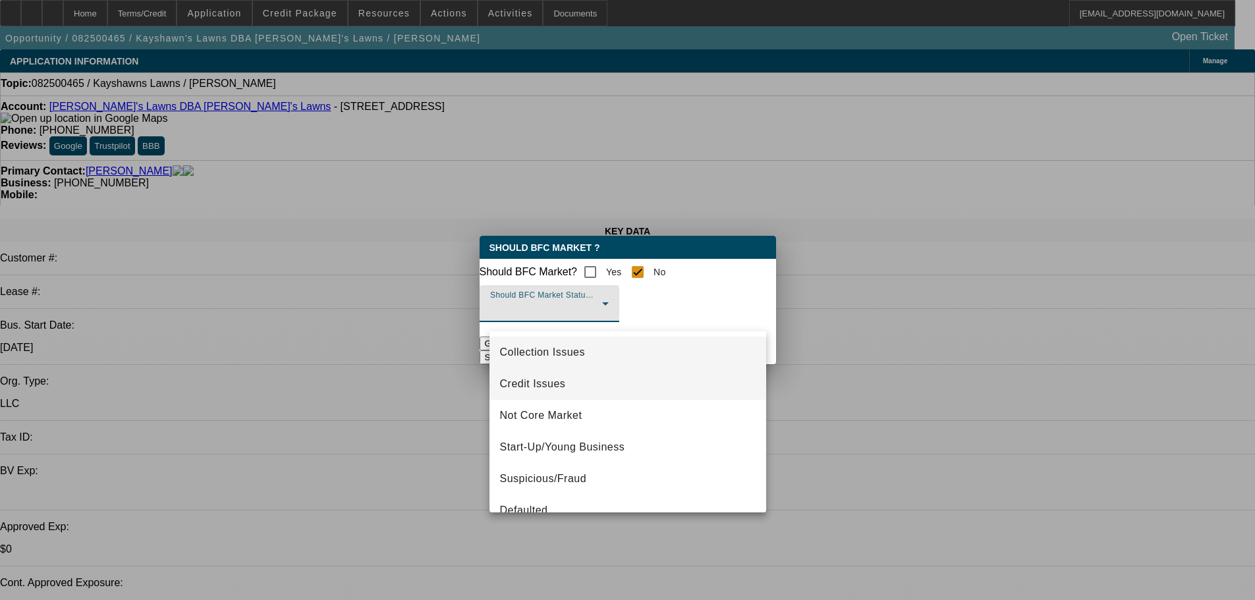
click at [536, 389] on span "Credit Issues" at bounding box center [533, 384] width 66 height 16
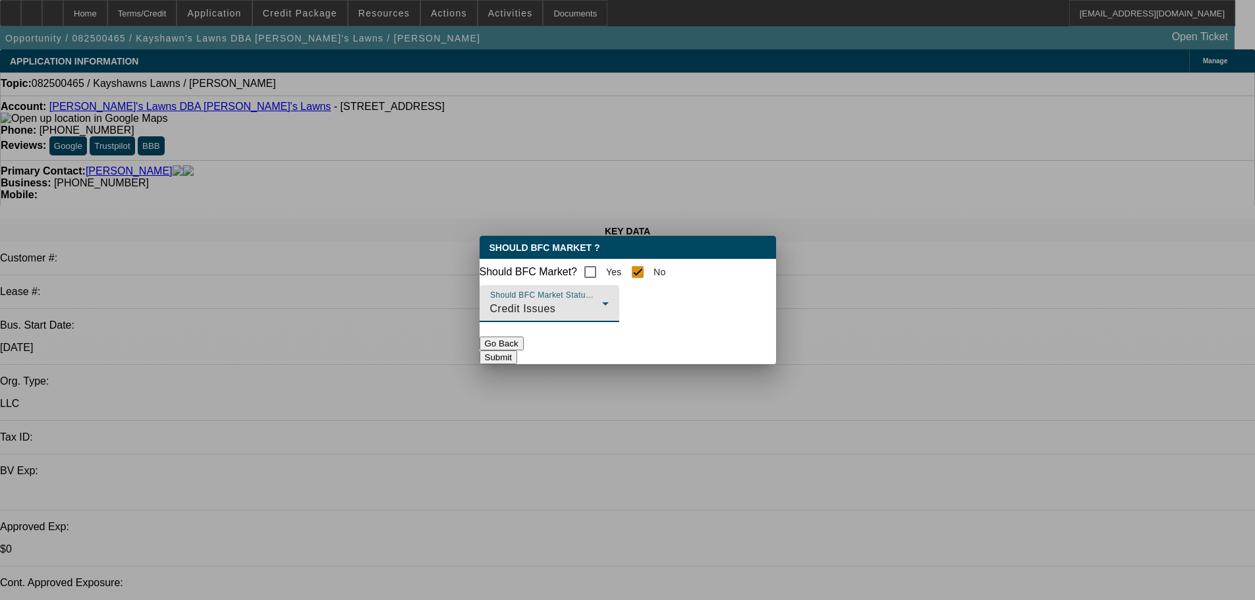
click at [517, 362] on button "Submit" at bounding box center [499, 357] width 38 height 14
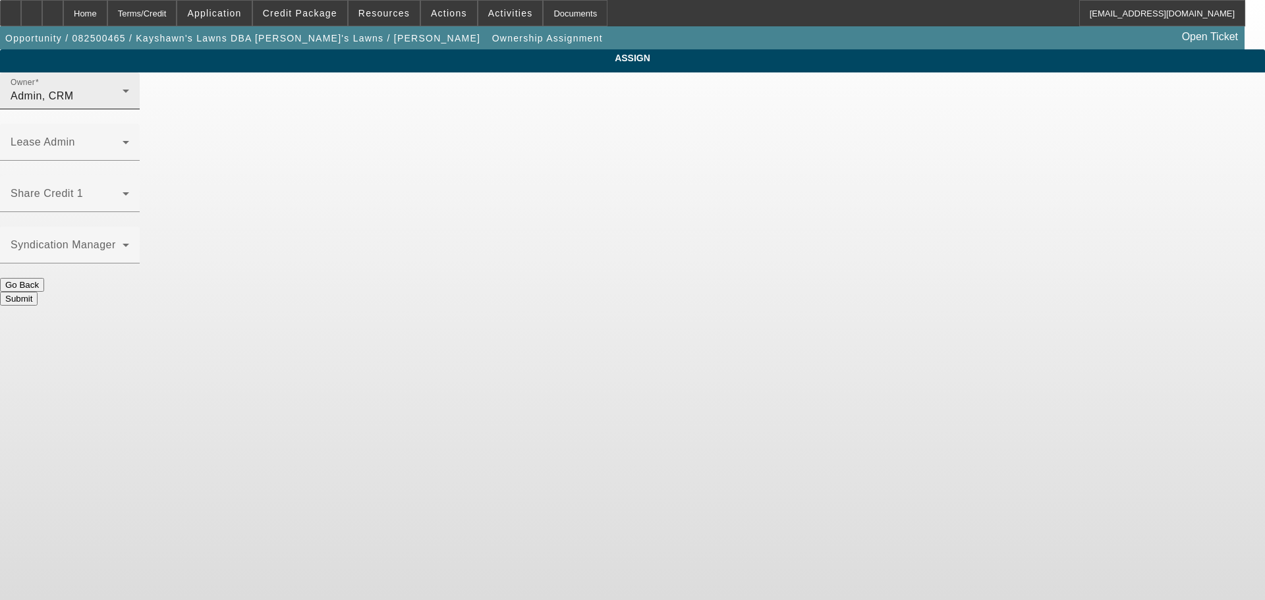
click at [123, 104] on div "Admin, CRM" at bounding box center [67, 96] width 112 height 16
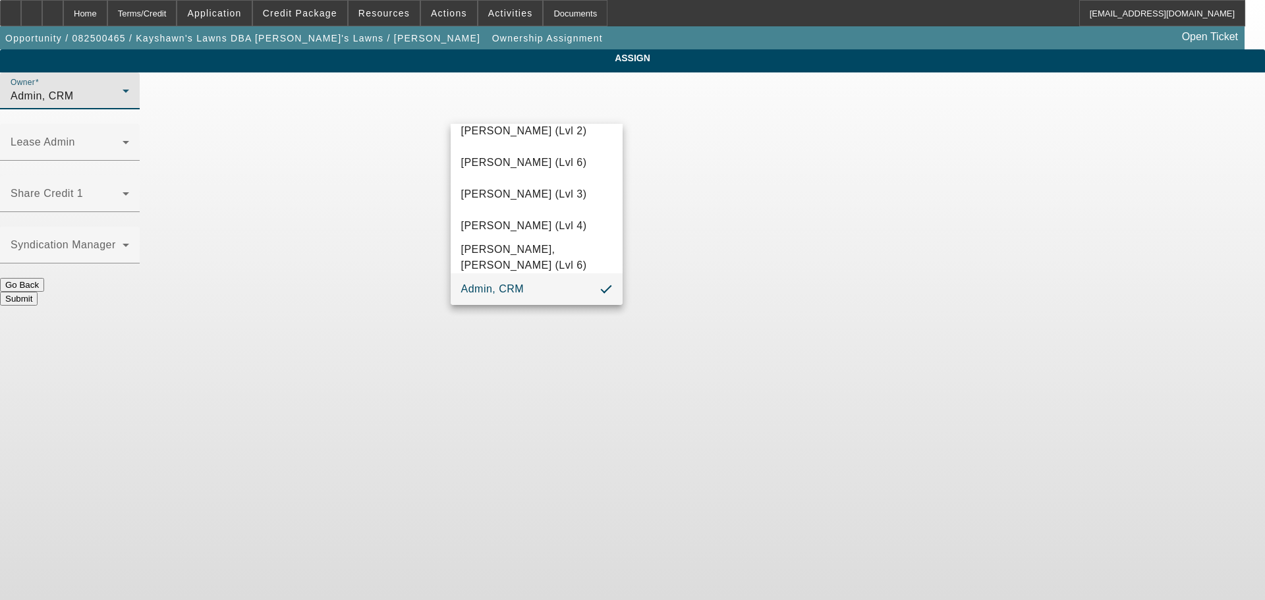
scroll to position [37, 0]
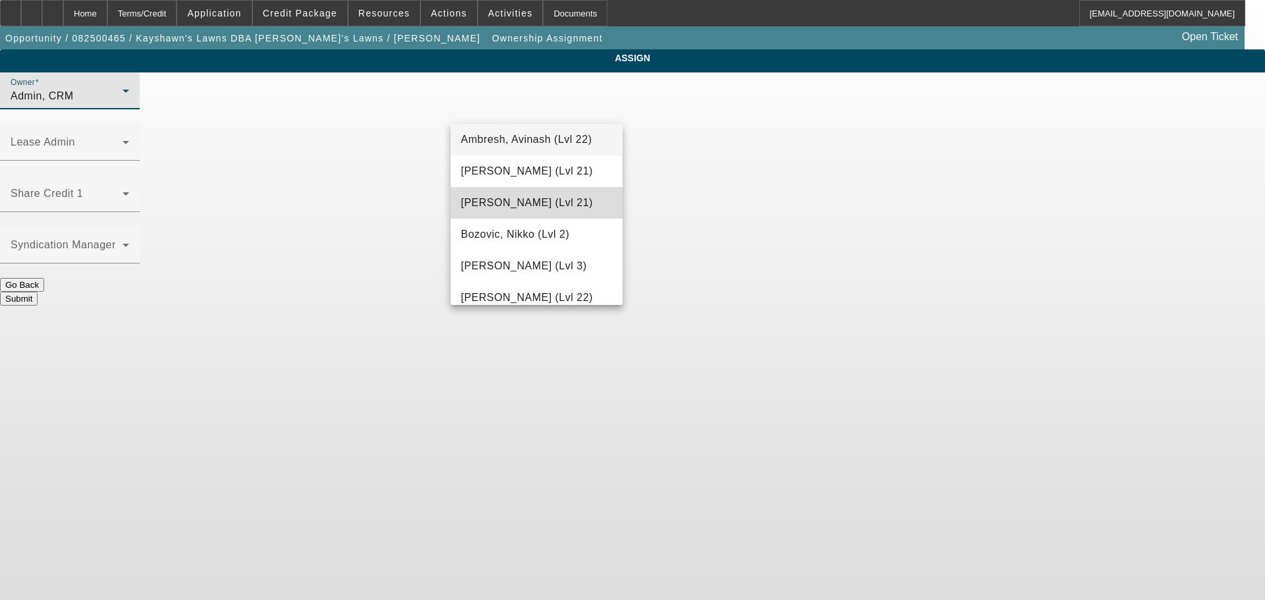
click at [538, 209] on span "Arida, Michael (Lvl 21)" at bounding box center [527, 203] width 132 height 16
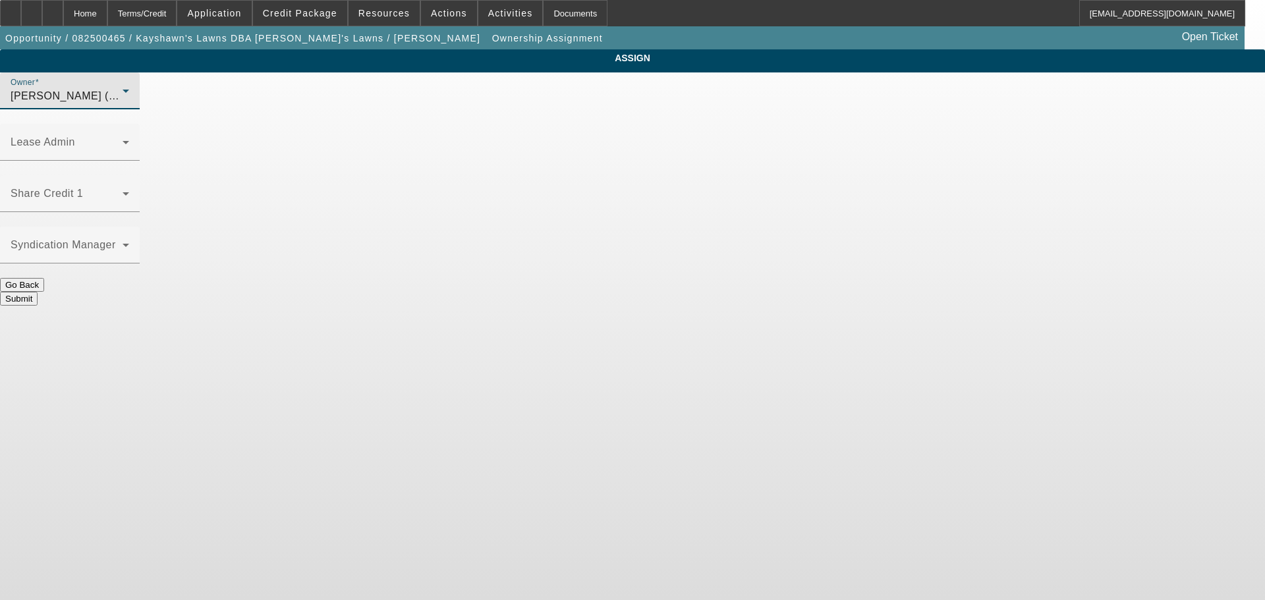
click at [38, 292] on button "Submit" at bounding box center [19, 299] width 38 height 14
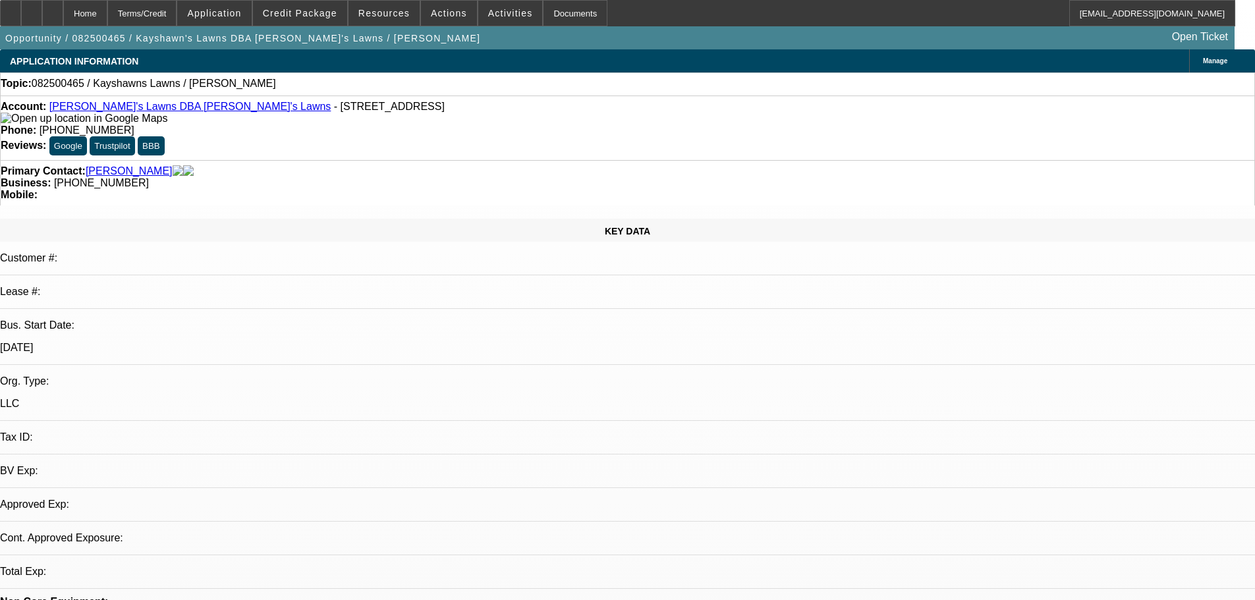
select select "0"
select select "2"
select select "0.1"
select select "4"
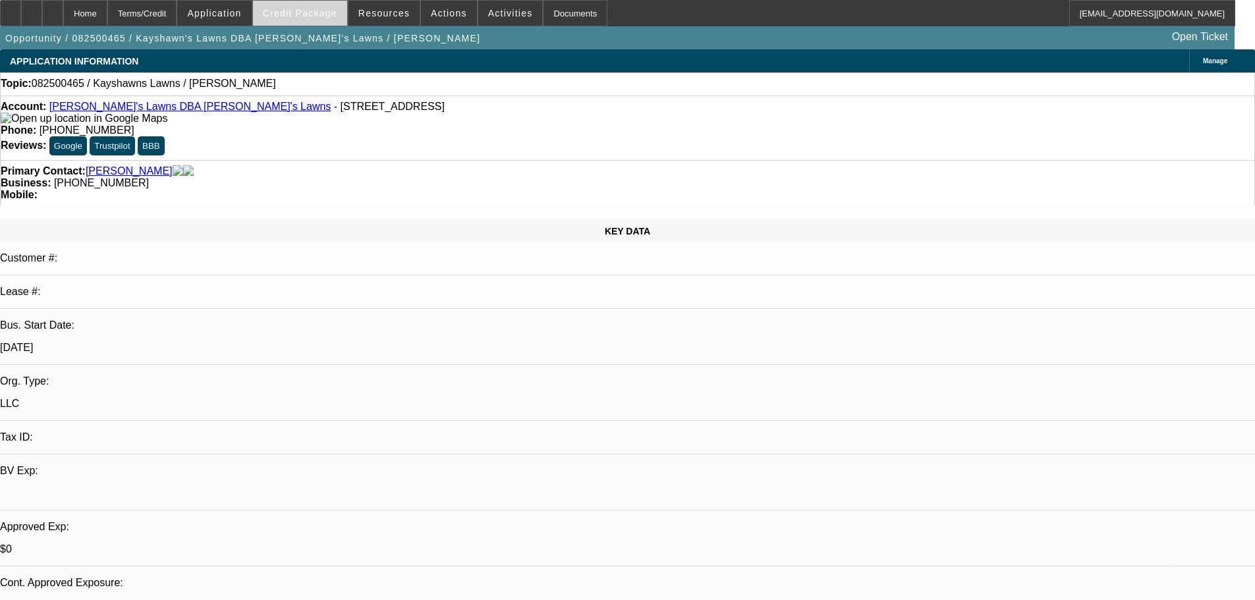
click at [327, 19] on span at bounding box center [300, 13] width 94 height 32
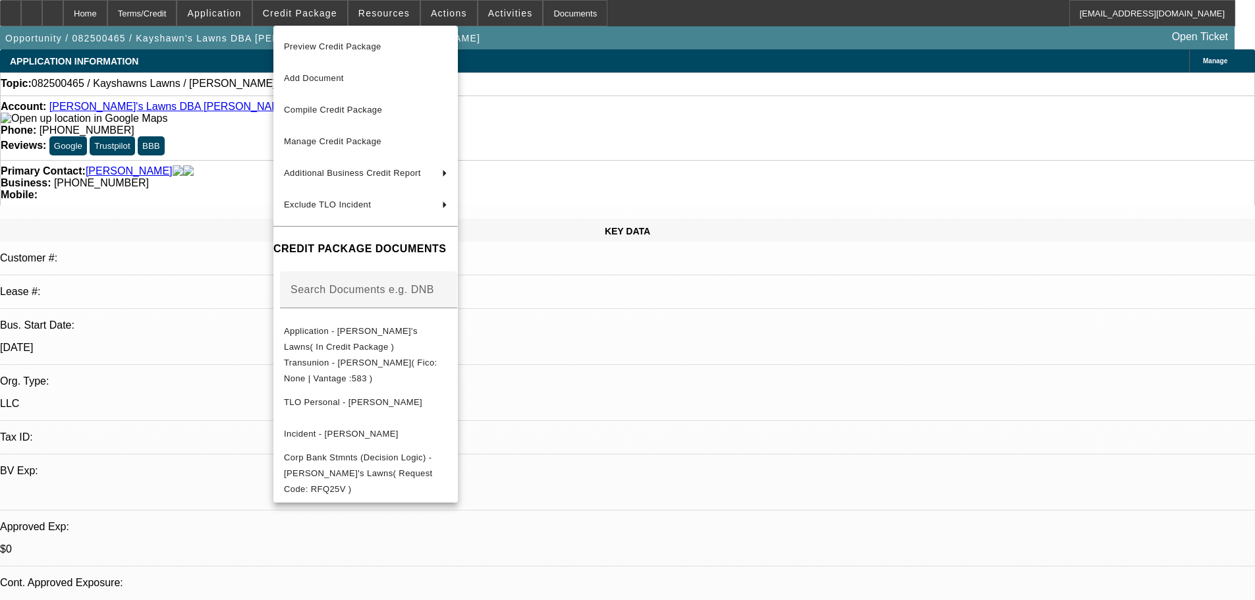
drag, startPoint x: 225, startPoint y: 285, endPoint x: 409, endPoint y: 119, distance: 247.2
click at [226, 285] on div at bounding box center [627, 300] width 1255 height 600
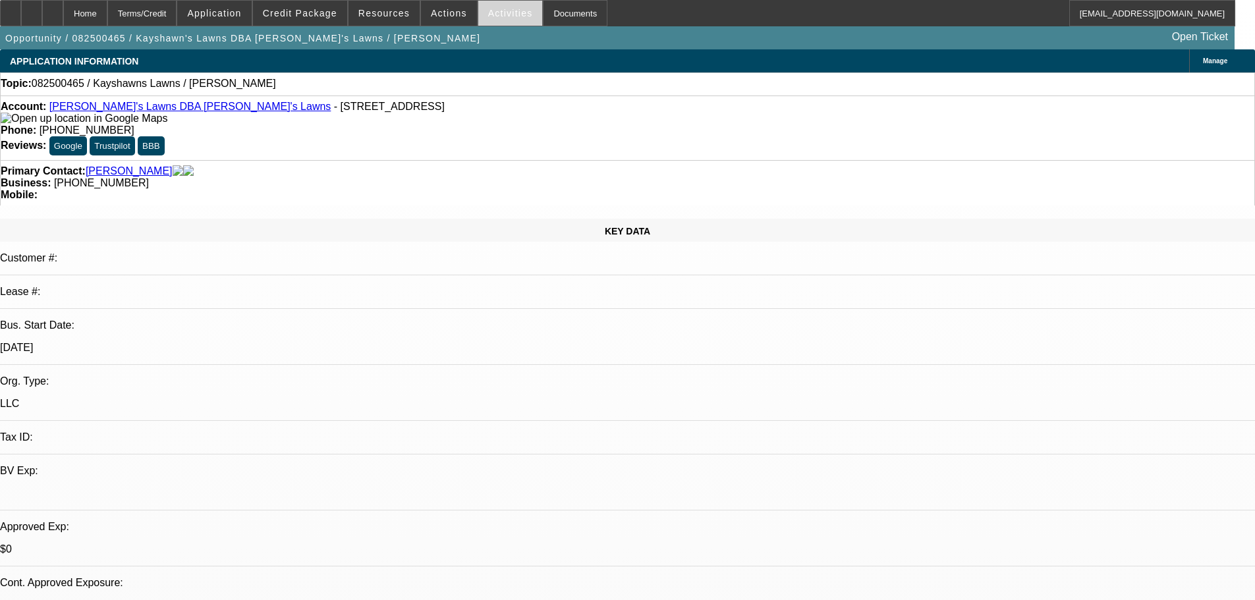
click at [478, 16] on span at bounding box center [510, 13] width 65 height 32
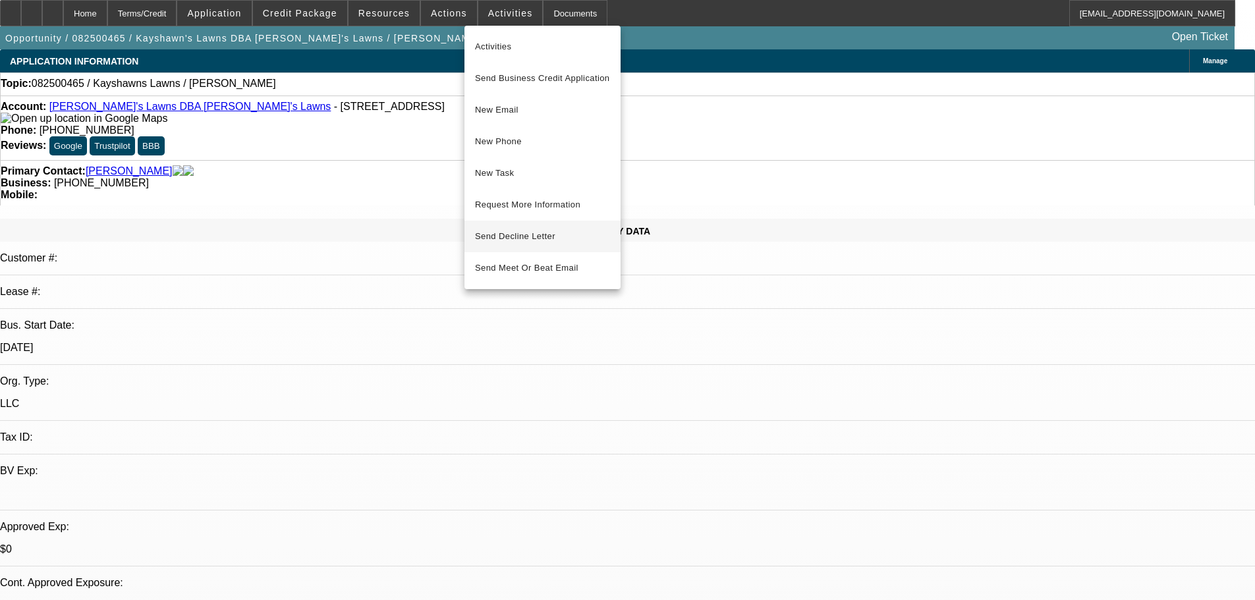
click at [502, 241] on span "Send Decline Letter" at bounding box center [515, 236] width 80 height 10
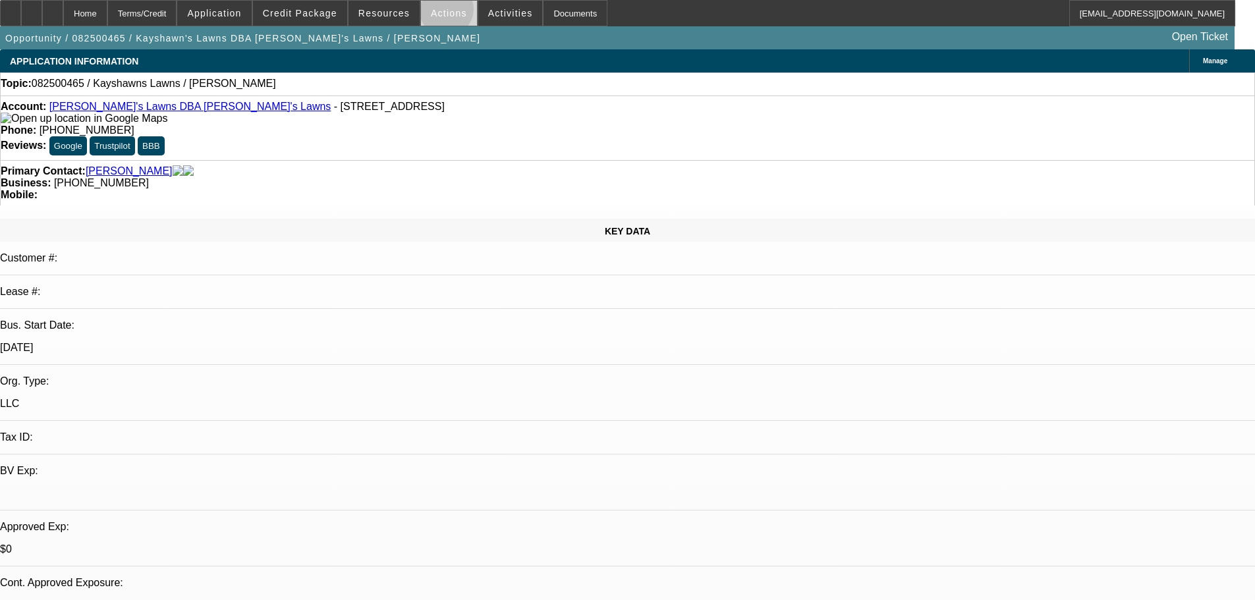
click at [441, 13] on span "Actions" at bounding box center [449, 13] width 36 height 11
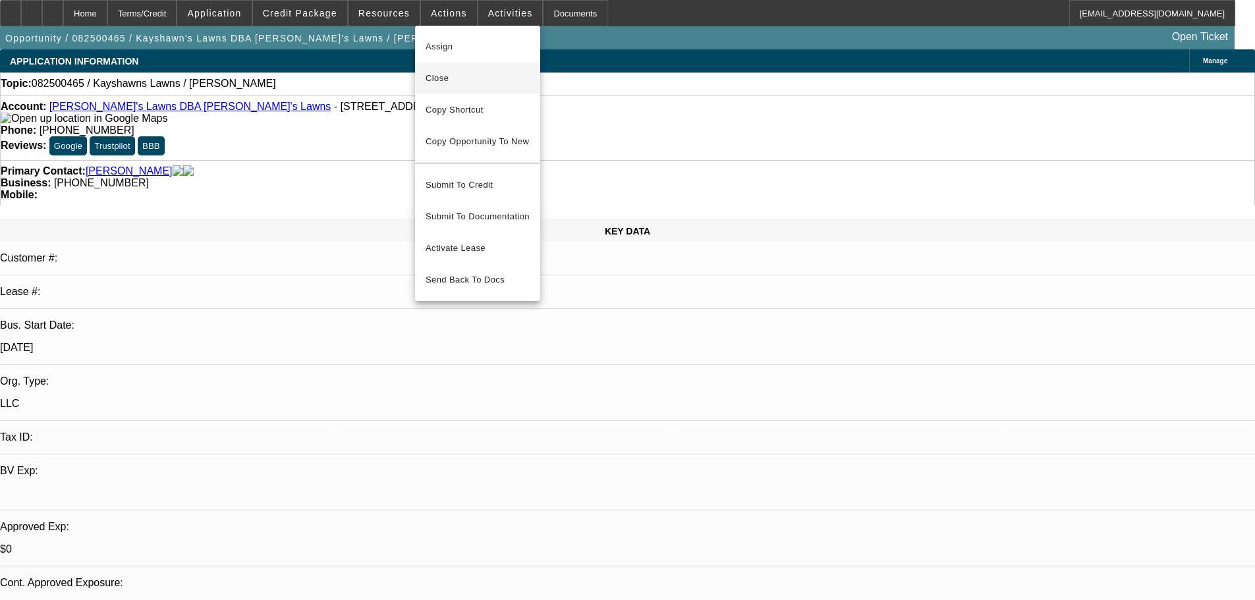
click at [449, 81] on span "Close" at bounding box center [478, 78] width 104 height 16
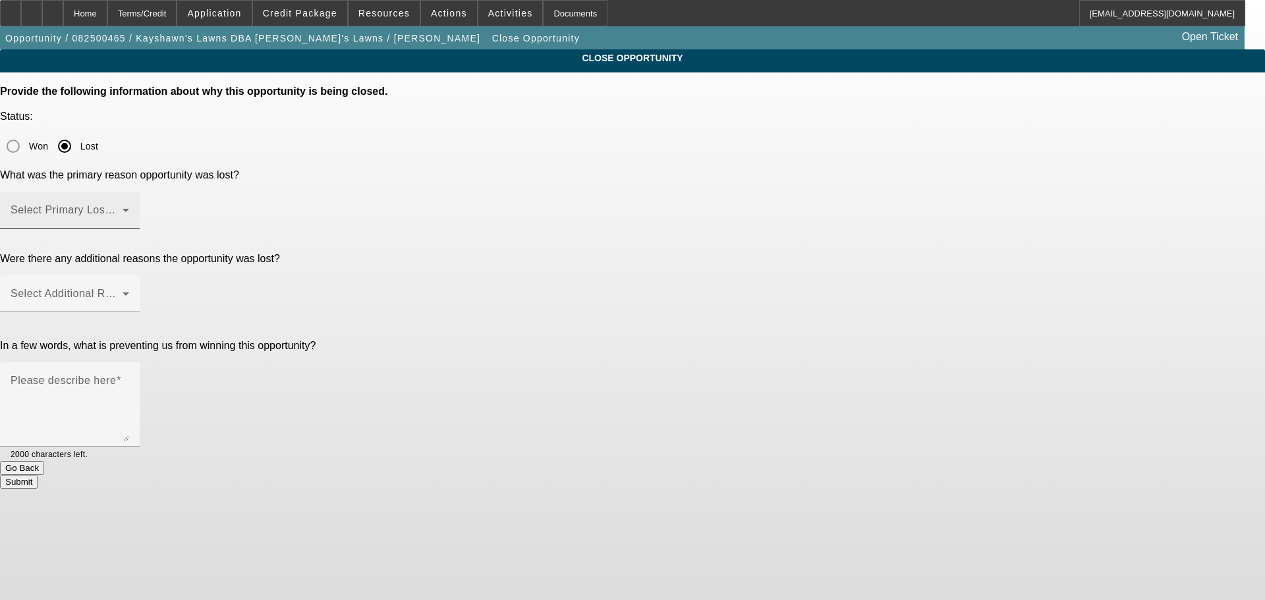
click at [150, 204] on mat-label "Select Primary Lost Reason" at bounding box center [80, 209] width 139 height 11
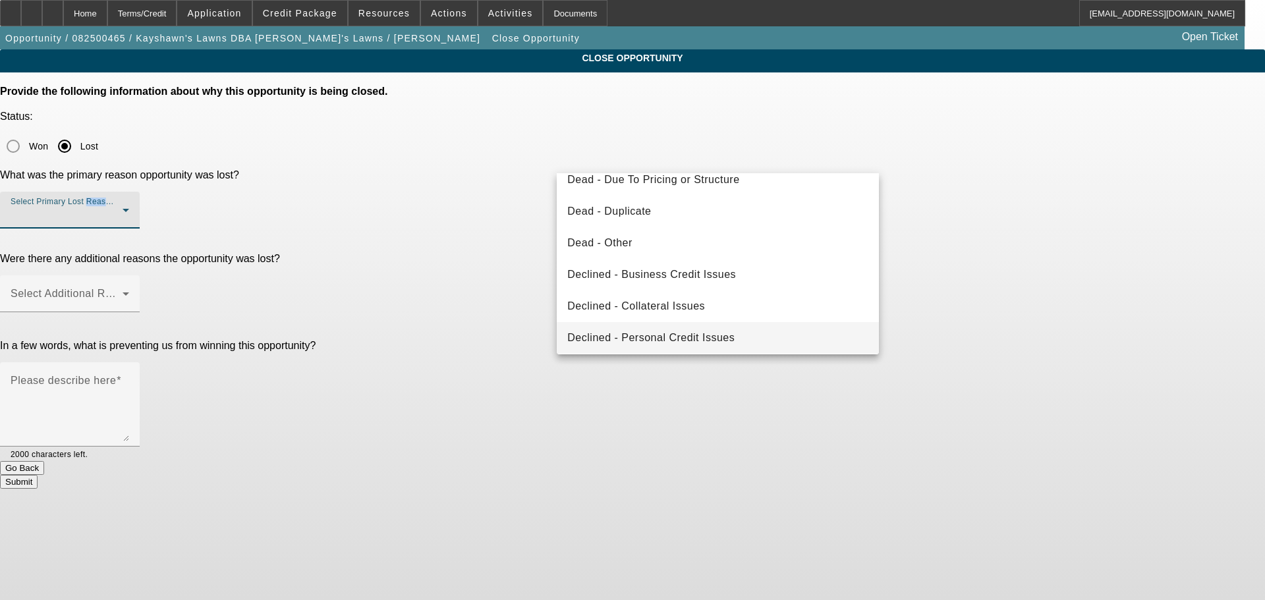
scroll to position [177, 0]
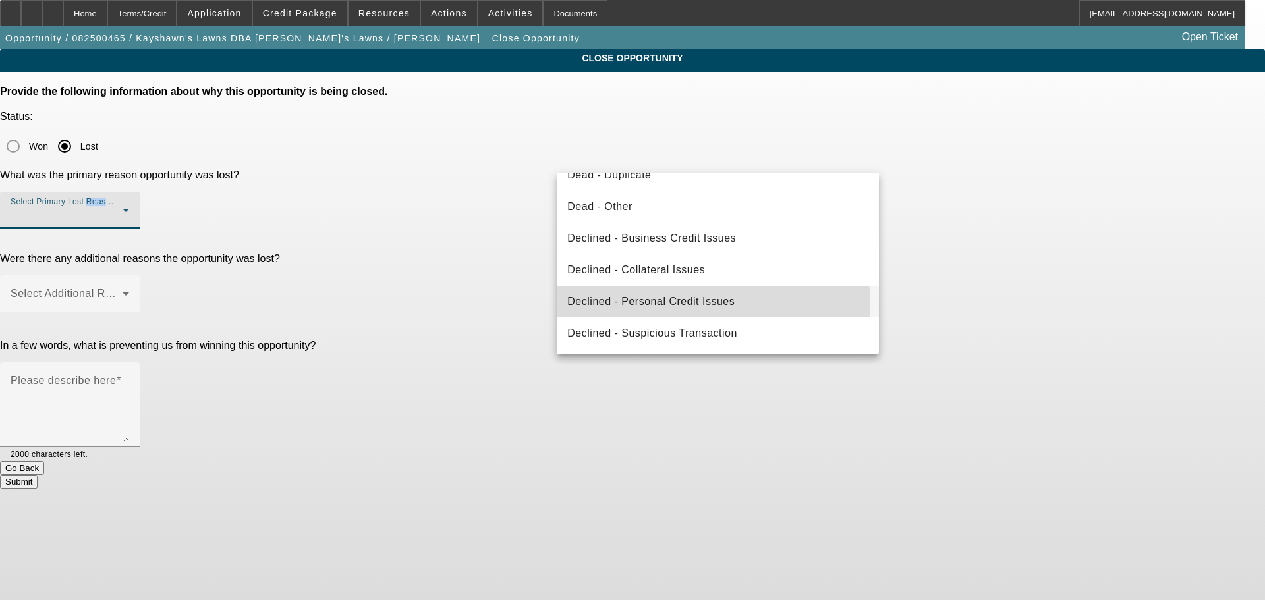
click at [692, 304] on span "Declined - Personal Credit Issues" at bounding box center [650, 302] width 167 height 16
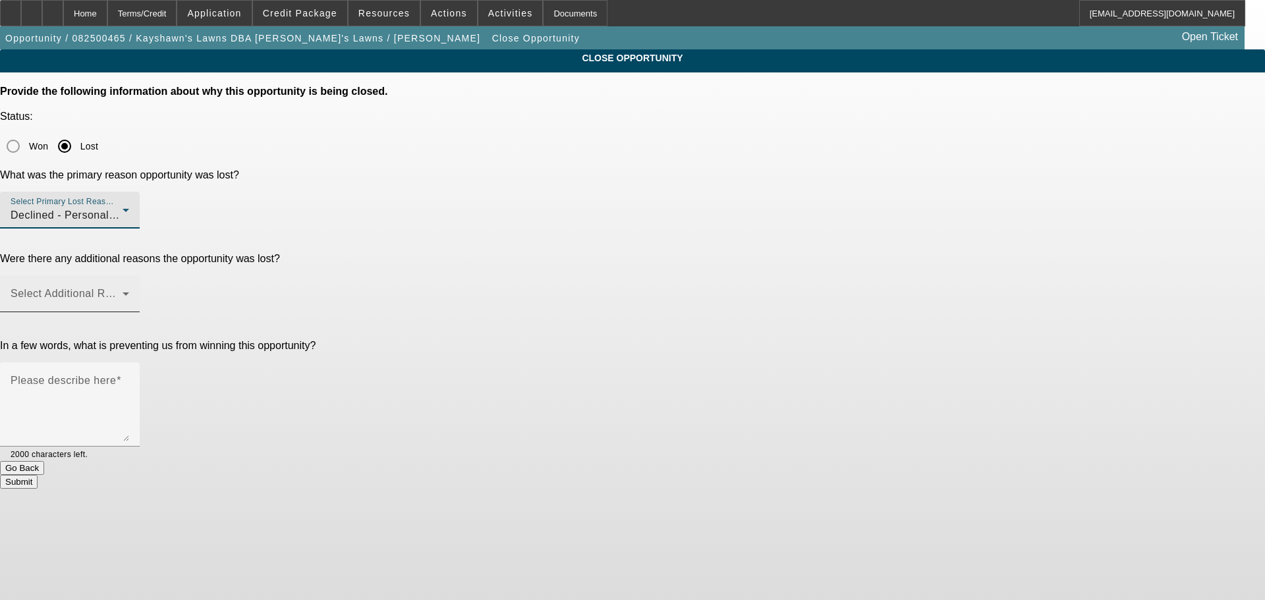
drag, startPoint x: 647, startPoint y: 233, endPoint x: 640, endPoint y: 214, distance: 20.2
click at [140, 312] on div at bounding box center [70, 319] width 140 height 14
click at [123, 291] on span at bounding box center [67, 299] width 112 height 16
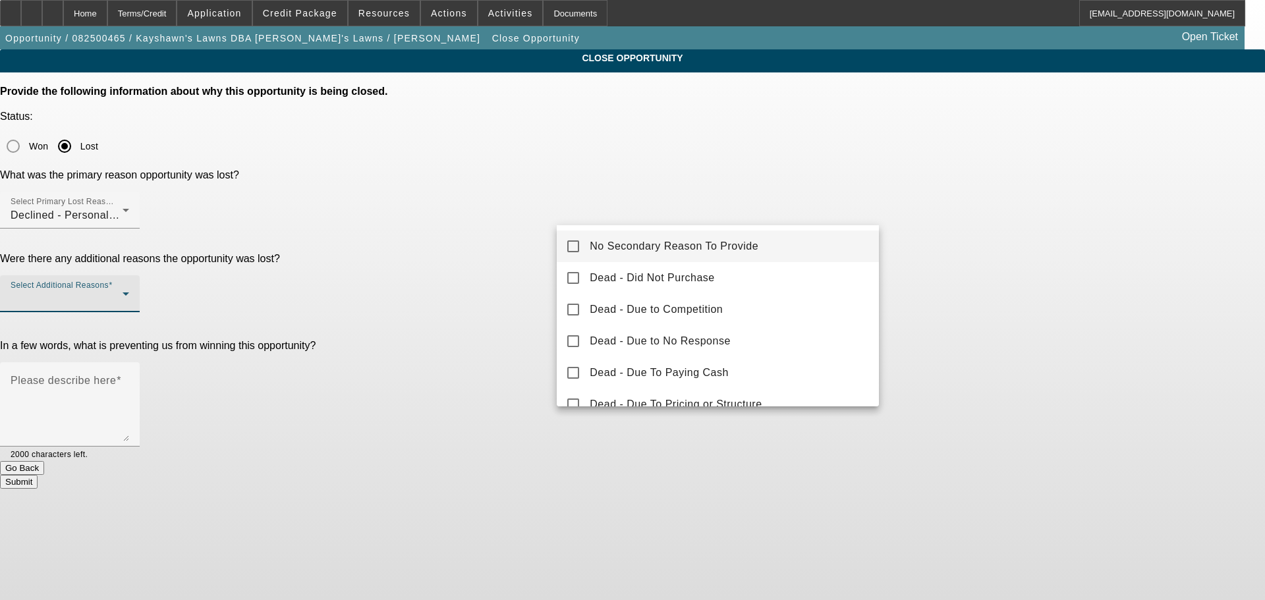
click at [603, 240] on span "No Secondary Reason To Provide" at bounding box center [674, 246] width 169 height 16
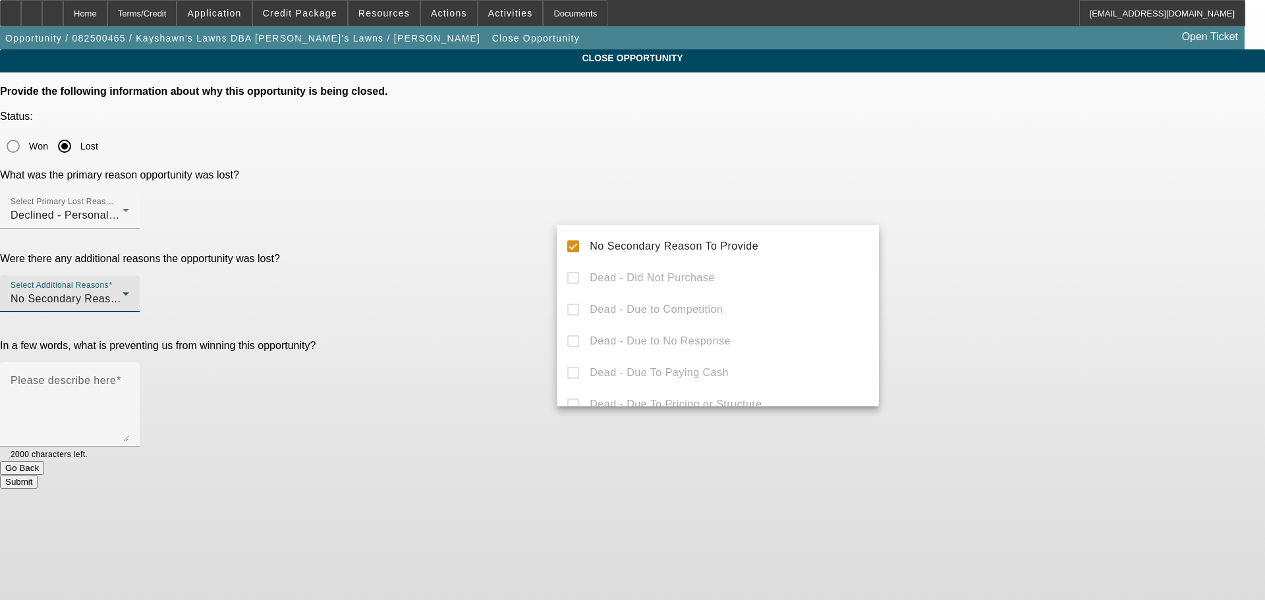
click at [499, 273] on div at bounding box center [632, 300] width 1265 height 600
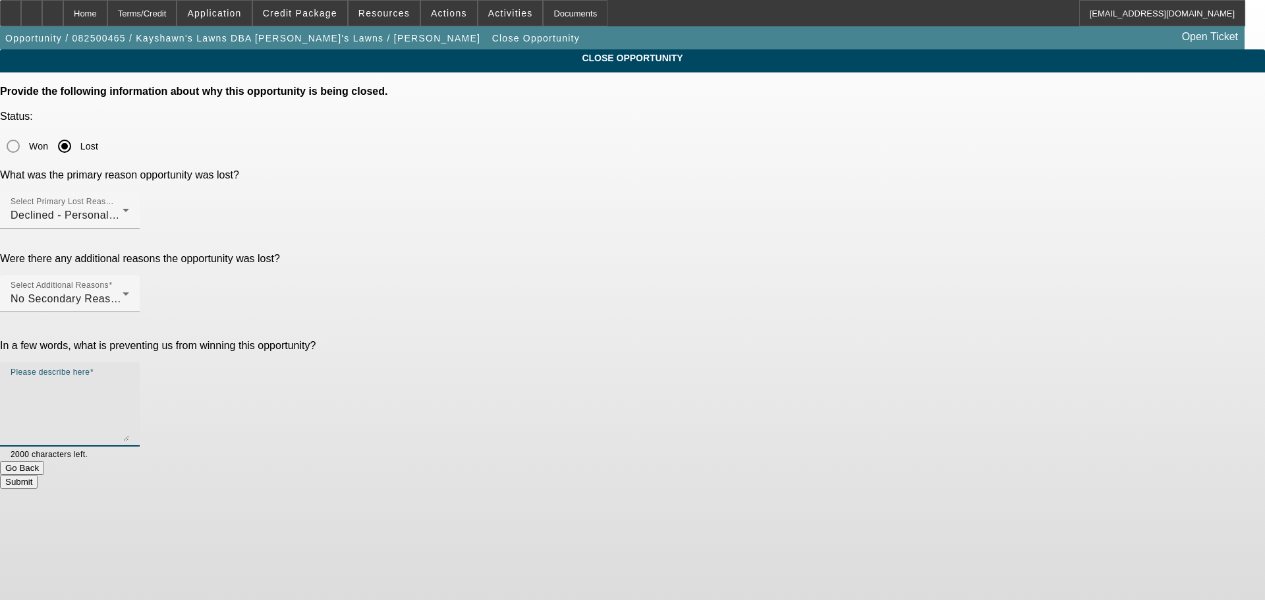
click at [129, 378] on textarea "Please describe here" at bounding box center [70, 409] width 119 height 63
type textarea "STARTUP, VERY POOR CREDIT, MARKED DNC, SENT DECLINE LETTER, CLOSING OPP."
click at [38, 475] on button "Submit" at bounding box center [19, 482] width 38 height 14
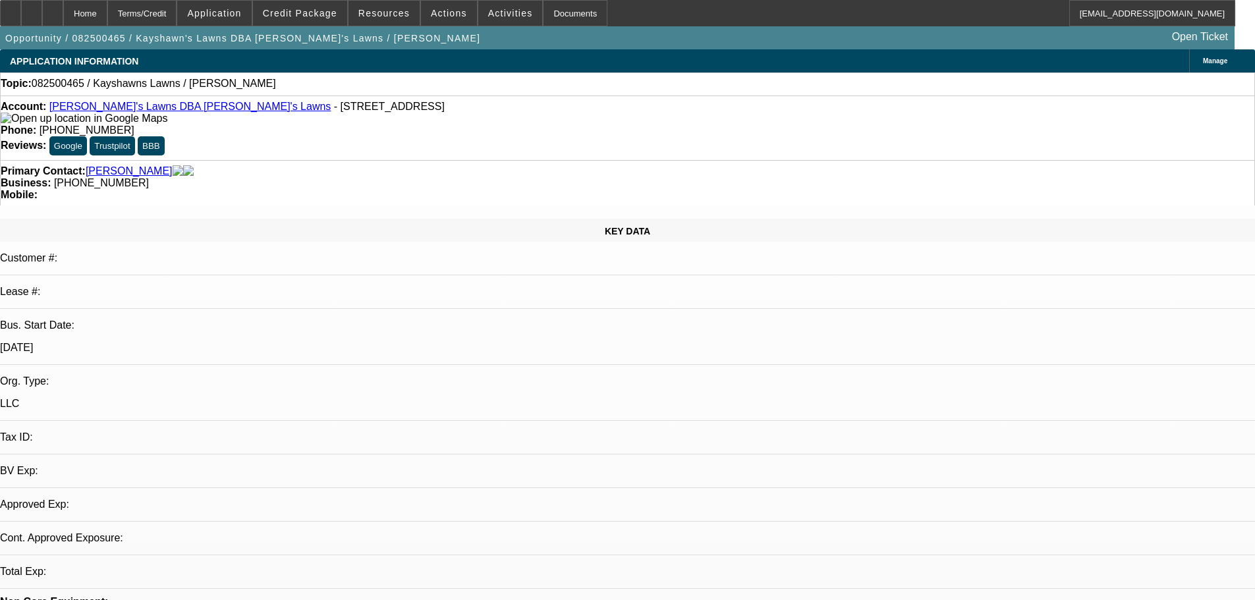
select select "0"
select select "2"
select select "0.1"
select select "4"
